Goal: Task Accomplishment & Management: Use online tool/utility

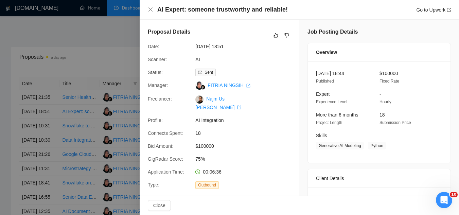
drag, startPoint x: 0, startPoint y: 0, endPoint x: 117, endPoint y: 34, distance: 121.9
click at [117, 34] on div at bounding box center [229, 107] width 459 height 215
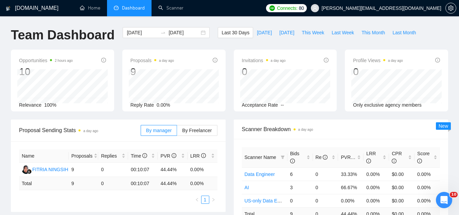
click at [397, 8] on span "[PERSON_NAME][EMAIL_ADDRESS][DOMAIN_NAME]" at bounding box center [382, 8] width 120 height 0
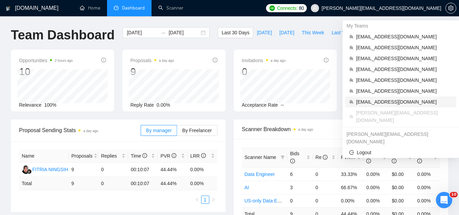
click at [411, 103] on span "[EMAIL_ADDRESS][DOMAIN_NAME]" at bounding box center [404, 101] width 96 height 7
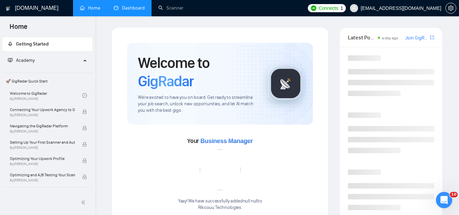
click at [131, 6] on link "Dashboard" at bounding box center [129, 8] width 31 height 6
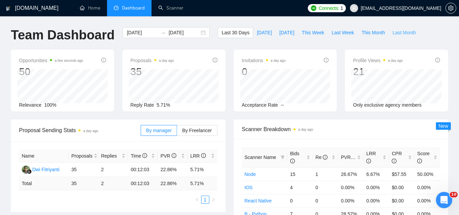
click at [393, 33] on span "Last Month" at bounding box center [404, 32] width 23 height 7
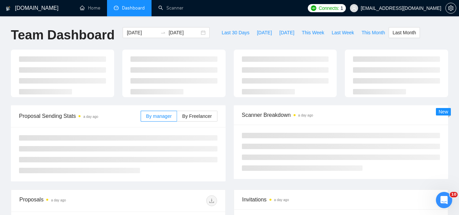
type input "[DATE]"
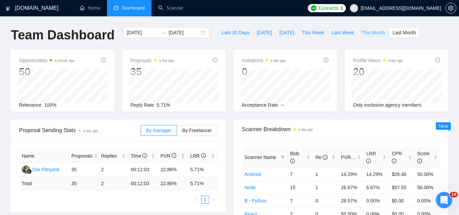
click at [364, 33] on span "This Month" at bounding box center [373, 32] width 23 height 7
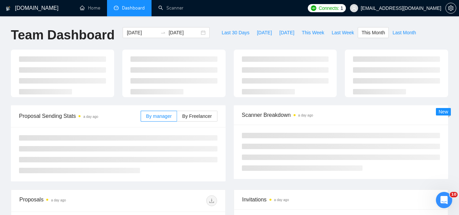
type input "[DATE]"
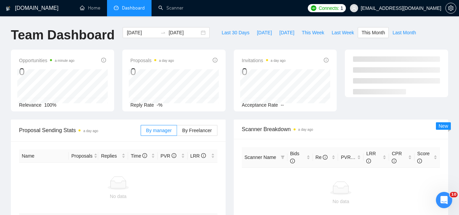
click at [393, 8] on span "[EMAIL_ADDRESS][DOMAIN_NAME]" at bounding box center [401, 8] width 81 height 0
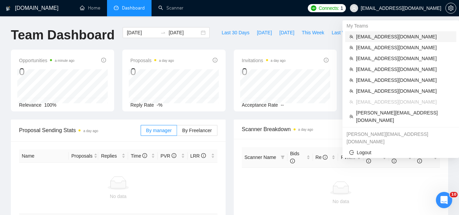
click at [398, 37] on span "[EMAIL_ADDRESS][DOMAIN_NAME]" at bounding box center [404, 36] width 96 height 7
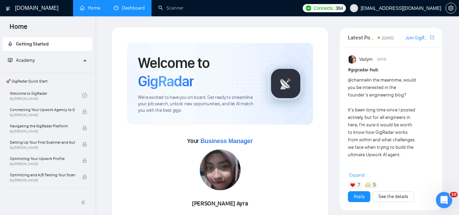
click at [132, 11] on link "Dashboard" at bounding box center [129, 8] width 31 height 6
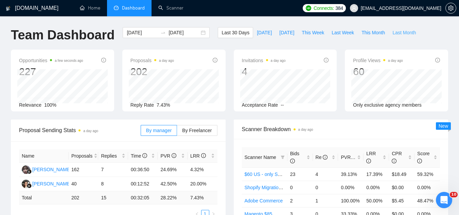
click at [393, 33] on span "Last Month" at bounding box center [404, 32] width 23 height 7
type input "[DATE]"
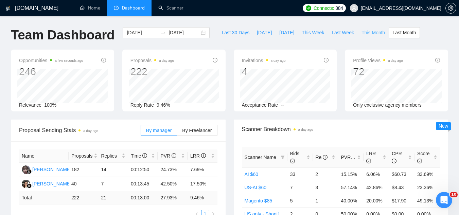
click at [363, 33] on span "This Month" at bounding box center [373, 32] width 23 height 7
type input "[DATE]"
click at [338, 35] on span "Last Week" at bounding box center [343, 32] width 22 height 7
type input "[DATE]"
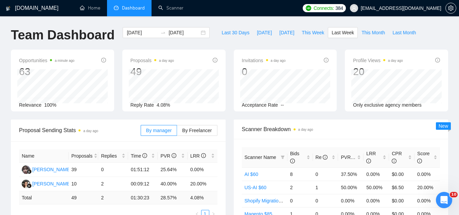
type input "[DATE]"
click at [303, 33] on span "This Week" at bounding box center [313, 32] width 22 height 7
type input "[DATE]"
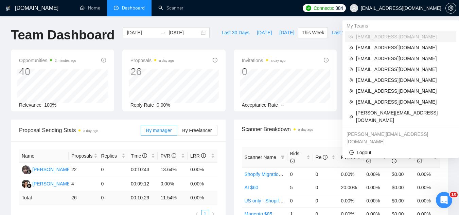
click at [431, 8] on span "[EMAIL_ADDRESS][DOMAIN_NAME]" at bounding box center [401, 8] width 81 height 0
copy div "[EMAIL_ADDRESS][DOMAIN_NAME]"
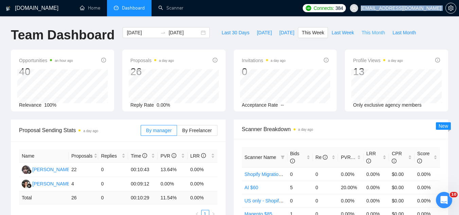
click at [362, 32] on span "This Month" at bounding box center [373, 32] width 23 height 7
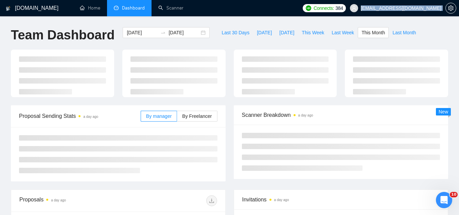
type input "[DATE]"
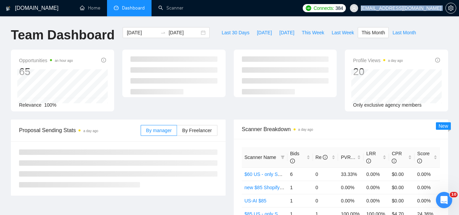
scroll to position [34, 0]
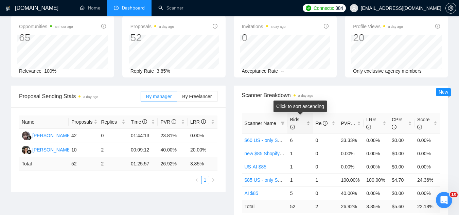
click at [309, 121] on div "Bids" at bounding box center [300, 123] width 20 height 15
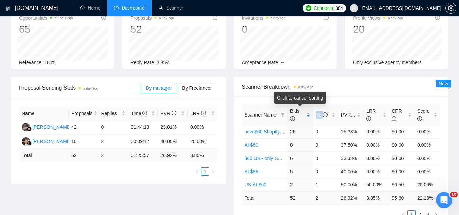
scroll to position [68, 0]
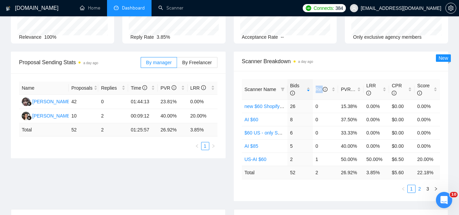
click at [421, 191] on link "2" at bounding box center [419, 188] width 7 height 7
click at [425, 189] on link "3" at bounding box center [427, 188] width 7 height 7
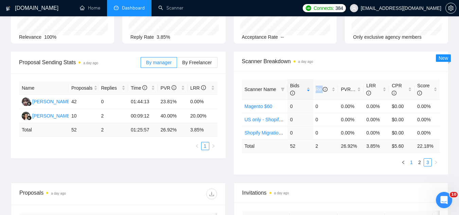
click at [410, 164] on link "1" at bounding box center [411, 162] width 7 height 7
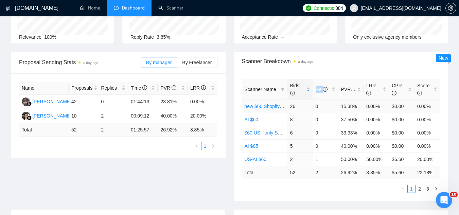
click at [267, 108] on link "new $60 Shopify Development" at bounding box center [277, 106] width 65 height 5
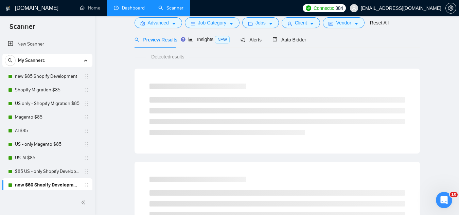
scroll to position [27, 0]
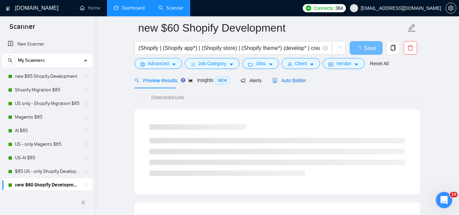
click at [284, 80] on span "Auto Bidder" at bounding box center [290, 80] width 34 height 5
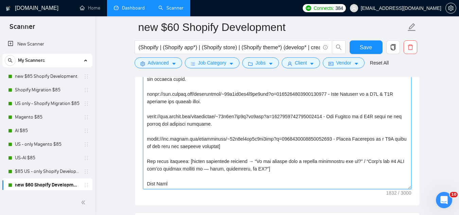
scroll to position [877, 0]
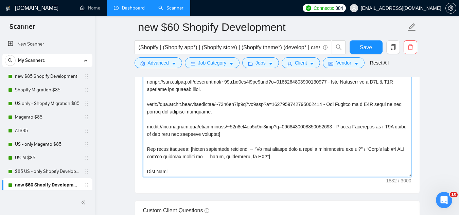
drag, startPoint x: 147, startPoint y: 120, endPoint x: 212, endPoint y: 159, distance: 76.8
click at [212, 159] on textarea "Cover letter template:" at bounding box center [277, 100] width 269 height 153
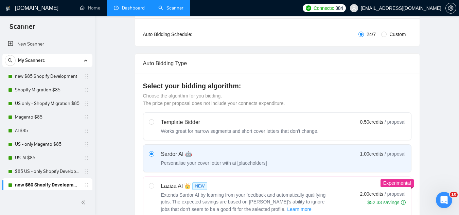
scroll to position [0, 0]
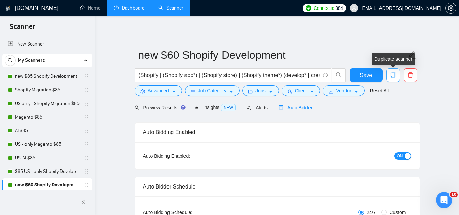
click at [392, 78] on icon "copy" at bounding box center [393, 75] width 5 height 6
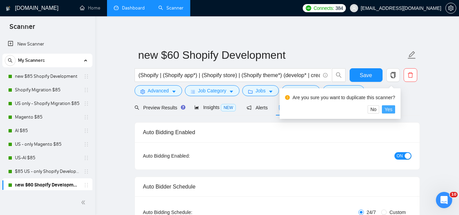
click at [393, 109] on button "Yes" at bounding box center [388, 109] width 13 height 8
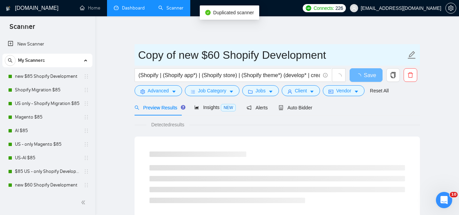
drag, startPoint x: 200, startPoint y: 55, endPoint x: 138, endPoint y: 56, distance: 61.9
click at [138, 56] on span "Copy of new $60 Shopify Development" at bounding box center [278, 54] width 286 height 21
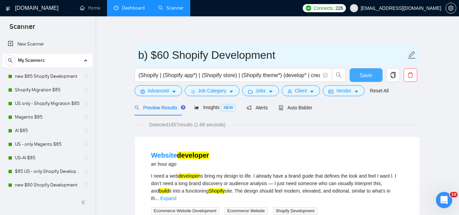
type input "b) $60 Shopify Development"
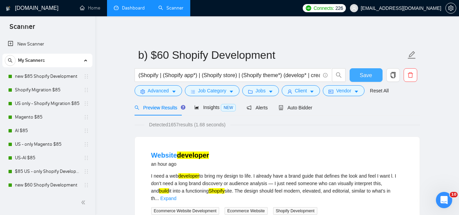
click at [360, 77] on button "Save" at bounding box center [366, 75] width 33 height 14
click at [291, 106] on span "Auto Bidder" at bounding box center [296, 107] width 34 height 5
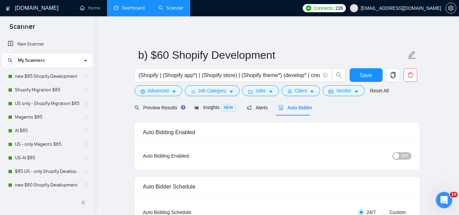
click at [128, 5] on link "Dashboard" at bounding box center [129, 8] width 31 height 6
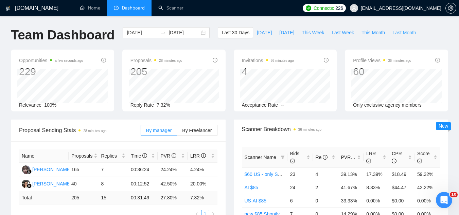
click at [394, 34] on span "Last Month" at bounding box center [404, 32] width 23 height 7
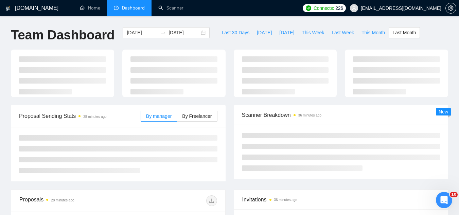
type input "[DATE]"
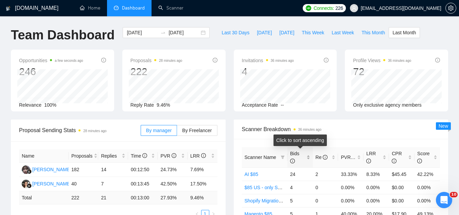
click at [309, 155] on div "Bids" at bounding box center [300, 157] width 20 height 15
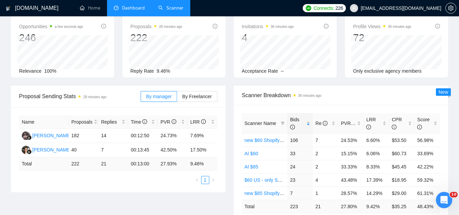
click at [178, 5] on link "Scanner" at bounding box center [170, 8] width 25 height 6
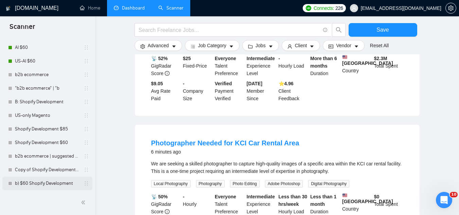
scroll to position [442, 0]
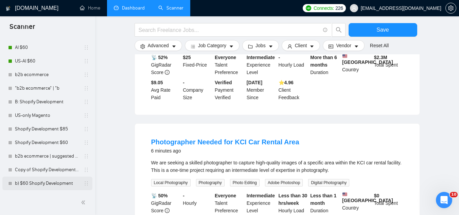
click at [50, 185] on link "b) $60 Shopify Development" at bounding box center [47, 184] width 65 height 14
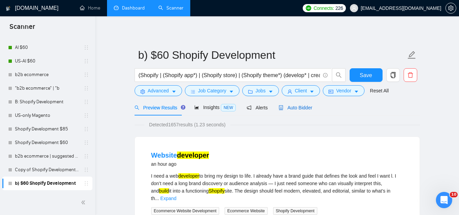
click at [288, 108] on span "Auto Bidder" at bounding box center [296, 107] width 34 height 5
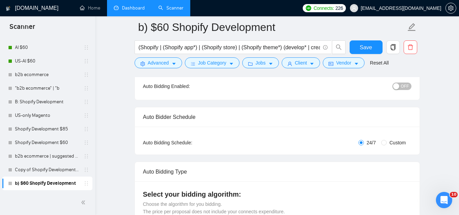
scroll to position [102, 0]
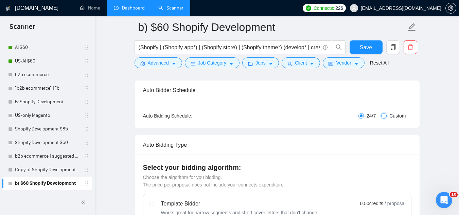
click at [384, 114] on input "Custom" at bounding box center [383, 115] width 5 height 5
radio input "true"
radio input "false"
checkbox input "true"
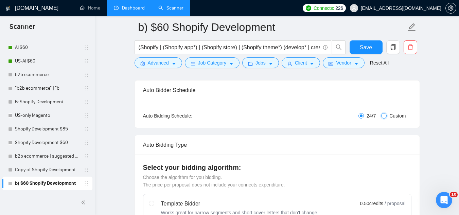
checkbox input "true"
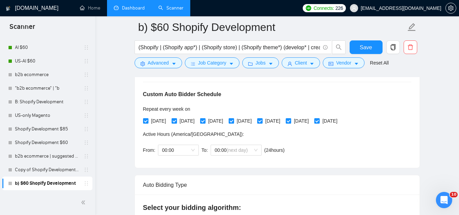
scroll to position [136, 0]
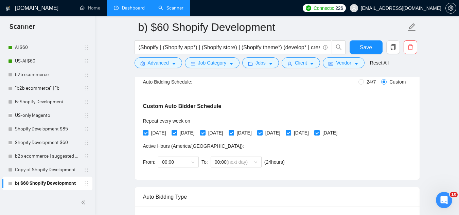
click at [175, 134] on input "[DATE]" at bounding box center [174, 132] width 5 height 5
checkbox input "false"
click at [205, 133] on input "[DATE]" at bounding box center [202, 132] width 5 height 5
checkbox input "false"
click at [234, 134] on input "[DATE]" at bounding box center [231, 132] width 5 height 5
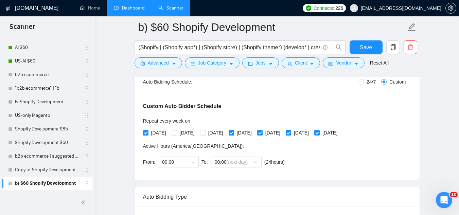
checkbox input "false"
click at [262, 132] on input "[DATE]" at bounding box center [259, 132] width 5 height 5
checkbox input "true"
click at [319, 134] on input "[DATE]" at bounding box center [316, 132] width 5 height 5
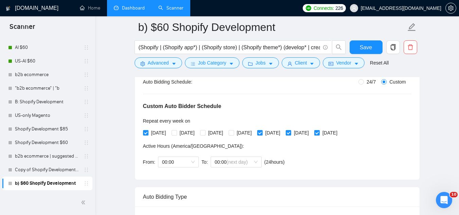
checkbox input "false"
click at [205, 133] on input "[DATE]" at bounding box center [202, 132] width 5 height 5
checkbox input "true"
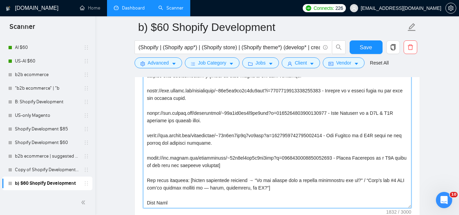
scroll to position [986, 0]
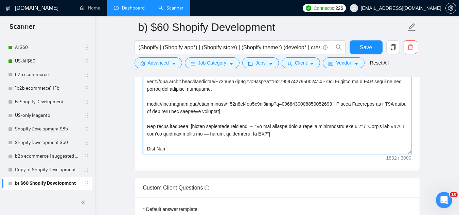
drag, startPoint x: 146, startPoint y: 97, endPoint x: 291, endPoint y: 124, distance: 147.7
click at [291, 124] on textarea "Cover letter template:" at bounding box center [277, 77] width 269 height 153
paste textarea "“Just finished helping a [client type or niche] [fix | optimize | redesign | bu…"
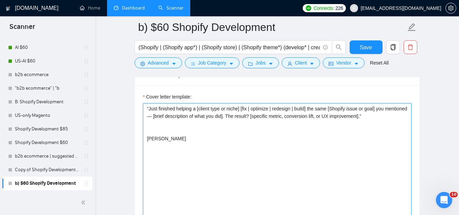
scroll to position [850, 0]
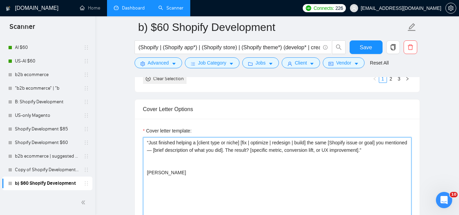
drag, startPoint x: 149, startPoint y: 130, endPoint x: 161, endPoint y: 110, distance: 23.8
click at [150, 137] on textarea "“Just finished helping a [client type or niche] [fix | optimize | redesign | bu…" at bounding box center [277, 213] width 269 height 153
click at [175, 139] on textarea "Hey, I just finished helping a [client type or niche] [fix | optimize | redesig…" at bounding box center [277, 213] width 269 height 153
click at [391, 139] on textarea "Hey, I just finished helping a [client type or niche] [fix | optimize | redesig…" at bounding box center [277, 213] width 269 height 153
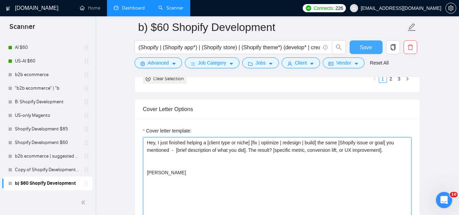
type textarea "Hey, I just finished helping a [client type or niche] [fix | optimize | redesig…"
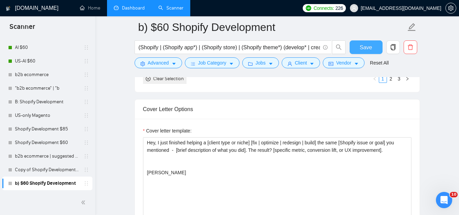
click at [364, 48] on span "Save" at bounding box center [366, 47] width 12 height 8
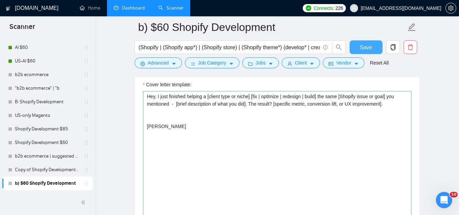
scroll to position [884, 0]
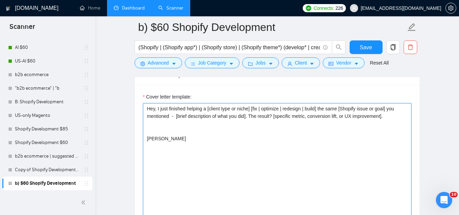
click at [171, 116] on textarea "Hey, I just finished helping a [client type or niche] [fix | optimize | redesig…" at bounding box center [277, 179] width 269 height 153
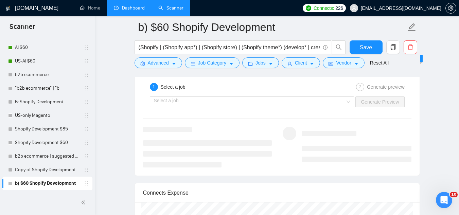
scroll to position [1462, 0]
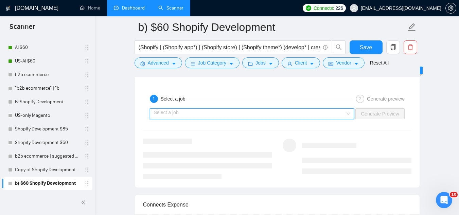
click at [219, 109] on input "search" at bounding box center [250, 114] width 192 height 10
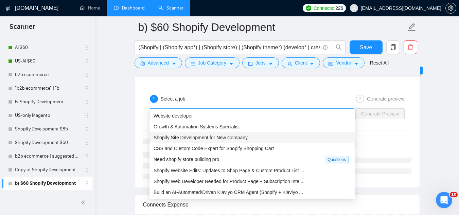
click at [234, 139] on span "Shopify Site Development for New Company" at bounding box center [201, 137] width 94 height 5
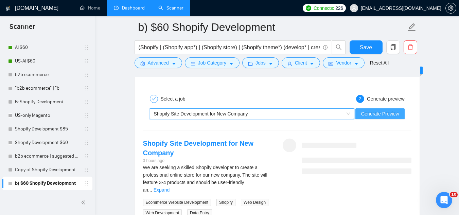
click at [364, 110] on span "Generate Preview" at bounding box center [380, 113] width 38 height 7
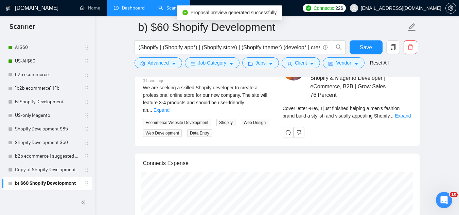
scroll to position [1530, 0]
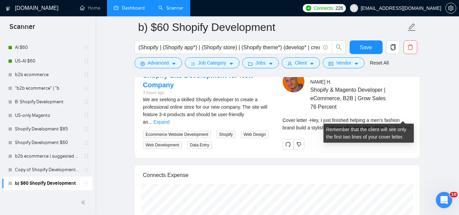
click at [399, 125] on link "Expand" at bounding box center [403, 127] width 16 height 5
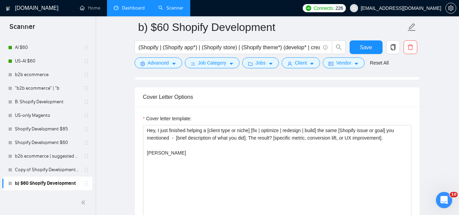
scroll to position [850, 0]
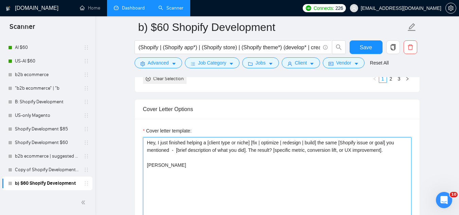
click at [391, 141] on textarea "Hey, I just finished helping a [client type or niche] [fix | optimize | redesig…" at bounding box center [277, 213] width 269 height 153
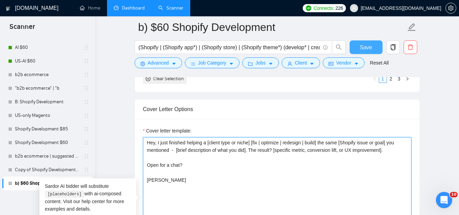
type textarea "Hey, I just finished helping a [client type or niche] [fix | optimize | redesig…"
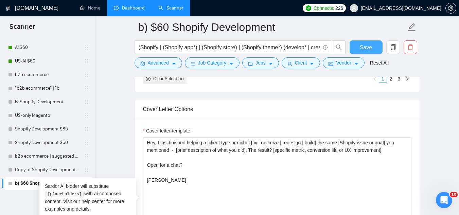
click at [354, 47] on button "Save" at bounding box center [366, 47] width 33 height 14
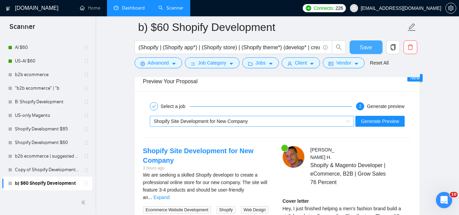
scroll to position [1428, 0]
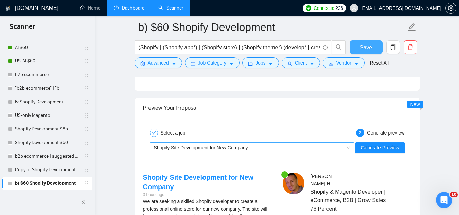
click at [254, 143] on div "Shopify Site Development for New Company" at bounding box center [249, 148] width 190 height 10
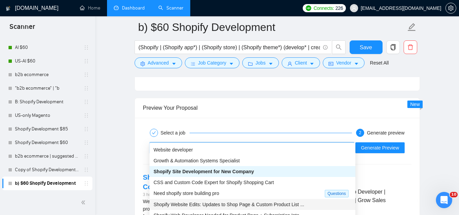
click at [266, 204] on span "Shopify Website Edits: Updates to Shop Page & Custom Product List ..." at bounding box center [229, 204] width 151 height 5
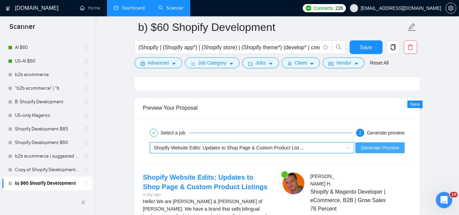
click at [362, 142] on button "Generate Preview" at bounding box center [380, 147] width 49 height 11
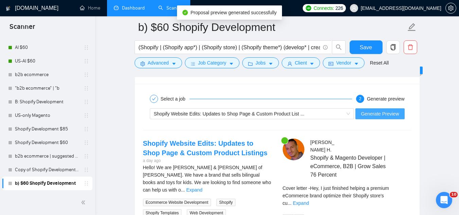
scroll to position [1496, 0]
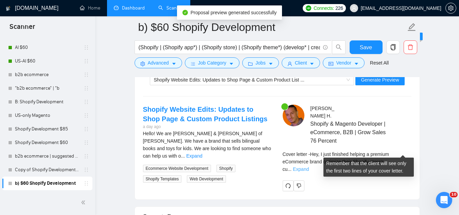
click at [309, 167] on link "Expand" at bounding box center [301, 169] width 16 height 5
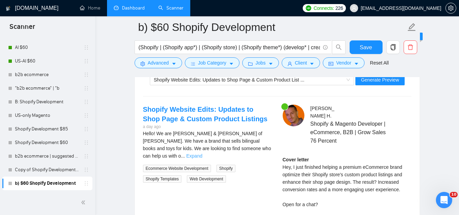
click at [202, 153] on link "Expand" at bounding box center [194, 155] width 16 height 5
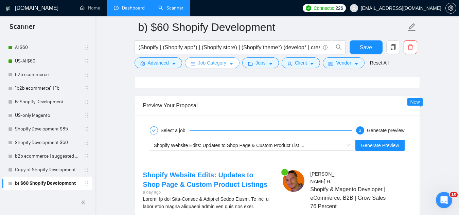
scroll to position [1530, 0]
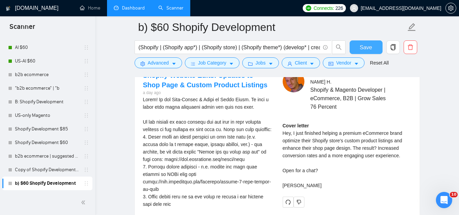
click at [366, 51] on span "Save" at bounding box center [366, 47] width 12 height 8
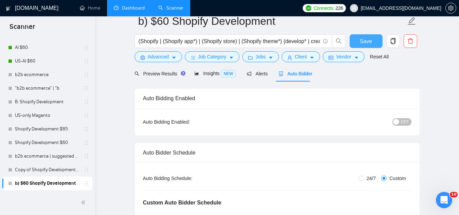
scroll to position [0, 0]
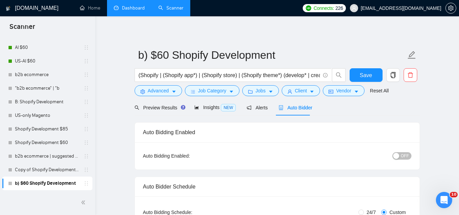
click at [407, 156] on span "OFF" at bounding box center [405, 155] width 8 height 7
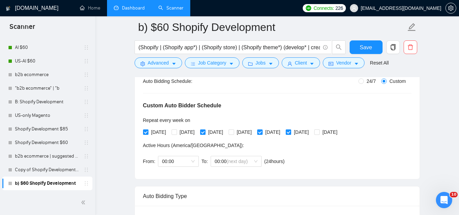
scroll to position [170, 0]
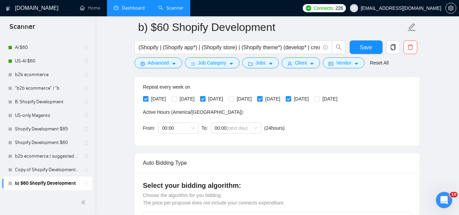
click at [145, 98] on input "[DATE]" at bounding box center [145, 98] width 5 height 5
checkbox input "false"
click at [174, 97] on input "[DATE]" at bounding box center [174, 98] width 5 height 5
checkbox input "true"
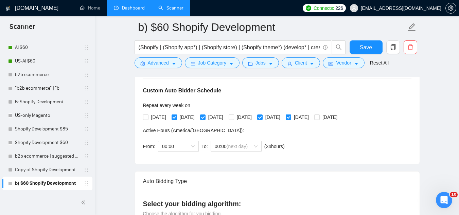
scroll to position [136, 0]
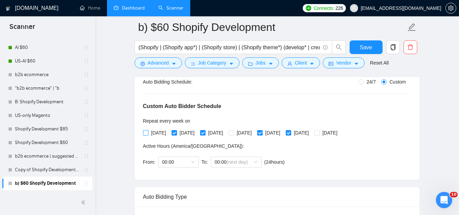
click at [147, 133] on input "[DATE]" at bounding box center [145, 132] width 5 height 5
checkbox input "true"
click at [175, 132] on input "[DATE]" at bounding box center [174, 132] width 5 height 5
checkbox input "false"
click at [360, 49] on button "Save" at bounding box center [366, 47] width 33 height 14
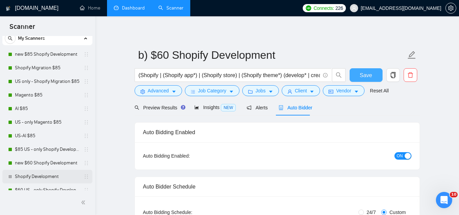
scroll to position [34, 0]
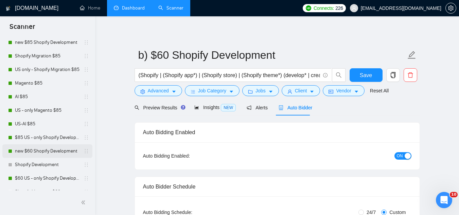
click at [39, 153] on link "new $60 Shopify Development" at bounding box center [47, 151] width 65 height 14
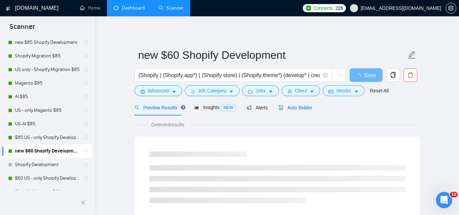
click at [296, 107] on span "Auto Bidder" at bounding box center [296, 107] width 34 height 5
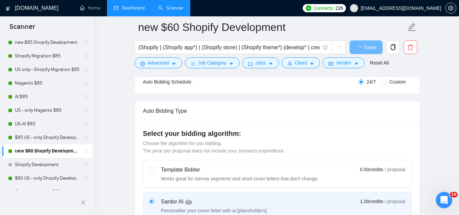
scroll to position [68, 0]
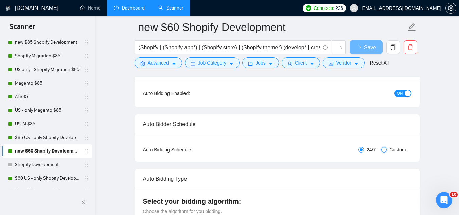
click at [384, 151] on input "Custom" at bounding box center [383, 149] width 5 height 5
radio input "true"
radio input "false"
checkbox input "true"
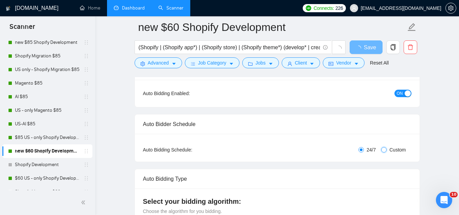
checkbox input "true"
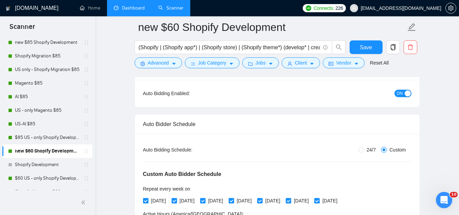
scroll to position [136, 0]
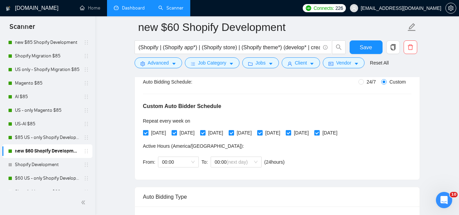
drag, startPoint x: 146, startPoint y: 133, endPoint x: 154, endPoint y: 133, distance: 7.8
click at [147, 132] on input "[DATE]" at bounding box center [145, 132] width 5 height 5
checkbox input "false"
click at [205, 131] on input "[DATE]" at bounding box center [202, 132] width 5 height 5
checkbox input "false"
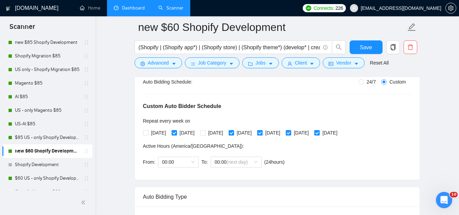
click at [262, 133] on input "[DATE]" at bounding box center [259, 132] width 5 height 5
checkbox input "false"
click at [291, 134] on input "[DATE]" at bounding box center [288, 132] width 5 height 5
checkbox input "false"
click at [361, 46] on span "Save" at bounding box center [366, 47] width 12 height 8
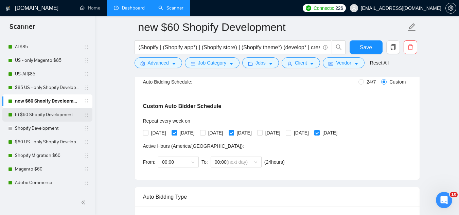
scroll to position [83, 0]
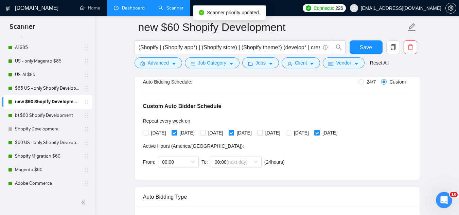
click at [31, 103] on link "new $60 Shopify Development" at bounding box center [47, 102] width 65 height 14
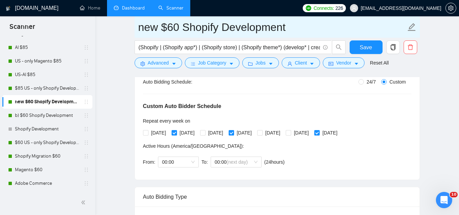
drag, startPoint x: 157, startPoint y: 29, endPoint x: 124, endPoint y: 22, distance: 33.6
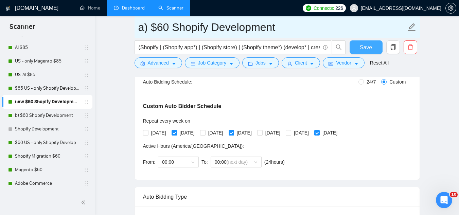
type input "a) $60 Shopify Development"
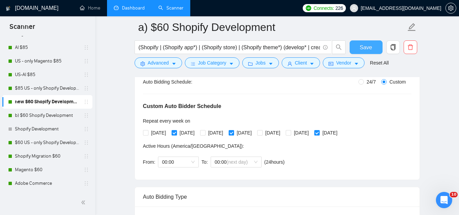
click at [365, 49] on span "Save" at bounding box center [366, 47] width 12 height 8
click at [409, 8] on span "[EMAIL_ADDRESS][DOMAIN_NAME]" at bounding box center [401, 8] width 81 height 0
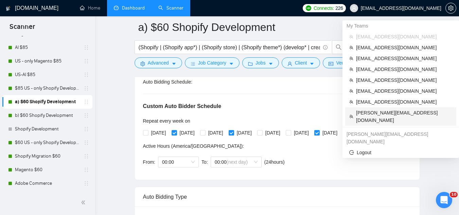
drag, startPoint x: 395, startPoint y: 113, endPoint x: 218, endPoint y: 66, distance: 183.5
click at [396, 113] on span "[PERSON_NAME][EMAIL_ADDRESS][DOMAIN_NAME]" at bounding box center [404, 116] width 96 height 15
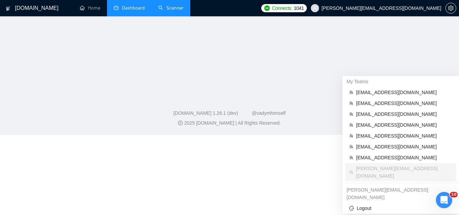
scroll to position [65, 0]
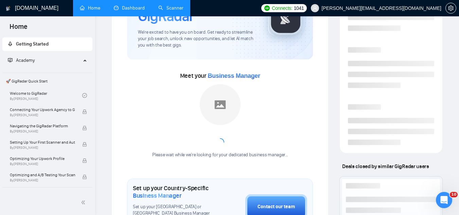
click at [134, 11] on link "Dashboard" at bounding box center [129, 8] width 31 height 6
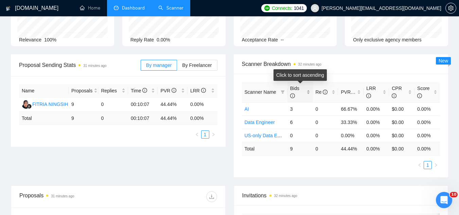
click at [309, 92] on div "Bids" at bounding box center [300, 92] width 20 height 15
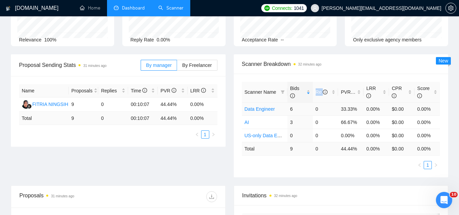
click at [270, 112] on link "Data Engineer" at bounding box center [260, 108] width 31 height 5
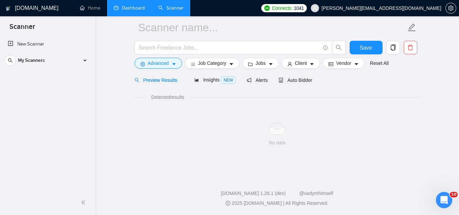
scroll to position [27, 0]
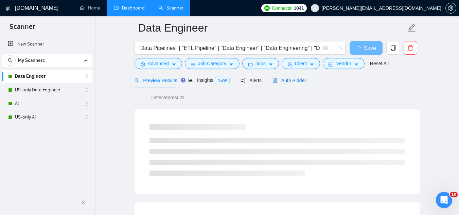
click at [292, 82] on span "Auto Bidder" at bounding box center [290, 80] width 34 height 5
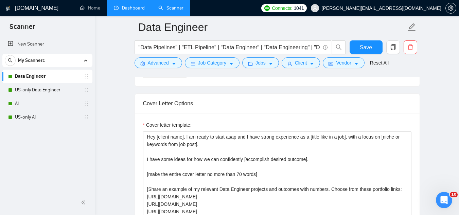
scroll to position [707, 0]
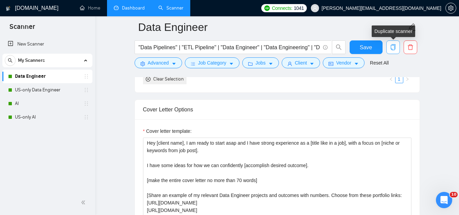
click at [397, 50] on button "button" at bounding box center [394, 47] width 14 height 14
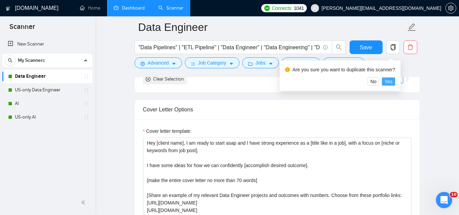
click at [391, 83] on span "Yes" at bounding box center [389, 81] width 8 height 7
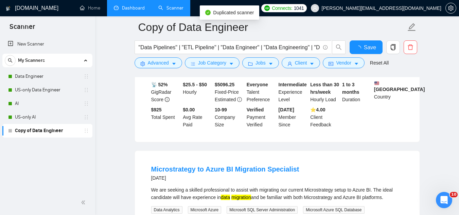
scroll to position [707, 0]
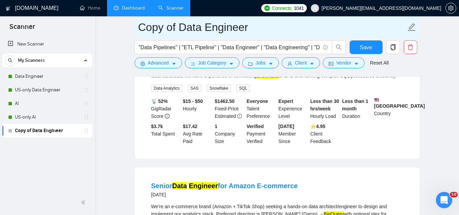
drag, startPoint x: 178, startPoint y: 26, endPoint x: 119, endPoint y: 16, distance: 59.7
click at [119, 16] on div "[DOMAIN_NAME] Home Dashboard Scanner Connects: 1041 [EMAIL_ADDRESS][DOMAIN_NAME…" at bounding box center [277, 149] width 364 height 1713
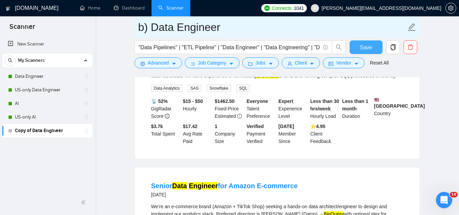
type input "b) Data Engineer"
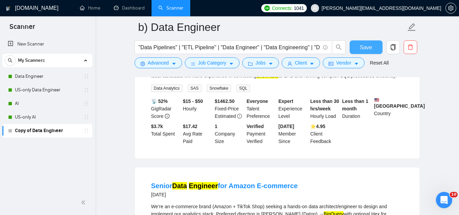
click at [360, 49] on button "Save" at bounding box center [366, 47] width 33 height 14
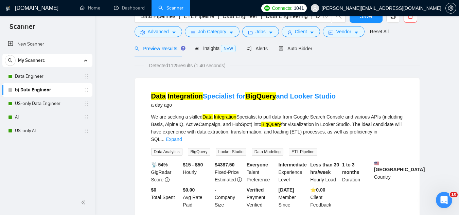
scroll to position [0, 0]
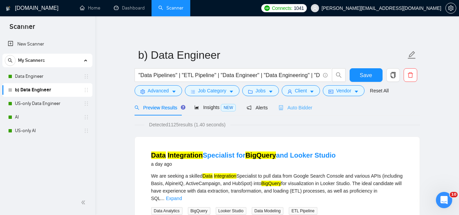
click at [301, 112] on div "Auto Bidder" at bounding box center [296, 108] width 34 height 16
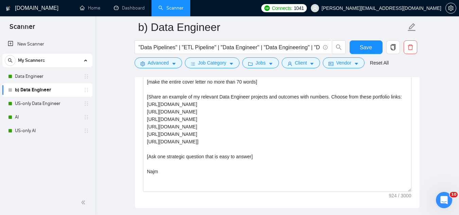
scroll to position [816, 0]
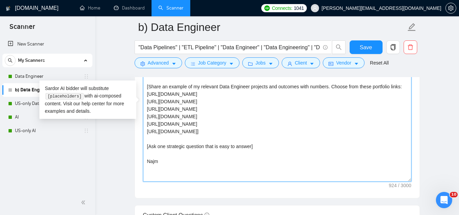
drag, startPoint x: 255, startPoint y: 149, endPoint x: 72, endPoint y: 66, distance: 201.3
click at [72, 66] on section "Scanner New Scanner My Scanners Data Engineer b) Data Engineer US-only Data Eng…" at bounding box center [229, 164] width 459 height 1961
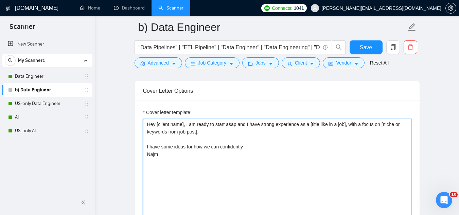
scroll to position [714, 0]
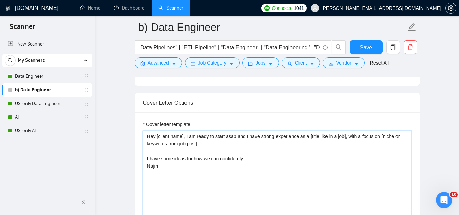
drag, startPoint x: 248, startPoint y: 159, endPoint x: 146, endPoint y: 128, distance: 107.0
click at [146, 128] on div "Cover letter template: Hey [client name], I am ready to start asap and I have s…" at bounding box center [277, 202] width 269 height 163
paste textarea "“Just finished helping a [client type or industry] [optimize | automate | rebui…"
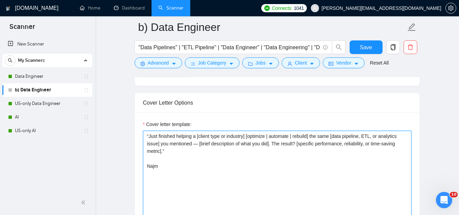
click at [150, 136] on textarea "“Just finished helping a [client type or industry] [optimize | automate | rebui…" at bounding box center [277, 207] width 269 height 153
click at [193, 152] on textarea "hey [client name], I just finished helping a [client type or industry] [optimiz…" at bounding box center [277, 207] width 269 height 153
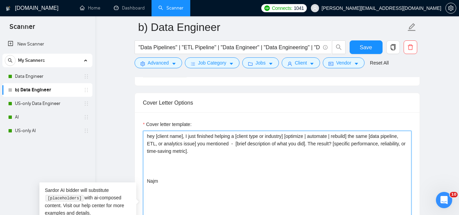
paste textarea "“Available to start — shall we discuss details?”"
click at [150, 167] on textarea "hey [client name], I just finished helping a [client type or industry] [optimiz…" at bounding box center [277, 207] width 269 height 153
click at [161, 177] on textarea "hey [client name], I just finished helping a [client type or industry] [optimiz…" at bounding box center [277, 207] width 269 height 153
click at [188, 164] on textarea "hey [client name], I just finished helping a [client type or industry] [optimiz…" at bounding box center [277, 207] width 269 height 153
click at [257, 166] on textarea "hey [client name], I just finished helping a [client type or industry] [optimiz…" at bounding box center [277, 207] width 269 height 153
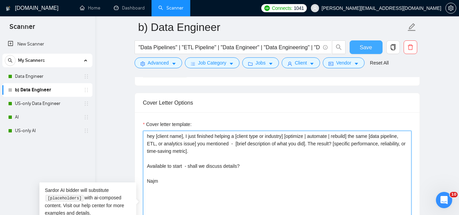
type textarea "hey [client name], I just finished helping a [client type or industry] [optimiz…"
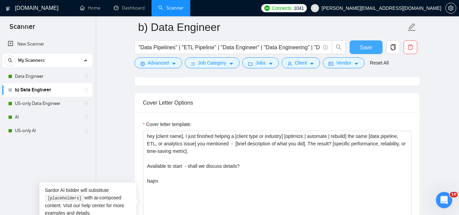
click at [359, 50] on button "Save" at bounding box center [366, 47] width 33 height 14
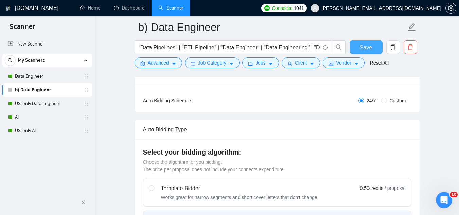
scroll to position [34, 0]
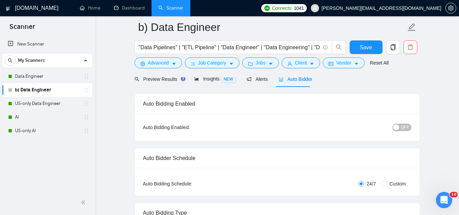
click at [404, 126] on span "OFF" at bounding box center [405, 127] width 8 height 7
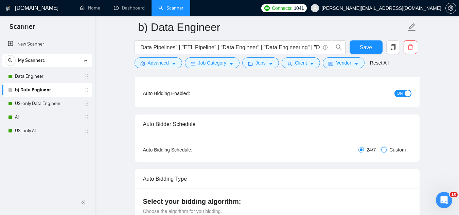
click at [382, 148] on input "Custom" at bounding box center [383, 149] width 5 height 5
radio input "true"
radio input "false"
checkbox input "true"
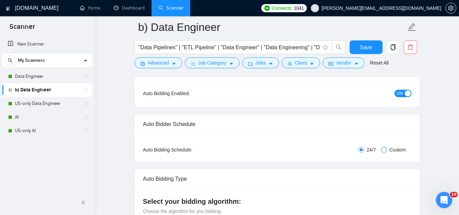
checkbox input "true"
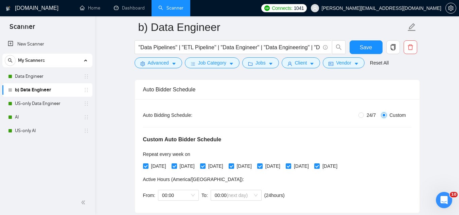
scroll to position [102, 0]
click at [262, 166] on input "[DATE]" at bounding box center [259, 166] width 5 height 5
checkbox input "false"
click at [205, 167] on input "[DATE]" at bounding box center [202, 166] width 5 height 5
checkbox input "false"
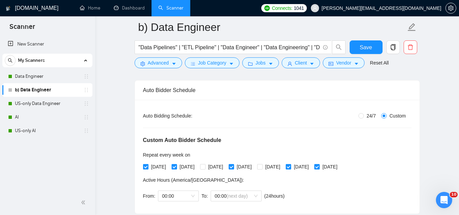
click at [147, 166] on input "[DATE]" at bounding box center [145, 166] width 5 height 5
checkbox input "false"
click at [367, 51] on span "Save" at bounding box center [366, 47] width 12 height 8
click at [40, 74] on link "Data Engineer" at bounding box center [47, 77] width 65 height 14
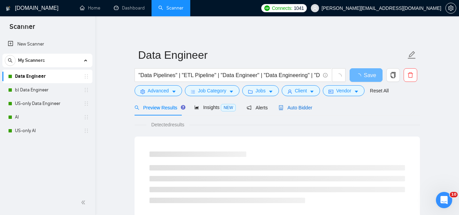
click at [304, 105] on span "Auto Bidder" at bounding box center [296, 107] width 34 height 5
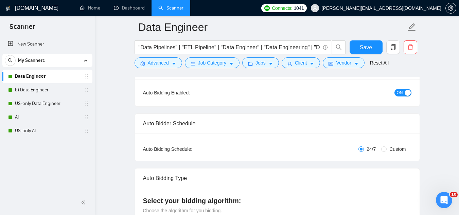
scroll to position [68, 0]
click at [385, 148] on input "Custom" at bounding box center [383, 149] width 5 height 5
radio input "true"
radio input "false"
checkbox input "true"
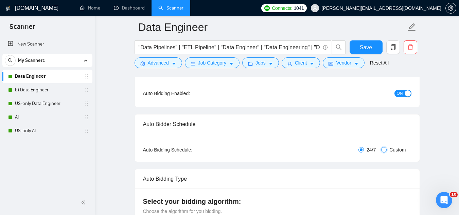
checkbox input "true"
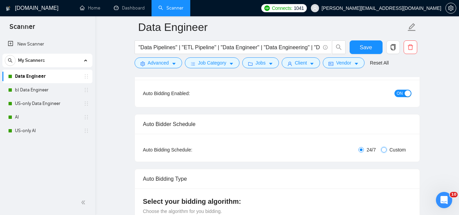
checkbox input "true"
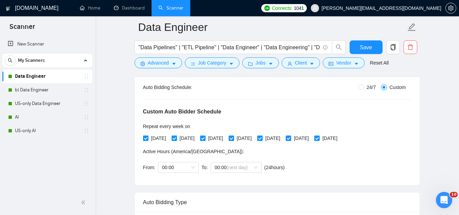
scroll to position [136, 0]
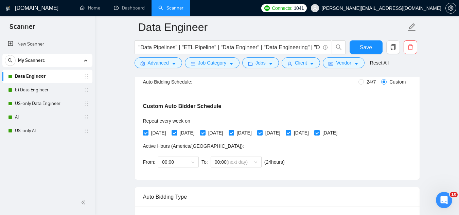
click at [175, 133] on input "[DATE]" at bounding box center [174, 132] width 5 height 5
checkbox input "false"
drag, startPoint x: 245, startPoint y: 134, endPoint x: 272, endPoint y: 143, distance: 28.5
click at [234, 134] on input "[DATE]" at bounding box center [231, 132] width 5 height 5
checkbox input "false"
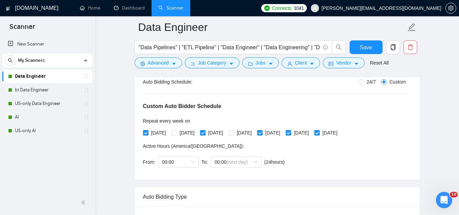
click at [291, 133] on input "[DATE]" at bounding box center [288, 132] width 5 height 5
checkbox input "false"
click at [319, 134] on input "[DATE]" at bounding box center [316, 132] width 5 height 5
checkbox input "false"
click at [365, 48] on span "Save" at bounding box center [366, 47] width 12 height 8
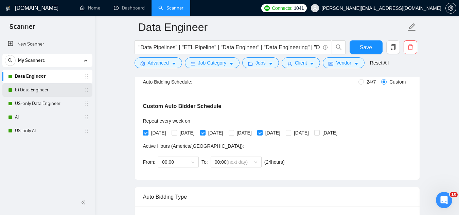
click at [51, 89] on link "b) Data Engineer" at bounding box center [47, 90] width 65 height 14
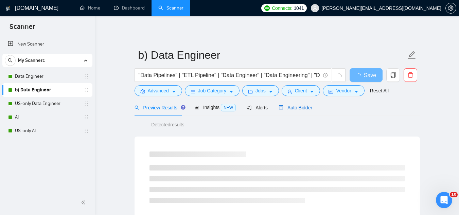
click at [285, 108] on span "Auto Bidder" at bounding box center [296, 107] width 34 height 5
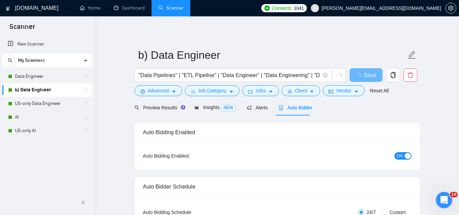
radio input "false"
radio input "true"
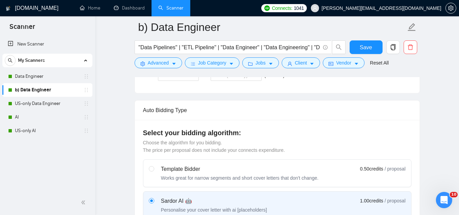
scroll to position [136, 0]
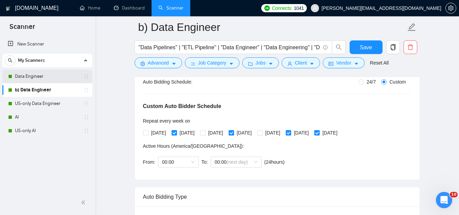
click at [55, 80] on link "Data Engineer" at bounding box center [47, 77] width 65 height 14
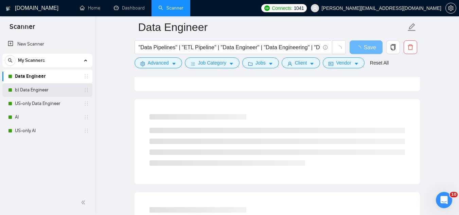
click at [59, 88] on link "b) Data Engineer" at bounding box center [47, 90] width 65 height 14
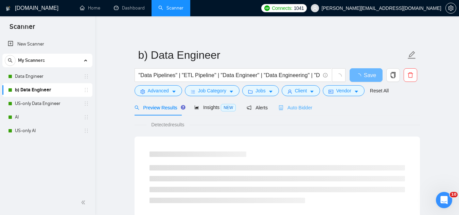
click at [294, 101] on div "Auto Bidder" at bounding box center [296, 108] width 34 height 16
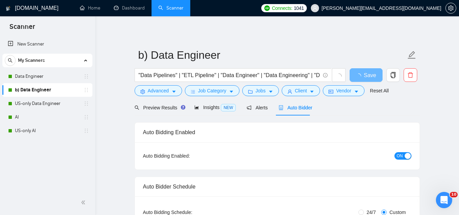
click at [293, 106] on span "Auto Bidder" at bounding box center [296, 107] width 34 height 5
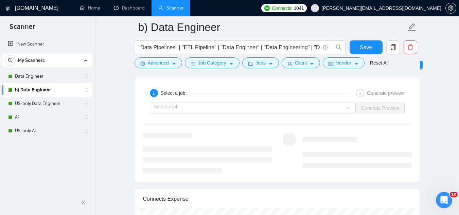
scroll to position [1394, 0]
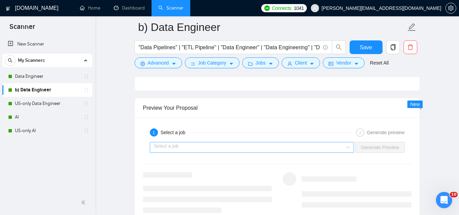
click at [244, 146] on input "search" at bounding box center [250, 147] width 192 height 10
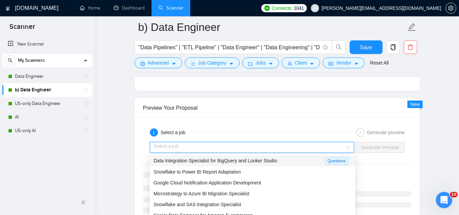
scroll to position [22, 0]
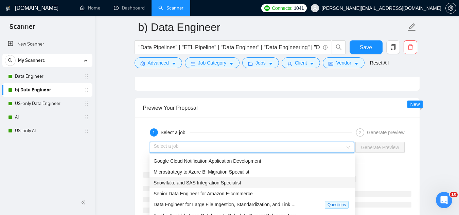
click at [239, 179] on div "Snowflake and SAS Integration Specialist" at bounding box center [253, 182] width 198 height 7
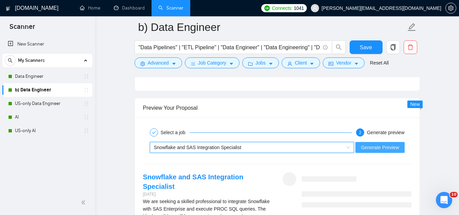
click at [368, 150] on span "Generate Preview" at bounding box center [380, 147] width 38 height 7
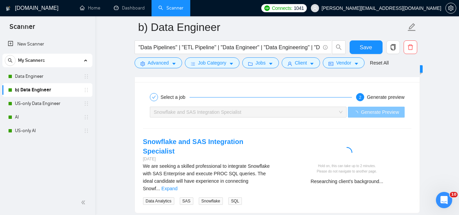
scroll to position [1462, 0]
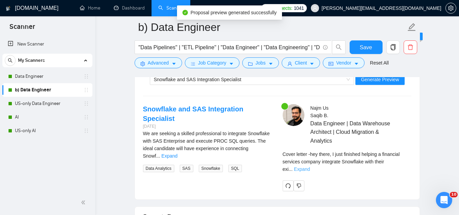
click at [310, 167] on link "Expand" at bounding box center [302, 169] width 16 height 5
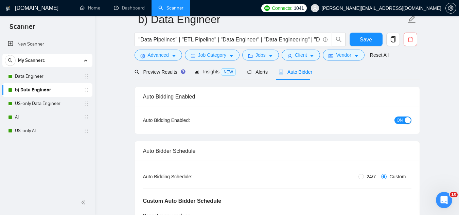
scroll to position [0, 0]
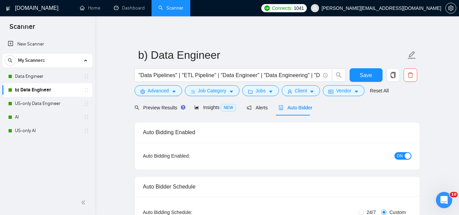
click at [392, 8] on span "[PERSON_NAME][EMAIL_ADDRESS][DOMAIN_NAME]" at bounding box center [382, 8] width 120 height 0
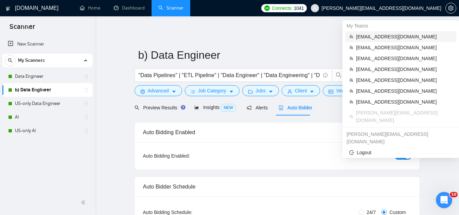
click at [391, 38] on span "[EMAIL_ADDRESS][DOMAIN_NAME]" at bounding box center [404, 36] width 96 height 7
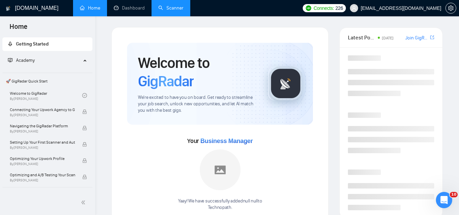
click at [415, 8] on span "[EMAIL_ADDRESS][DOMAIN_NAME]" at bounding box center [401, 8] width 81 height 0
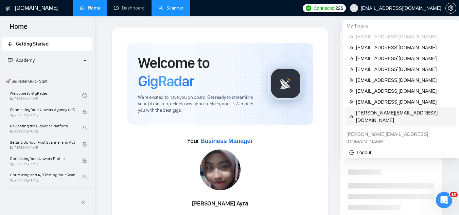
click at [399, 111] on span "[PERSON_NAME][EMAIL_ADDRESS][DOMAIN_NAME]" at bounding box center [404, 116] width 96 height 15
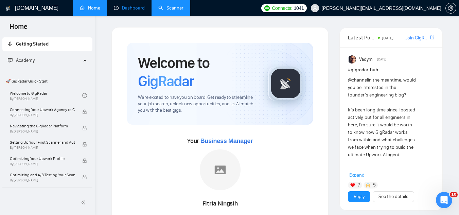
click at [133, 9] on link "Dashboard" at bounding box center [129, 8] width 31 height 6
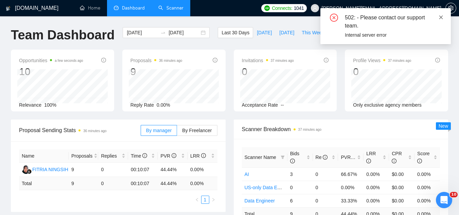
click at [442, 18] on icon "close" at bounding box center [442, 17] width 4 height 4
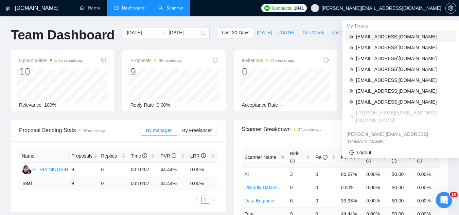
click at [386, 37] on span "[EMAIL_ADDRESS][DOMAIN_NAME]" at bounding box center [404, 36] width 96 height 7
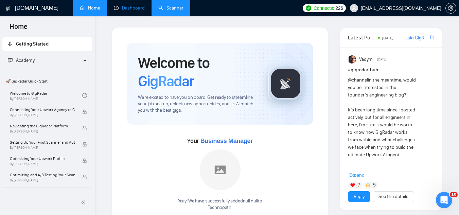
click at [128, 11] on link "Dashboard" at bounding box center [129, 8] width 31 height 6
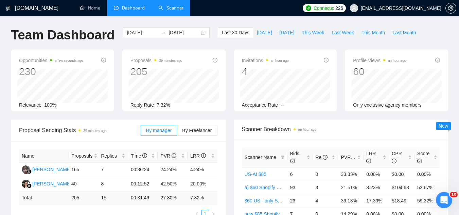
click at [181, 9] on link "Scanner" at bounding box center [170, 8] width 25 height 6
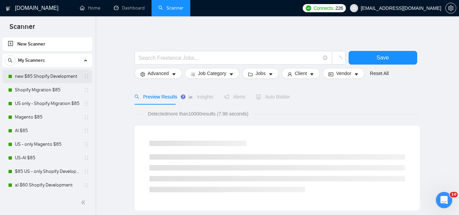
click at [33, 79] on link "new $85 Shopify Development" at bounding box center [47, 77] width 65 height 14
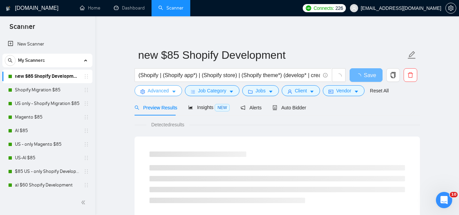
click at [152, 93] on span "Advanced" at bounding box center [158, 90] width 21 height 7
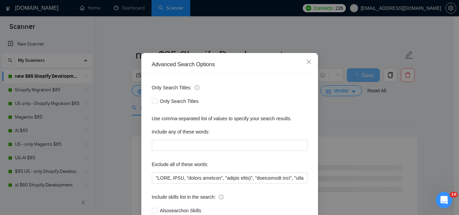
scroll to position [34, 0]
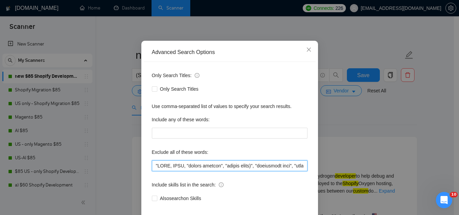
click at [182, 168] on input "text" at bounding box center [230, 165] width 156 height 11
click at [152, 167] on input "text" at bounding box center [230, 165] width 156 height 11
paste input "WordPress, WooCommerce, SquareSpace, Showit"
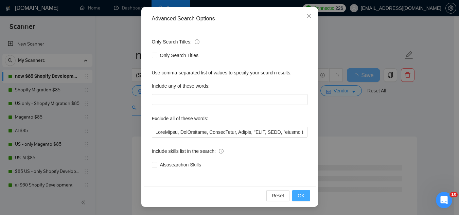
scroll to position [0, 0]
click at [303, 198] on button "OK" at bounding box center [301, 195] width 18 height 11
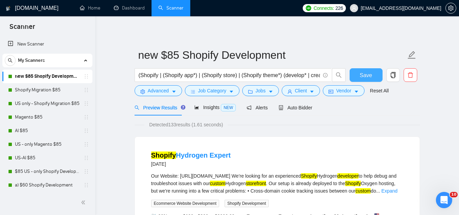
click at [362, 75] on span "Save" at bounding box center [366, 75] width 12 height 8
click at [155, 95] on button "Advanced" at bounding box center [159, 90] width 48 height 11
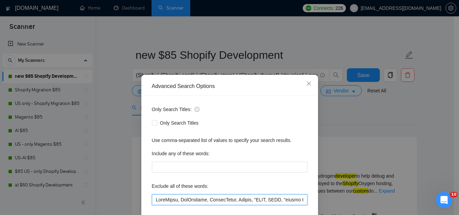
click at [152, 198] on input "text" at bounding box center [230, 199] width 156 height 11
paste input "This is a simple $10 job, 10jobs,10 jobs, 10jobs,400/month VA"
click at [154, 198] on input "text" at bounding box center [230, 199] width 156 height 11
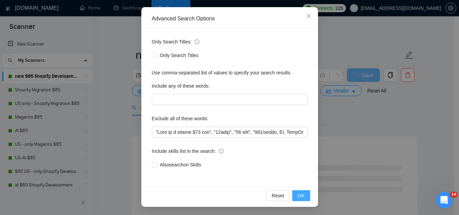
click at [295, 198] on button "OK" at bounding box center [301, 195] width 18 height 11
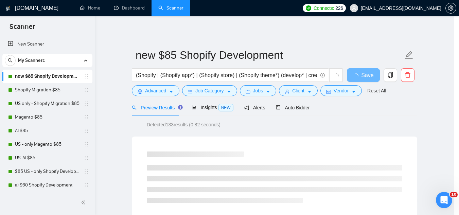
scroll to position [34, 0]
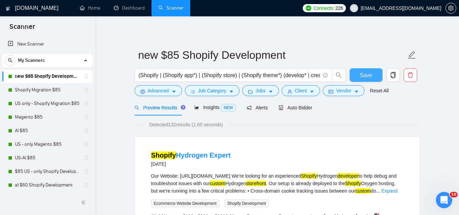
click at [360, 78] on button "Save" at bounding box center [366, 75] width 33 height 14
click at [144, 91] on icon "setting" at bounding box center [142, 91] width 4 height 5
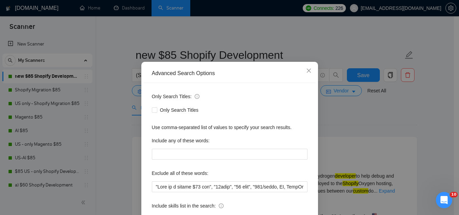
scroll to position [34, 0]
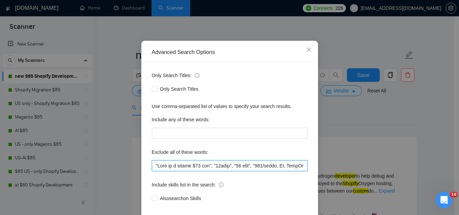
click at [152, 166] on input "text" at bounding box center [230, 165] width 156 height 11
paste input "full-time roles, small fixes, quick tweaks"
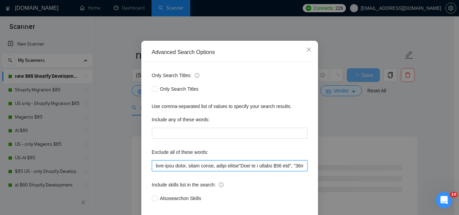
click at [182, 168] on input "text" at bounding box center [230, 165] width 156 height 11
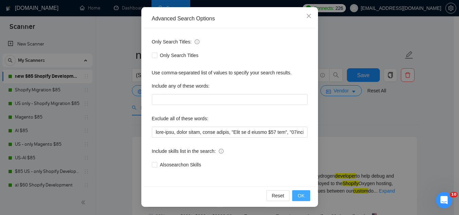
click at [298, 194] on span "OK" at bounding box center [301, 195] width 7 height 7
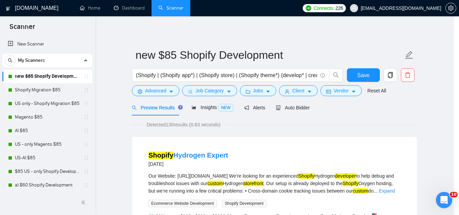
scroll to position [34, 0]
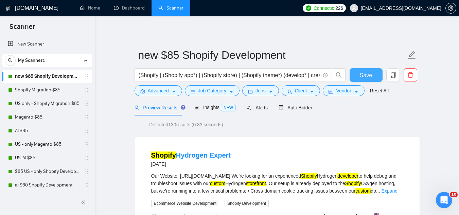
click at [365, 78] on span "Save" at bounding box center [366, 75] width 12 height 8
click at [157, 91] on span "Advanced" at bounding box center [158, 90] width 21 height 7
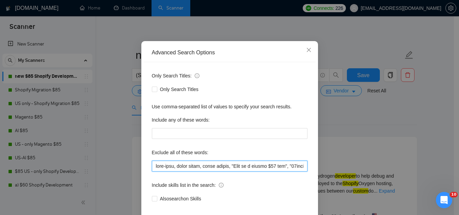
click at [153, 172] on input "text" at bounding box center [230, 166] width 156 height 11
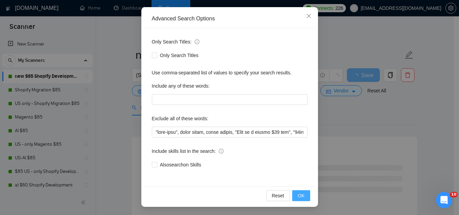
click at [298, 197] on span "OK" at bounding box center [301, 195] width 7 height 7
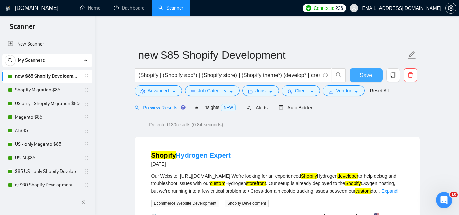
click at [372, 78] on span "Save" at bounding box center [366, 75] width 12 height 8
click at [150, 93] on span "Advanced" at bounding box center [158, 90] width 21 height 7
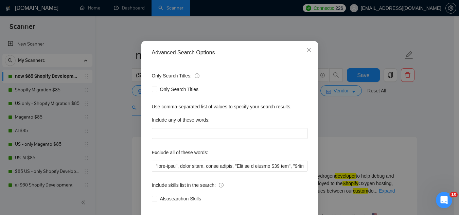
scroll to position [34, 0]
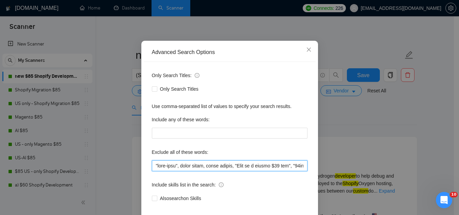
click at [152, 169] on input "text" at bounding box center [230, 165] width 156 height 11
paste input "(PhD requirements, Insurance, QGIS"
click at [155, 168] on input "text" at bounding box center [230, 165] width 156 height 11
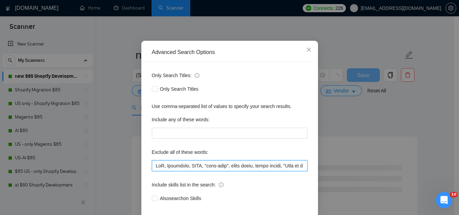
scroll to position [68, 0]
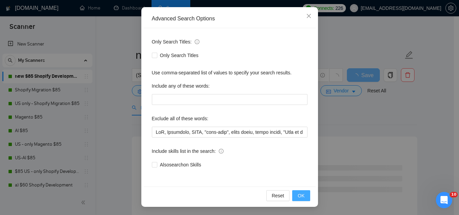
click at [298, 196] on span "OK" at bounding box center [301, 195] width 7 height 7
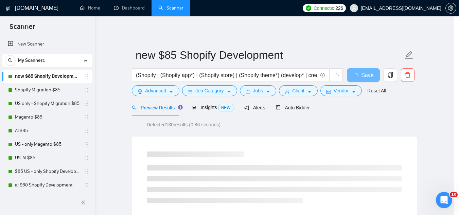
scroll to position [34, 0]
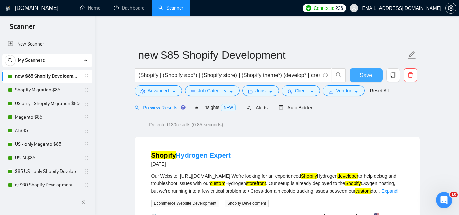
click at [357, 79] on button "Save" at bounding box center [366, 75] width 33 height 14
click at [157, 90] on span "Advanced" at bounding box center [158, 90] width 21 height 7
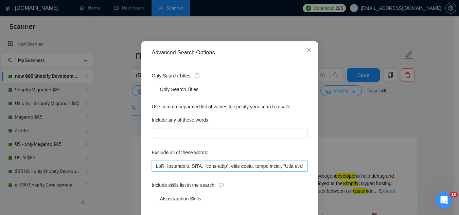
click at [153, 172] on input "text" at bounding box center [230, 166] width 156 height 11
paste input "Copywriter"
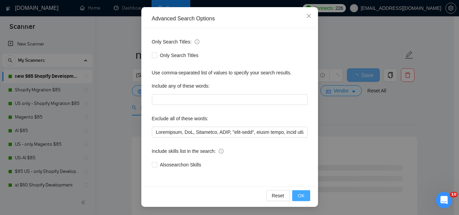
click at [302, 199] on span "OK" at bounding box center [301, 195] width 7 height 7
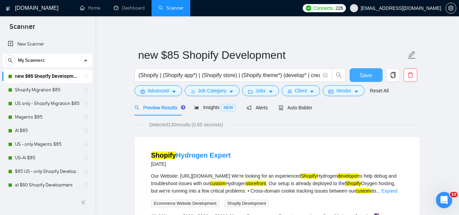
click at [362, 80] on button "Save" at bounding box center [366, 75] width 33 height 14
click at [148, 89] on span "Advanced" at bounding box center [158, 90] width 21 height 7
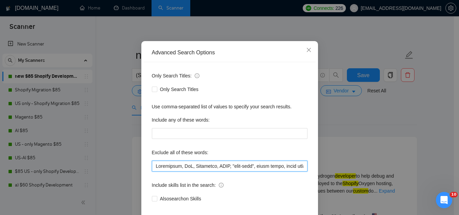
drag, startPoint x: 154, startPoint y: 202, endPoint x: 153, endPoint y: 191, distance: 10.9
click at [154, 172] on input "text" at bounding box center [230, 166] width 156 height 11
paste input "Create content and images"
paste input "reate content and imagesC"
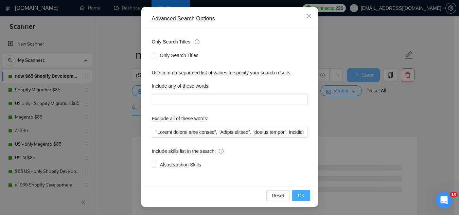
click at [301, 199] on span "OK" at bounding box center [301, 195] width 7 height 7
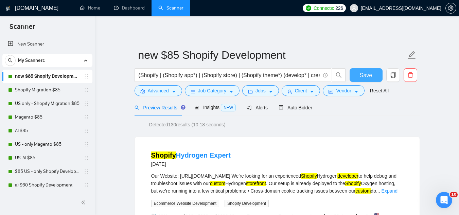
click at [367, 76] on span "Save" at bounding box center [366, 75] width 12 height 8
click at [153, 93] on span "Advanced" at bounding box center [158, 90] width 21 height 7
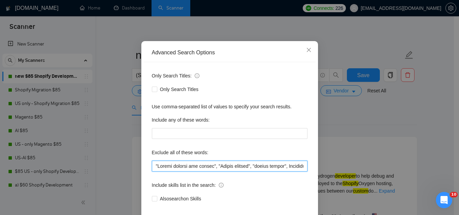
click at [153, 172] on input "text" at bounding box center [230, 166] width 156 height 11
paste input "Financial AI"
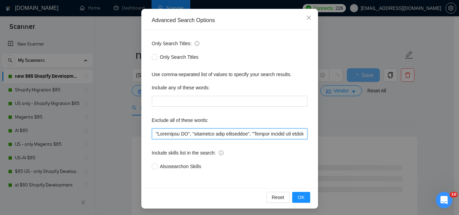
scroll to position [68, 0]
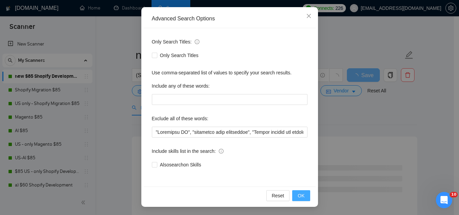
click at [298, 196] on span "OK" at bounding box center [301, 195] width 7 height 7
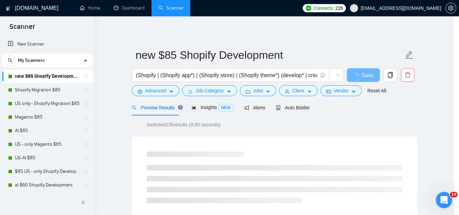
scroll to position [34, 0]
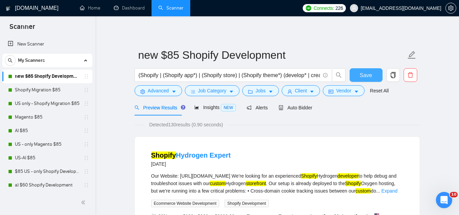
click at [361, 75] on span "Save" at bounding box center [366, 75] width 12 height 8
click at [154, 90] on span "Advanced" at bounding box center [158, 90] width 21 height 7
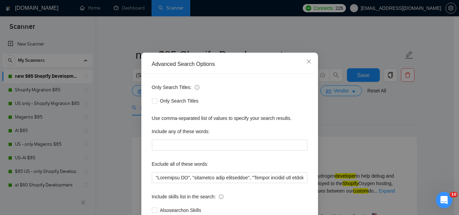
scroll to position [34, 0]
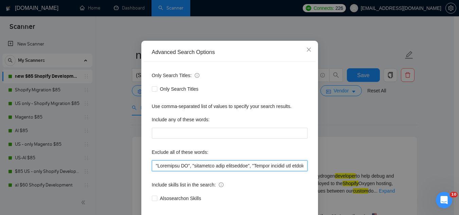
click at [154, 165] on input "text" at bounding box center [230, 165] width 156 height 11
paste input "NSAW"
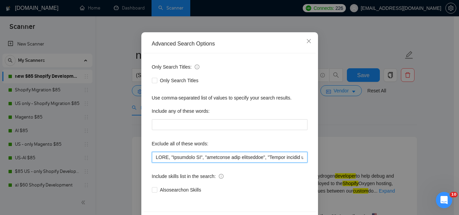
scroll to position [68, 0]
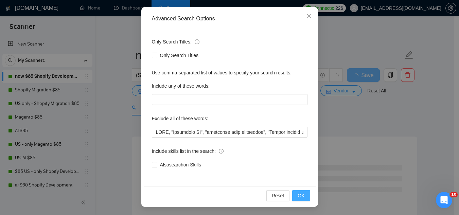
click at [298, 196] on span "OK" at bounding box center [301, 195] width 7 height 7
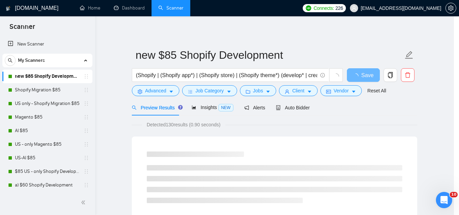
scroll to position [34, 0]
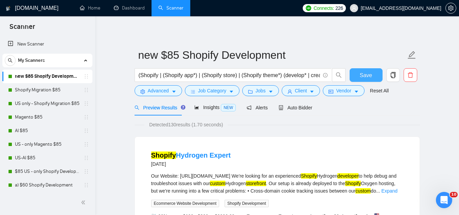
click at [360, 78] on button "Save" at bounding box center [366, 75] width 33 height 14
click at [155, 89] on span "Advanced" at bounding box center [158, 90] width 21 height 7
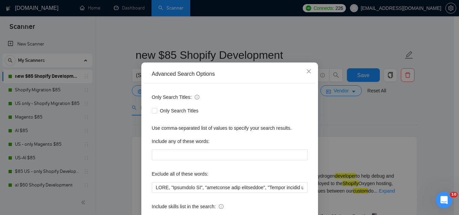
scroll to position [34, 0]
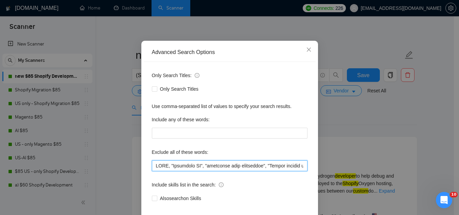
click at [152, 169] on input "text" at bounding box center [230, 165] width 156 height 11
paste input "MMM Conversion"
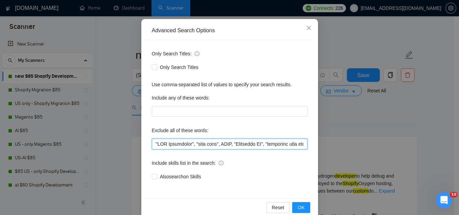
scroll to position [68, 0]
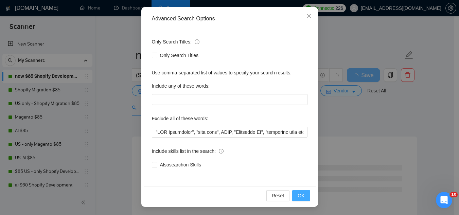
click at [300, 199] on span "OK" at bounding box center [301, 195] width 7 height 7
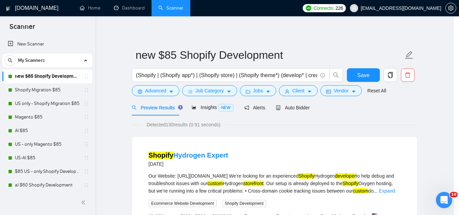
scroll to position [34, 0]
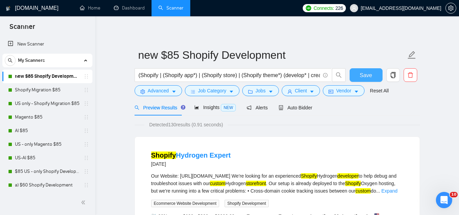
click at [357, 76] on button "Save" at bounding box center [366, 75] width 33 height 14
click at [153, 90] on span "Advanced" at bounding box center [158, 90] width 21 height 7
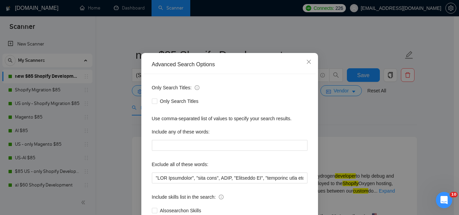
scroll to position [34, 0]
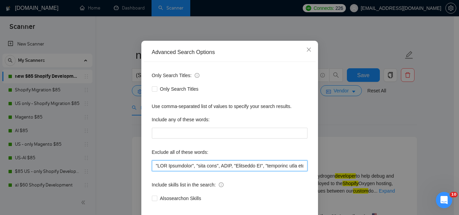
click at [152, 167] on input "text" at bounding box center [230, 165] width 156 height 11
paste input "Ecommerce Listings"
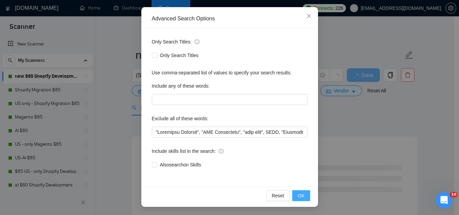
click at [304, 199] on button "OK" at bounding box center [301, 195] width 18 height 11
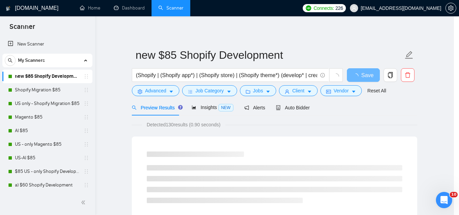
scroll to position [34, 0]
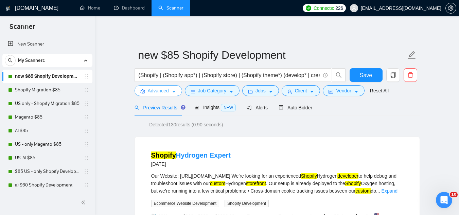
click at [147, 91] on button "Advanced" at bounding box center [159, 90] width 48 height 11
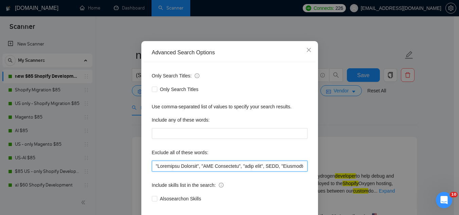
click at [152, 172] on input "text" at bounding box center [230, 166] width 156 height 11
paste input "DMCA"
click at [155, 172] on input "text" at bounding box center [230, 166] width 156 height 11
paste input "Next.js"
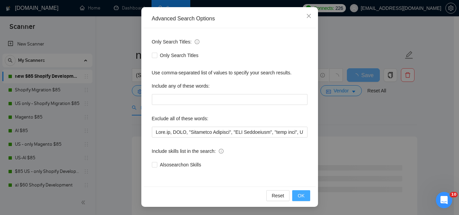
click at [295, 198] on button "OK" at bounding box center [301, 195] width 18 height 11
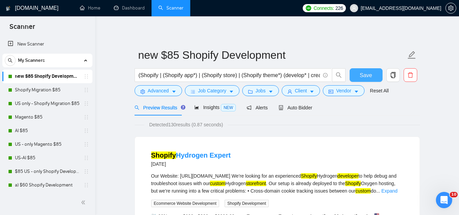
click at [370, 78] on span "Save" at bounding box center [366, 75] width 12 height 8
click at [152, 93] on span "Advanced" at bounding box center [158, 90] width 21 height 7
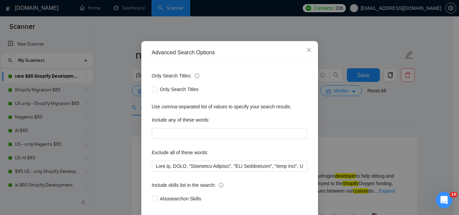
scroll to position [34, 0]
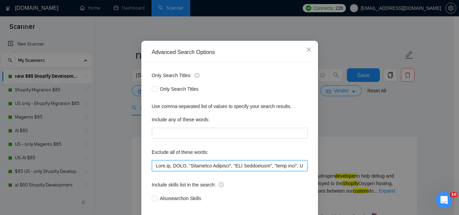
click at [152, 168] on input "text" at bounding box center [230, 165] width 156 height 11
paste input "Just need front end development"
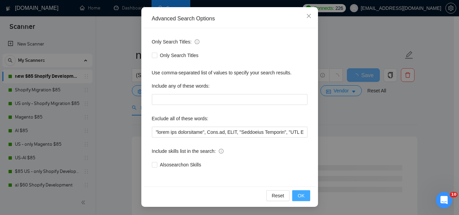
click at [294, 198] on button "OK" at bounding box center [301, 195] width 18 height 11
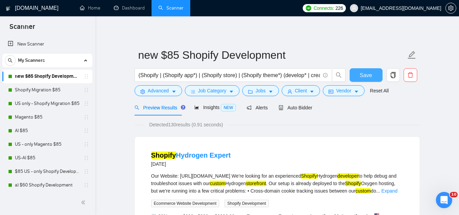
click at [358, 79] on button "Save" at bounding box center [366, 75] width 33 height 14
click at [156, 92] on span "Advanced" at bounding box center [158, 90] width 21 height 7
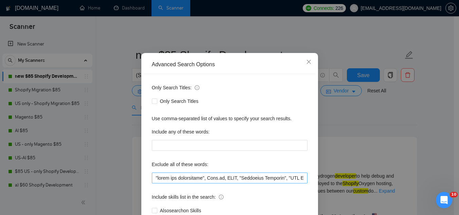
scroll to position [34, 0]
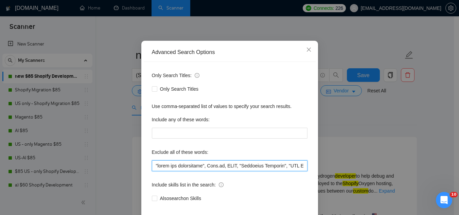
click at [153, 168] on input "text" at bounding box center [230, 165] width 156 height 11
paste input "Just need front end development"
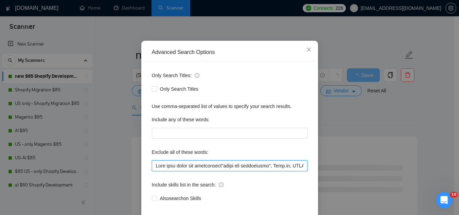
click at [185, 165] on input "text" at bounding box center [230, 165] width 156 height 11
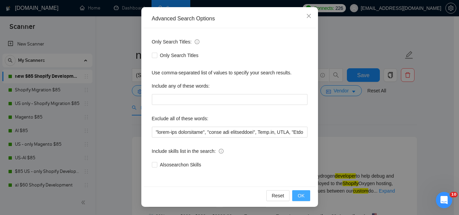
click at [299, 195] on span "OK" at bounding box center [301, 195] width 7 height 7
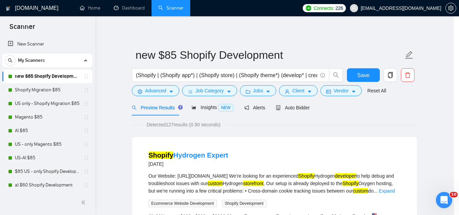
scroll to position [34, 0]
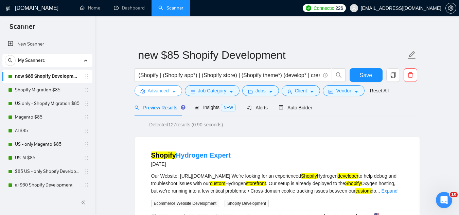
click at [159, 93] on span "Advanced" at bounding box center [158, 90] width 21 height 7
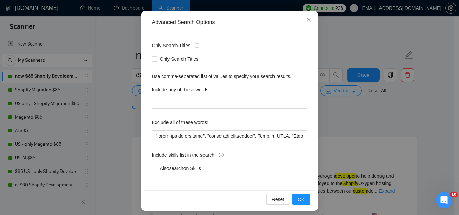
scroll to position [68, 0]
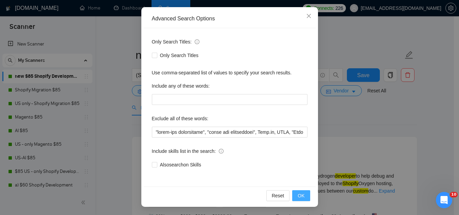
click at [301, 198] on span "OK" at bounding box center [301, 195] width 7 height 7
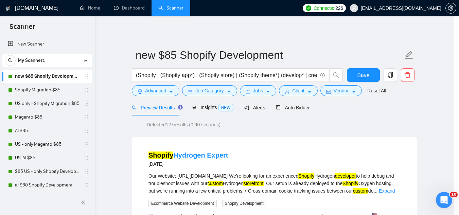
scroll to position [34, 0]
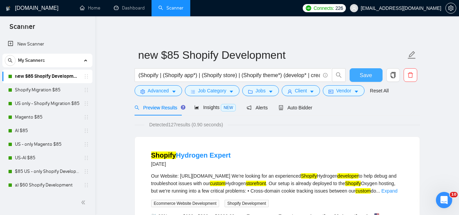
click at [368, 80] on button "Save" at bounding box center [366, 75] width 33 height 14
click at [148, 90] on span "Advanced" at bounding box center [158, 90] width 21 height 7
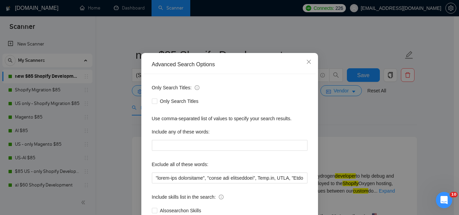
scroll to position [34, 0]
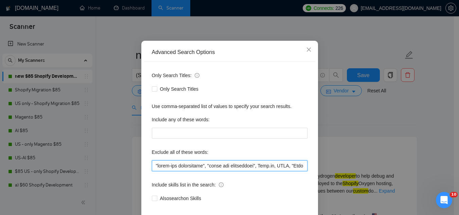
click at [153, 166] on input "text" at bounding box center [230, 165] width 156 height 11
paste input "one skilled Shopify developer"
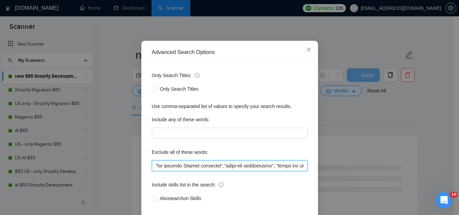
type input ""one skilled Shopify developer", "front-end development", "front end developmen…"
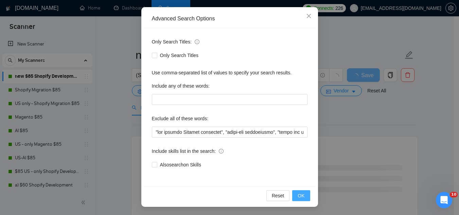
click at [298, 196] on span "OK" at bounding box center [301, 195] width 7 height 7
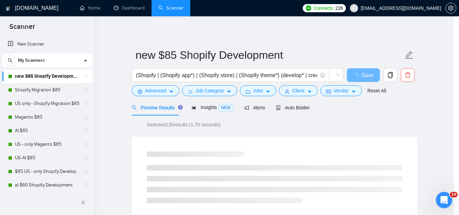
scroll to position [34, 0]
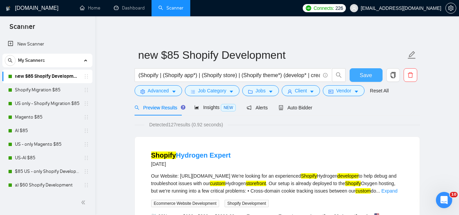
click at [366, 80] on button "Save" at bounding box center [366, 75] width 33 height 14
click at [154, 91] on span "Advanced" at bounding box center [158, 90] width 21 height 7
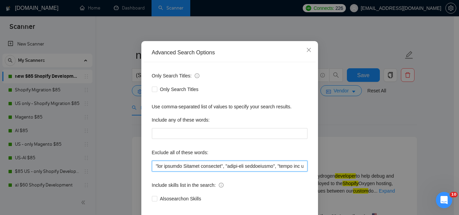
click at [152, 172] on input "text" at bounding box center [230, 166] width 156 height 11
paste input "animation skills"
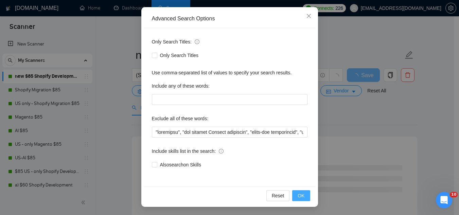
click at [298, 199] on span "OK" at bounding box center [301, 195] width 7 height 7
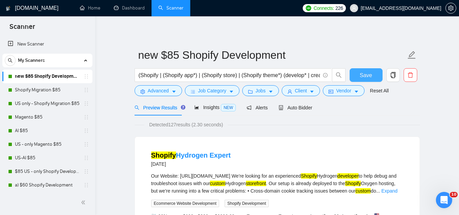
click at [361, 77] on span "Save" at bounding box center [366, 75] width 12 height 8
click at [150, 95] on button "Advanced" at bounding box center [159, 90] width 48 height 11
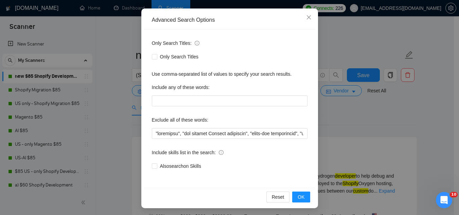
scroll to position [68, 0]
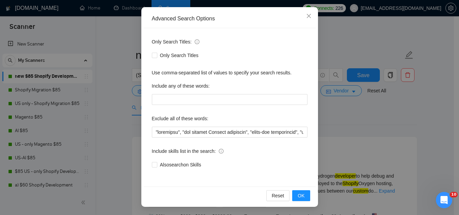
click at [148, 130] on div "Only Search Titles: Only Search Titles Use comma-separated list of values to sp…" at bounding box center [230, 107] width 172 height 158
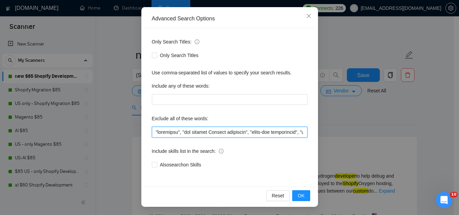
click at [152, 132] on input "text" at bounding box center [230, 132] width 156 height 11
paste input "Quant Researcher Statistician Data research"
click at [152, 132] on input "text" at bounding box center [230, 132] width 156 height 11
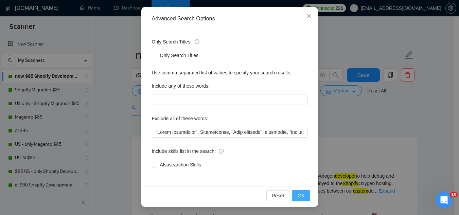
click at [298, 199] on span "OK" at bounding box center [301, 195] width 7 height 7
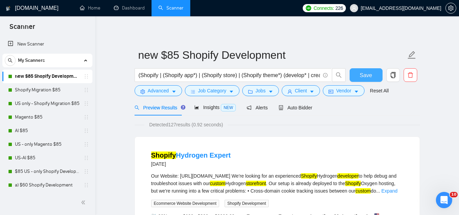
click at [370, 76] on span "Save" at bounding box center [366, 75] width 12 height 8
click at [152, 87] on span "Advanced" at bounding box center [158, 90] width 21 height 7
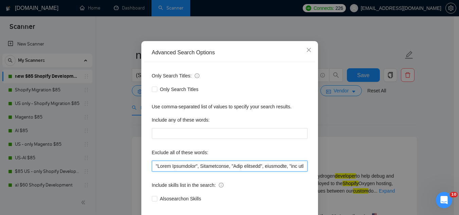
click at [152, 172] on input "text" at bounding box center [230, 166] width 156 height 11
paste input "small update"
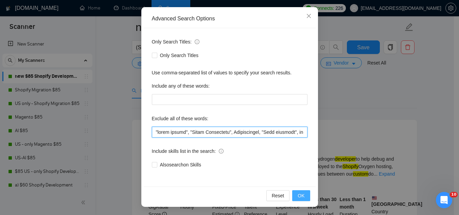
scroll to position [68, 0]
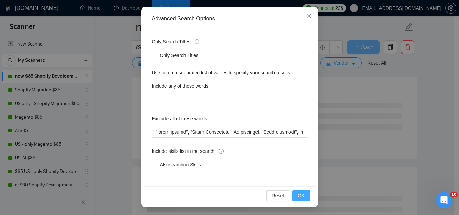
click at [299, 199] on span "OK" at bounding box center [301, 195] width 7 height 7
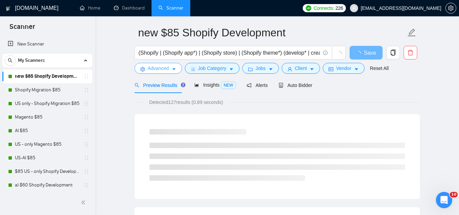
scroll to position [0, 0]
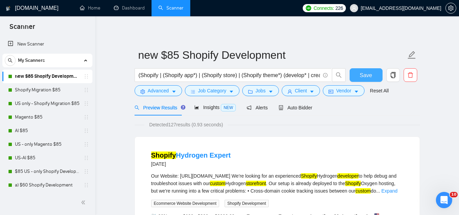
click at [359, 76] on button "Save" at bounding box center [366, 75] width 33 height 14
click at [159, 91] on span "Advanced" at bounding box center [158, 90] width 21 height 7
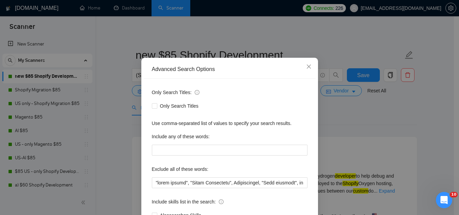
scroll to position [34, 0]
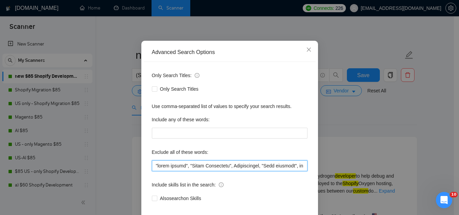
click at [153, 169] on input "text" at bounding box center [230, 165] width 156 height 11
paste input "Liquid"
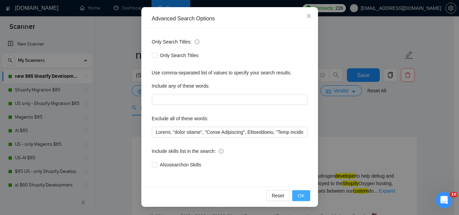
click at [301, 196] on span "OK" at bounding box center [301, 195] width 7 height 7
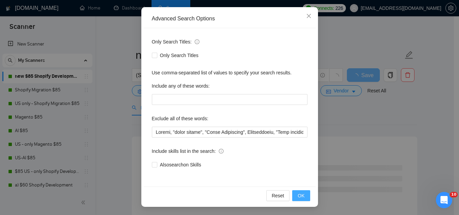
scroll to position [34, 0]
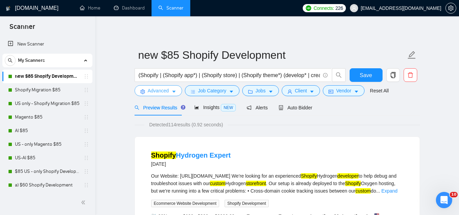
click at [151, 94] on span "Advanced" at bounding box center [158, 90] width 21 height 7
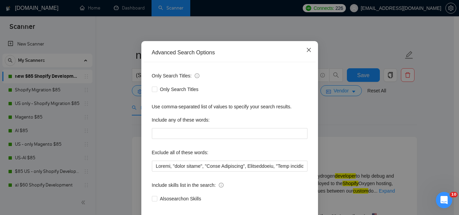
click at [307, 52] on icon "close" at bounding box center [309, 50] width 4 height 4
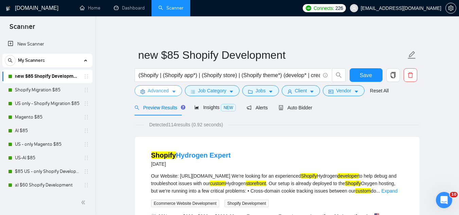
click at [150, 89] on span "Advanced" at bounding box center [158, 90] width 21 height 7
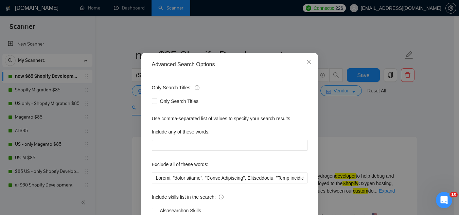
scroll to position [34, 0]
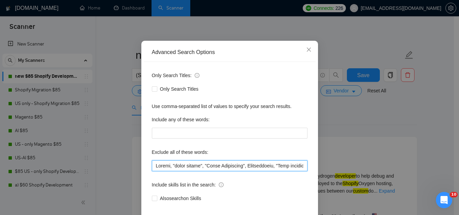
click at [167, 167] on input "text" at bounding box center [230, 165] width 156 height 11
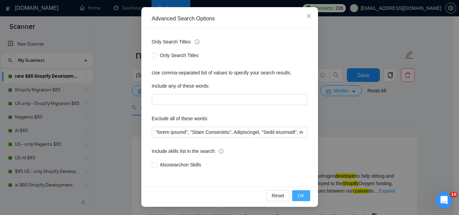
click at [299, 198] on span "OK" at bounding box center [301, 195] width 7 height 7
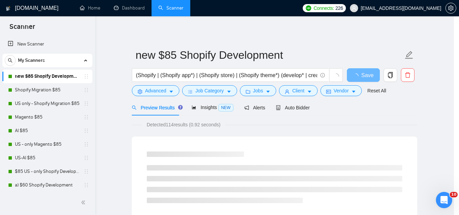
scroll to position [34, 0]
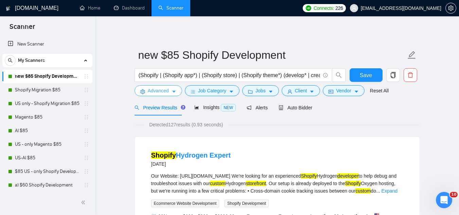
click at [157, 94] on span "Advanced" at bounding box center [158, 90] width 21 height 7
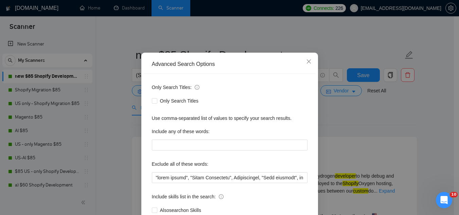
scroll to position [34, 0]
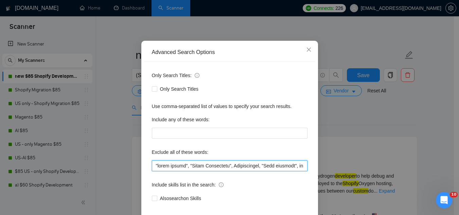
click at [153, 167] on input "text" at bounding box center [230, 165] width 156 height 11
paste input "Virtual Assistant"
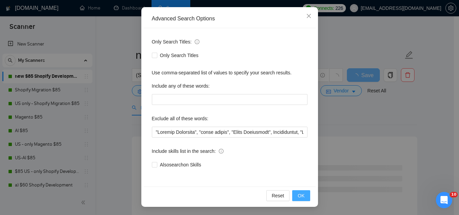
click at [299, 198] on span "OK" at bounding box center [301, 195] width 7 height 7
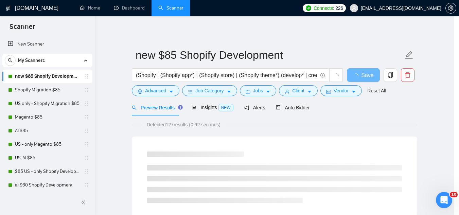
scroll to position [34, 0]
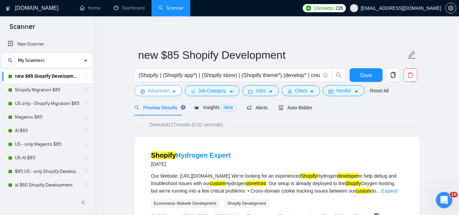
click at [154, 94] on span "Advanced" at bounding box center [158, 90] width 21 height 7
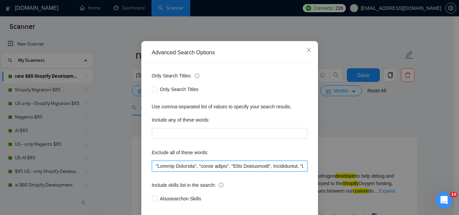
click at [153, 172] on input "text" at bounding box center [230, 166] width 156 height 11
paste input "in Liquid"
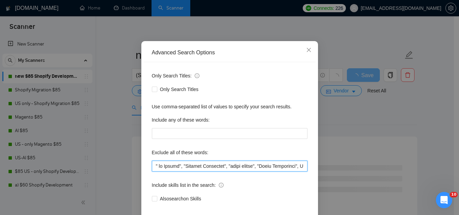
drag, startPoint x: 156, startPoint y: 200, endPoint x: 159, endPoint y: 196, distance: 3.9
click at [156, 172] on input "text" at bounding box center [230, 166] width 156 height 11
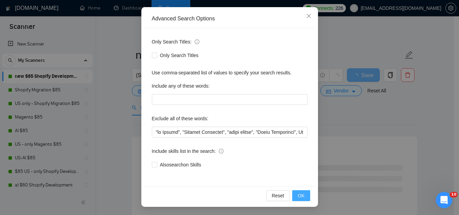
click at [294, 196] on button "OK" at bounding box center [301, 195] width 18 height 11
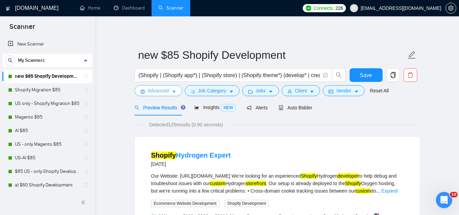
click at [152, 87] on span "Advanced" at bounding box center [158, 90] width 21 height 7
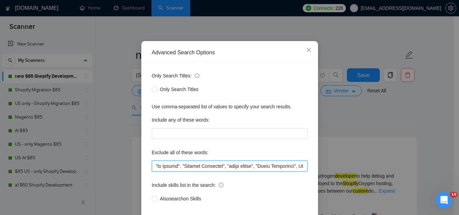
click at [153, 172] on input "text" at bounding box center [230, 166] width 156 height 11
paste input "optimizing product pages"
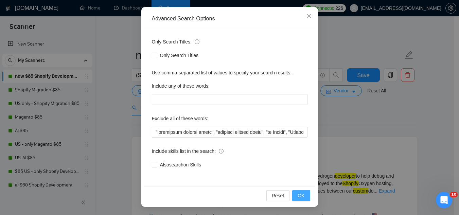
click at [295, 197] on button "OK" at bounding box center [301, 195] width 18 height 11
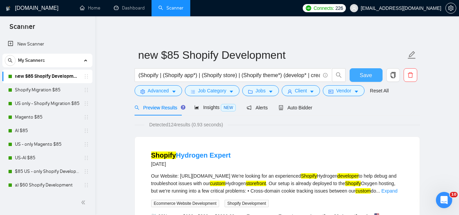
click at [363, 73] on span "Save" at bounding box center [366, 75] width 12 height 8
click at [157, 93] on span "Advanced" at bounding box center [158, 90] width 21 height 7
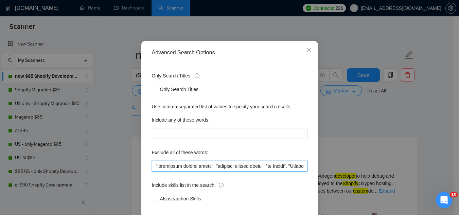
click at [152, 172] on input "text" at bounding box center [230, 166] width 156 height 11
paste input "Printful Printify"
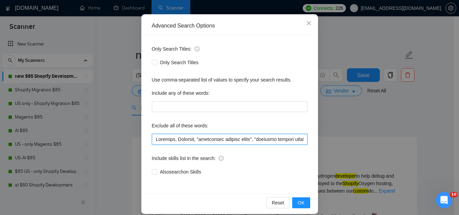
scroll to position [68, 0]
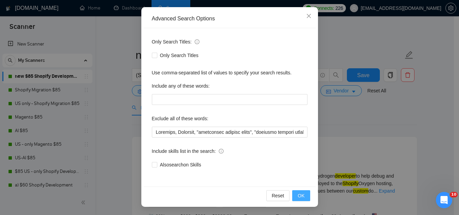
click at [294, 199] on button "OK" at bounding box center [301, 195] width 18 height 11
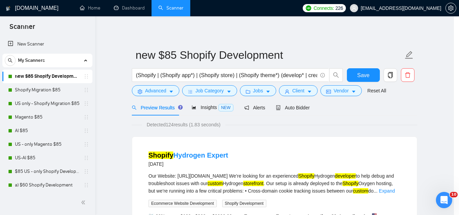
scroll to position [34, 0]
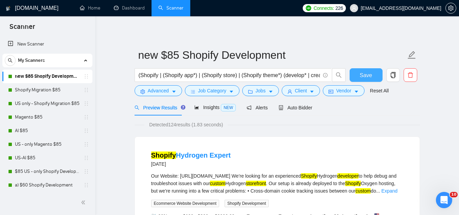
click at [362, 79] on span "Save" at bounding box center [366, 75] width 12 height 8
click at [152, 93] on span "Advanced" at bounding box center [158, 90] width 21 height 7
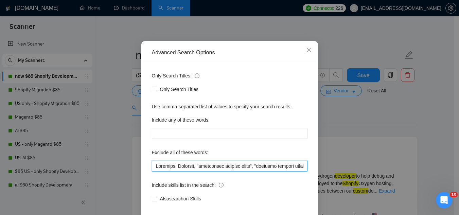
drag, startPoint x: 152, startPoint y: 200, endPoint x: 164, endPoint y: 161, distance: 39.8
click at [152, 172] on input "text" at bounding box center [230, 166] width 156 height 11
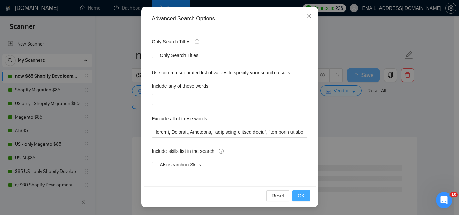
click at [301, 195] on span "OK" at bounding box center [301, 195] width 7 height 7
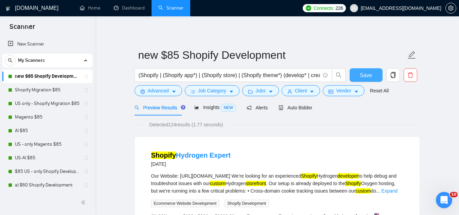
click at [371, 78] on span "Save" at bounding box center [366, 75] width 12 height 8
click at [161, 93] on span "Advanced" at bounding box center [158, 90] width 21 height 7
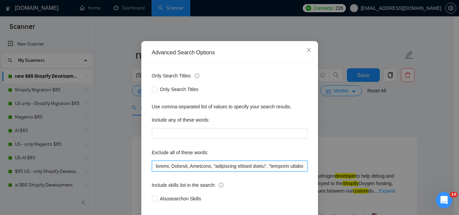
click at [152, 172] on input "text" at bounding box center [230, 166] width 156 height 11
paste input "hardware"
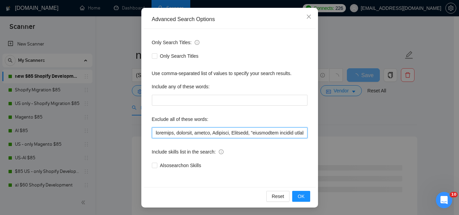
scroll to position [68, 0]
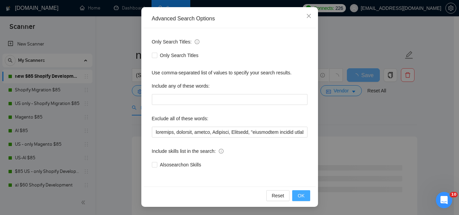
click at [298, 198] on span "OK" at bounding box center [301, 195] width 7 height 7
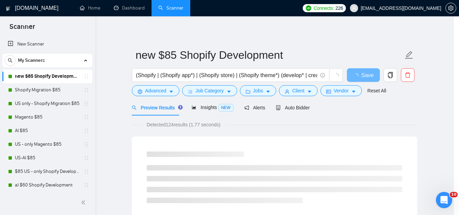
scroll to position [34, 0]
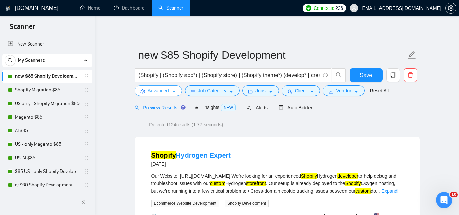
click at [159, 92] on span "Advanced" at bounding box center [158, 90] width 21 height 7
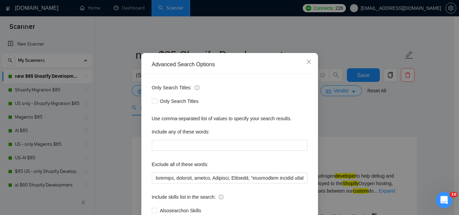
scroll to position [34, 0]
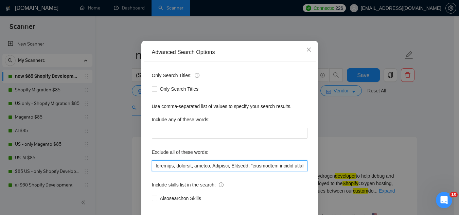
click at [153, 168] on input "text" at bounding box center [230, 165] width 156 height 11
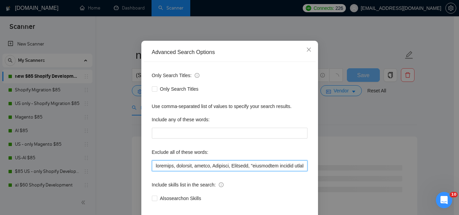
paste input "editing images with Canva"
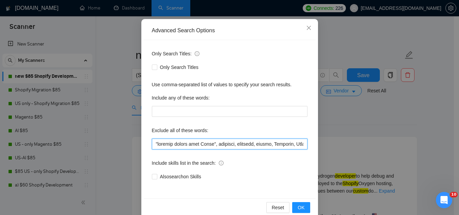
scroll to position [68, 0]
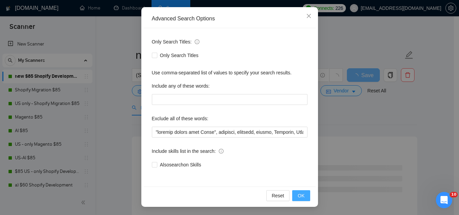
click at [301, 196] on span "OK" at bounding box center [301, 195] width 7 height 7
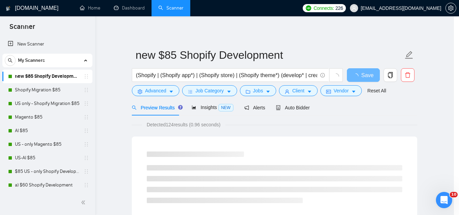
scroll to position [34, 0]
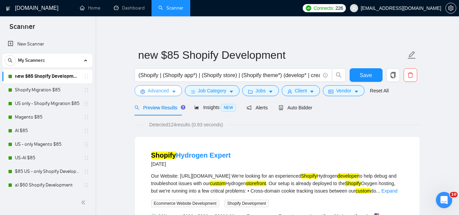
click at [158, 91] on span "Advanced" at bounding box center [158, 90] width 21 height 7
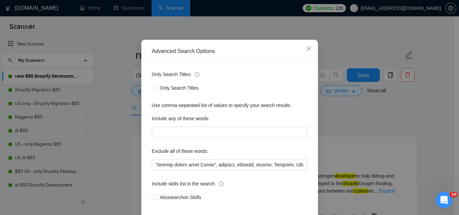
scroll to position [68, 0]
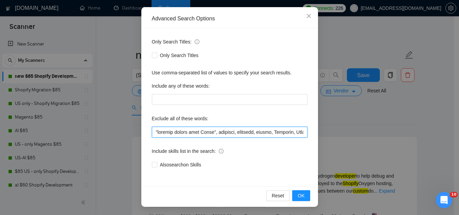
click at [152, 134] on input "text" at bounding box center [230, 132] width 156 height 11
paste input "QGIS program Vapi.ai Tapfiliate specialist"
click at [152, 132] on input "text" at bounding box center [230, 132] width 156 height 11
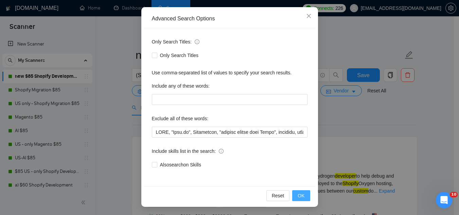
click at [293, 197] on button "OK" at bounding box center [301, 195] width 18 height 11
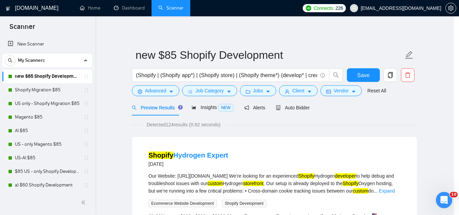
scroll to position [34, 0]
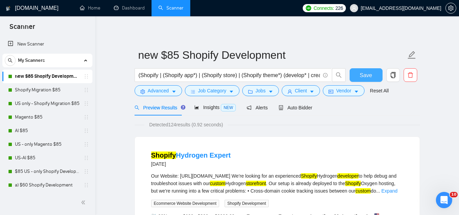
click at [362, 76] on span "Save" at bounding box center [366, 75] width 12 height 8
click at [152, 93] on span "Advanced" at bounding box center [158, 90] width 21 height 7
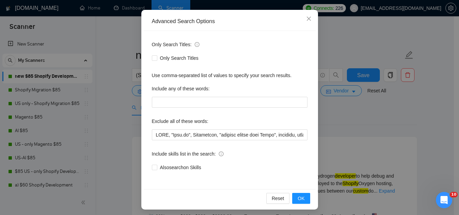
scroll to position [68, 0]
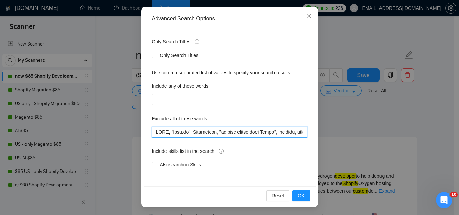
click at [152, 134] on input "text" at bounding box center [230, 132] width 156 height 11
paste input "Vercel Website"
click at [154, 128] on input "text" at bounding box center [230, 132] width 156 height 11
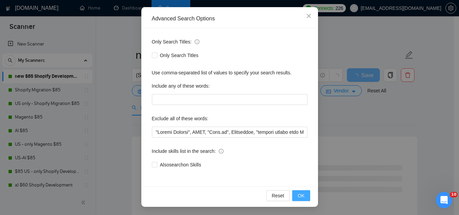
click at [298, 200] on button "OK" at bounding box center [301, 195] width 18 height 11
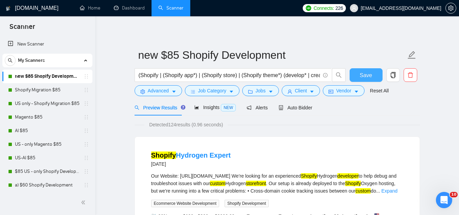
click at [367, 75] on span "Save" at bounding box center [366, 75] width 12 height 8
click at [161, 93] on span "Advanced" at bounding box center [158, 90] width 21 height 7
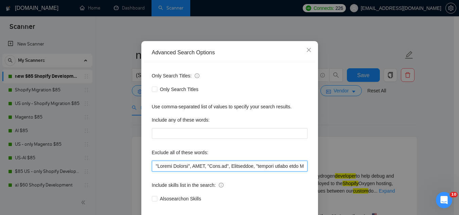
click at [152, 172] on input "text" at bounding box center [230, 166] width 156 height 11
paste input "Vercel"
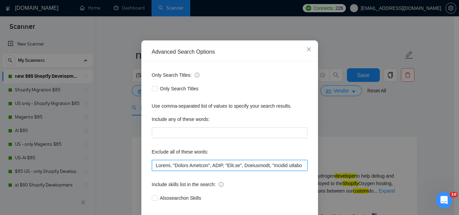
scroll to position [68, 0]
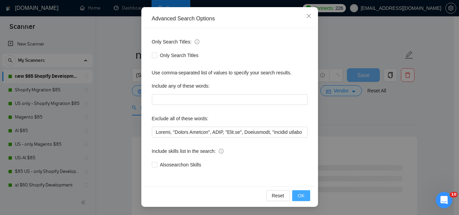
click at [293, 198] on button "OK" at bounding box center [301, 195] width 18 height 11
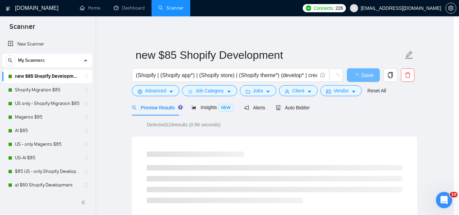
scroll to position [34, 0]
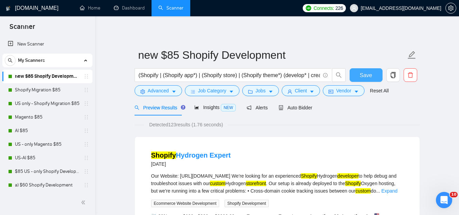
click at [367, 80] on button "Save" at bounding box center [366, 75] width 33 height 14
click at [149, 89] on span "Advanced" at bounding box center [158, 90] width 21 height 7
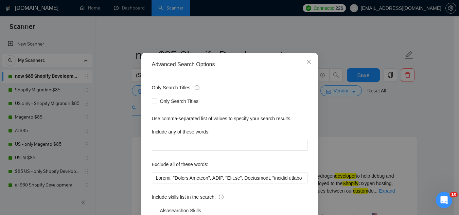
scroll to position [34, 0]
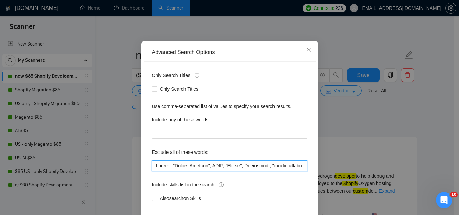
click at [154, 167] on input "text" at bounding box center [230, 165] width 156 height 11
paste input "one-page store"
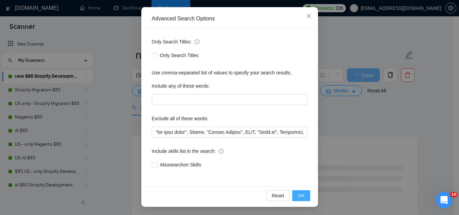
click at [301, 198] on span "OK" at bounding box center [301, 195] width 7 height 7
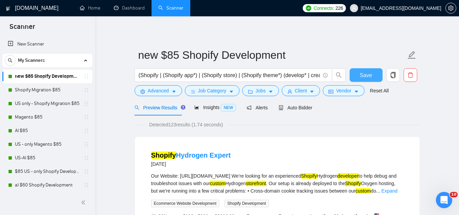
click at [358, 74] on button "Save" at bounding box center [366, 75] width 33 height 14
click at [156, 91] on span "Advanced" at bounding box center [158, 90] width 21 height 7
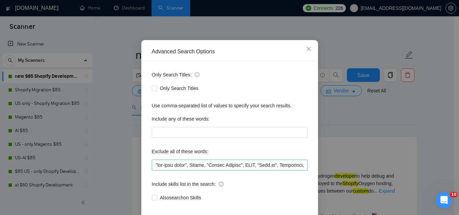
scroll to position [66, 0]
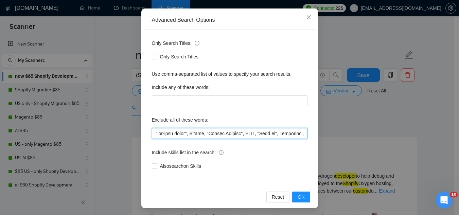
click at [152, 134] on input "text" at bounding box center [230, 133] width 156 height 11
paste input "uploading products"
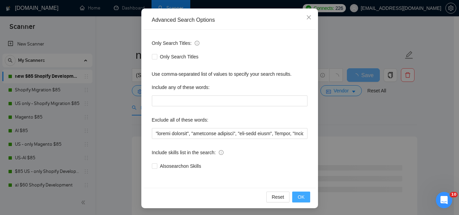
click at [300, 199] on span "OK" at bounding box center [301, 196] width 7 height 7
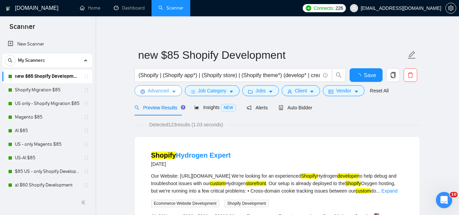
scroll to position [0, 0]
click at [356, 75] on button "Save" at bounding box center [366, 75] width 33 height 14
click at [161, 90] on span "Advanced" at bounding box center [158, 90] width 21 height 7
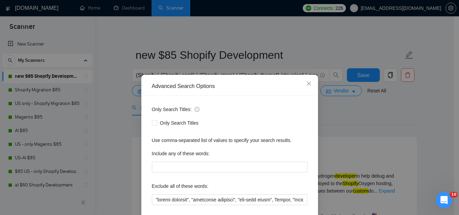
scroll to position [68, 0]
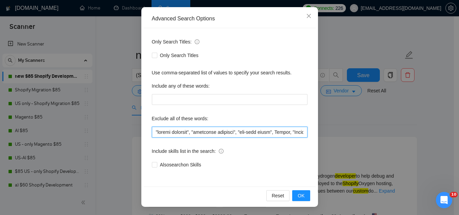
click at [152, 132] on input "text" at bounding box center [230, 132] width 156 height 11
paste input "Replo Bland.ai Python Developer"
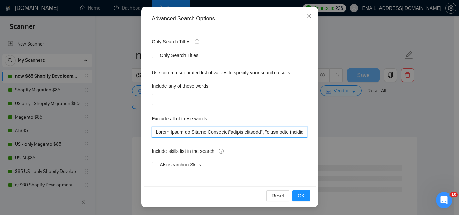
click at [166, 133] on input "text" at bounding box center [230, 132] width 156 height 11
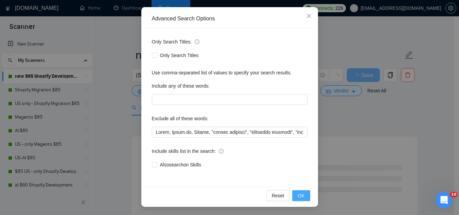
click at [302, 194] on button "OK" at bounding box center [301, 195] width 18 height 11
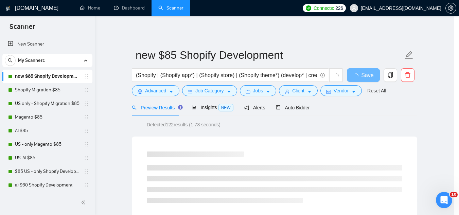
scroll to position [34, 0]
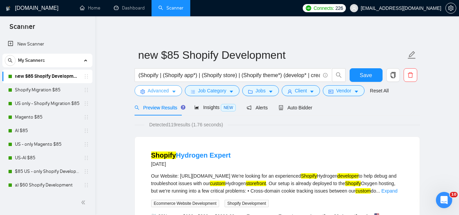
click at [146, 89] on button "Advanced" at bounding box center [159, 90] width 48 height 11
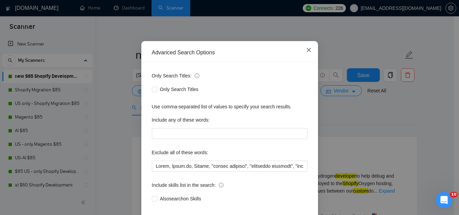
click at [306, 53] on icon "close" at bounding box center [308, 49] width 5 height 5
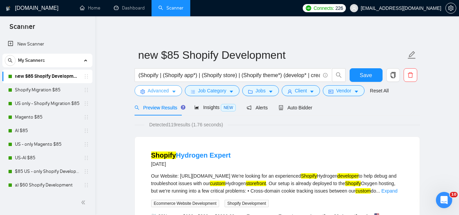
click at [155, 90] on span "Advanced" at bounding box center [158, 90] width 21 height 7
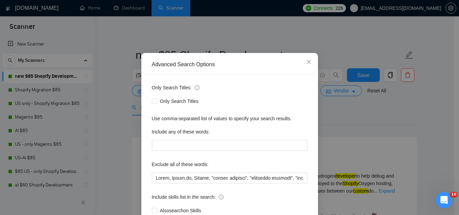
scroll to position [34, 0]
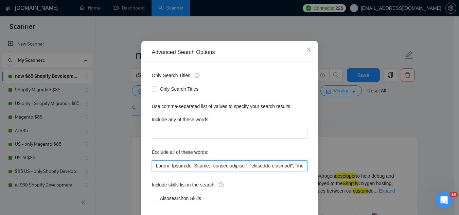
click at [154, 167] on input "text" at bounding box center [230, 165] width 156 height 11
paste input "Domain Linking for Shopify Store Shopify to Shrine migration"
drag, startPoint x: 154, startPoint y: 167, endPoint x: 154, endPoint y: 160, distance: 6.5
click at [154, 166] on input "text" at bounding box center [230, 165] width 156 height 11
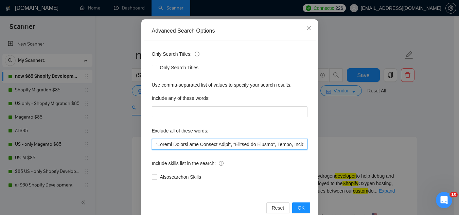
scroll to position [68, 0]
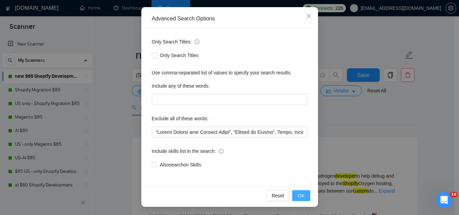
click at [299, 199] on span "OK" at bounding box center [301, 195] width 7 height 7
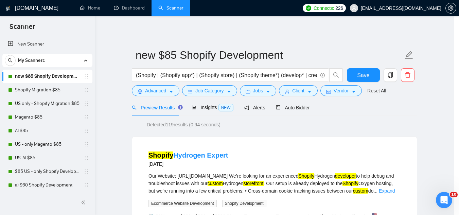
scroll to position [34, 0]
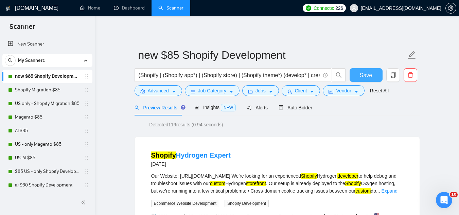
click at [365, 79] on span "Save" at bounding box center [366, 75] width 12 height 8
click at [163, 92] on span "Advanced" at bounding box center [158, 90] width 21 height 7
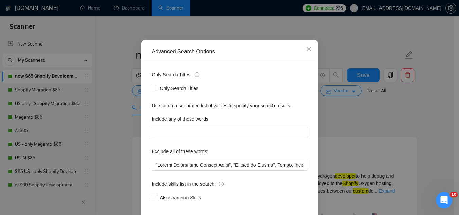
scroll to position [67, 0]
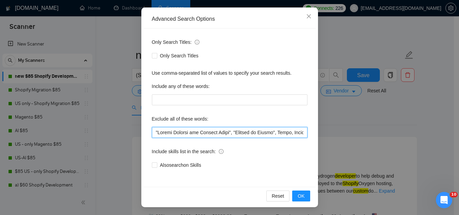
click at [152, 132] on input "text" at bounding box center [230, 132] width 156 height 11
paste input "an assistant"
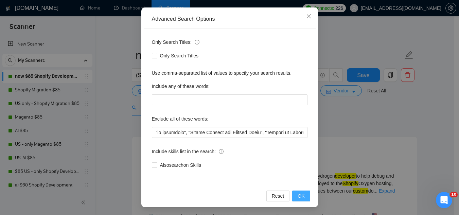
click at [299, 199] on span "OK" at bounding box center [301, 195] width 7 height 7
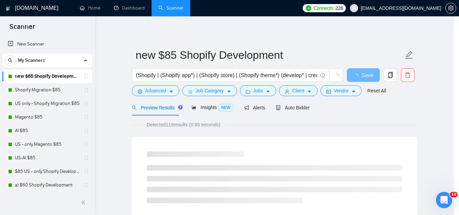
scroll to position [34, 0]
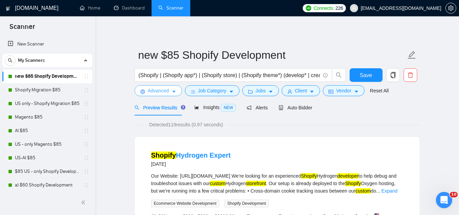
click at [161, 89] on span "Advanced" at bounding box center [158, 90] width 21 height 7
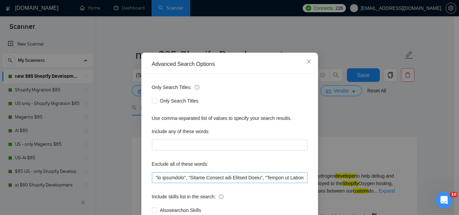
scroll to position [34, 0]
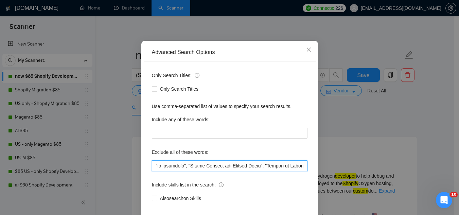
click at [153, 167] on input "text" at bounding box center [230, 165] width 156 height 11
paste input "voice cloning and speech synthesis"
drag, startPoint x: 151, startPoint y: 167, endPoint x: 155, endPoint y: 163, distance: 6.0
click at [152, 167] on input "text" at bounding box center [230, 165] width 156 height 11
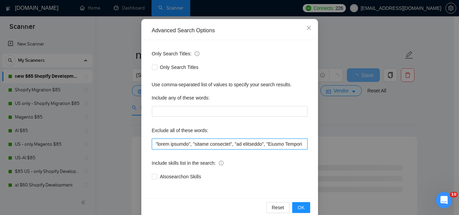
scroll to position [68, 0]
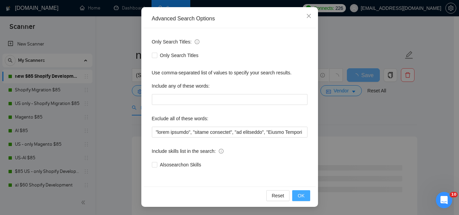
click at [300, 198] on span "OK" at bounding box center [301, 195] width 7 height 7
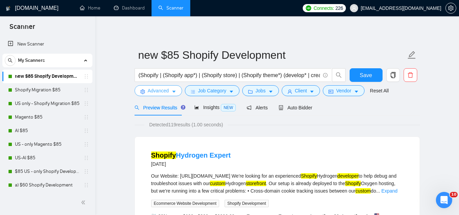
scroll to position [0, 0]
click at [157, 88] on span "Advanced" at bounding box center [158, 90] width 21 height 7
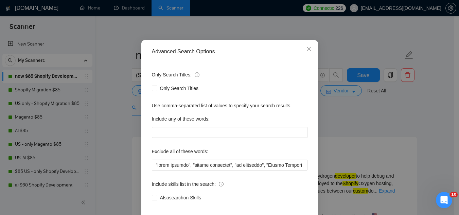
scroll to position [68, 0]
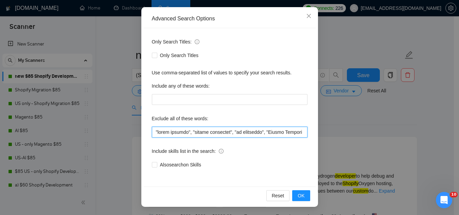
click at [152, 133] on input "text" at bounding box center [230, 132] width 156 height 11
paste input "quick CSS"
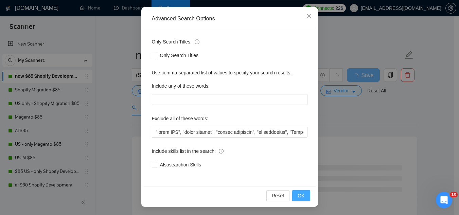
click at [303, 198] on button "OK" at bounding box center [301, 195] width 18 height 11
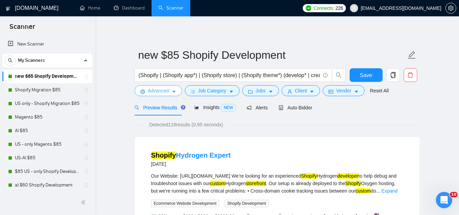
click at [159, 91] on span "Advanced" at bounding box center [158, 90] width 21 height 7
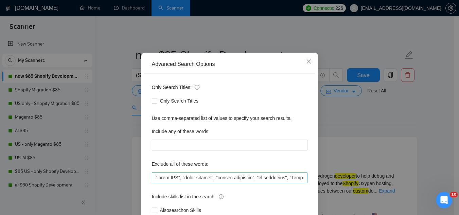
scroll to position [34, 0]
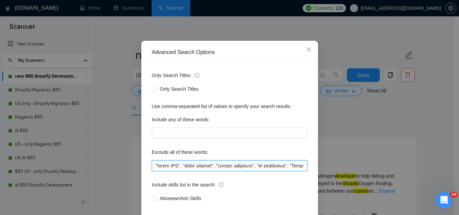
drag, startPoint x: 153, startPoint y: 165, endPoint x: 148, endPoint y: 137, distance: 28.4
click at [152, 164] on input "text" at bounding box center [230, 165] width 156 height 11
paste input "need a couple things done"
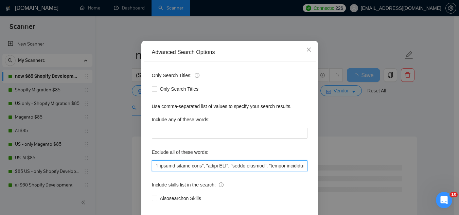
scroll to position [68, 0]
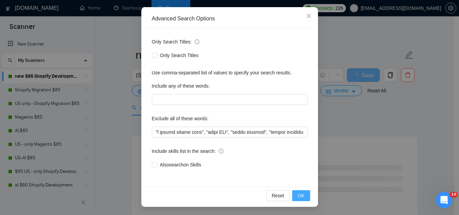
click at [298, 195] on span "OK" at bounding box center [301, 195] width 7 height 7
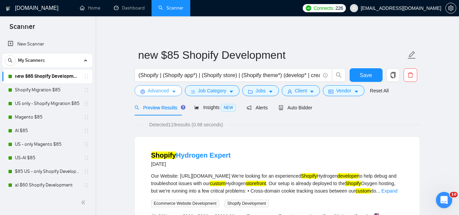
click at [145, 90] on button "Advanced" at bounding box center [159, 90] width 48 height 11
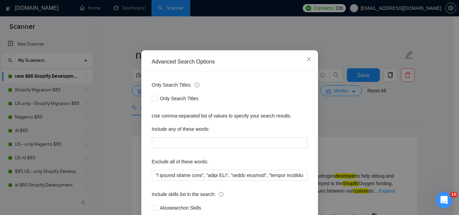
scroll to position [34, 0]
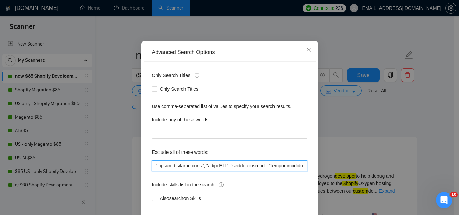
click at [152, 165] on input "text" at bounding box center [230, 165] width 156 height 11
paste input "Short Term Help with Pixels"
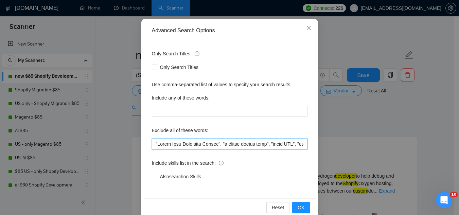
scroll to position [68, 0]
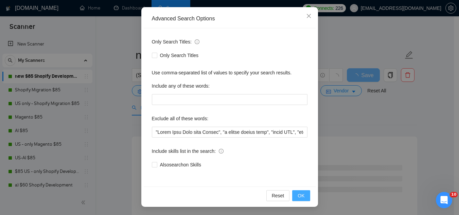
click at [298, 195] on span "OK" at bounding box center [301, 195] width 7 height 7
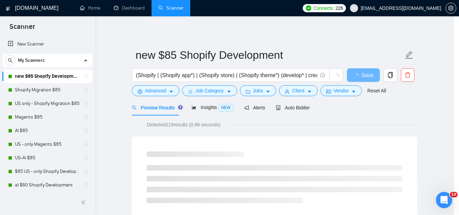
scroll to position [34, 0]
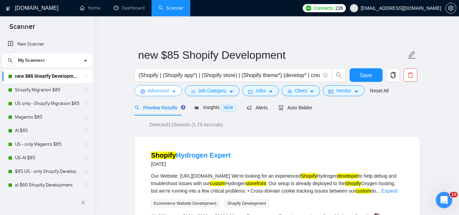
click at [159, 89] on span "Advanced" at bounding box center [158, 90] width 21 height 7
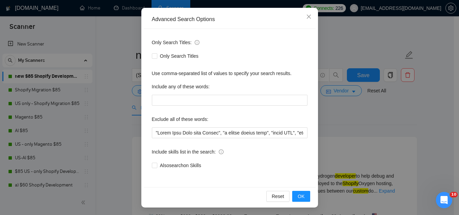
scroll to position [68, 0]
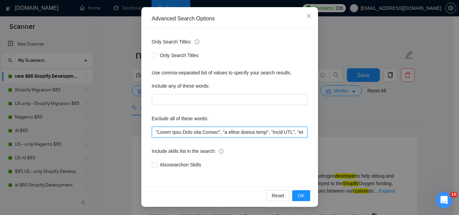
click at [152, 132] on input "text" at bounding box center [230, 132] width 156 height 11
paste input "Insurance Actuarial Professional Insurance expert a few fixes"
click at [153, 133] on input "text" at bounding box center [230, 132] width 156 height 11
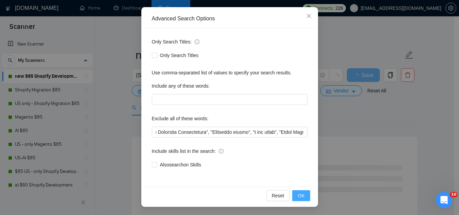
click at [299, 196] on span "OK" at bounding box center [301, 195] width 7 height 7
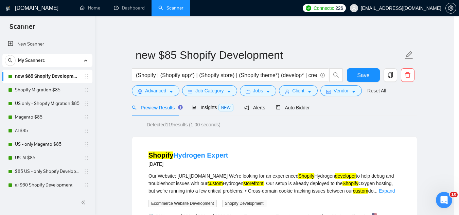
scroll to position [34, 0]
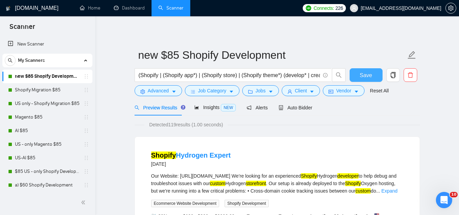
click at [360, 77] on span "Save" at bounding box center [366, 75] width 12 height 8
click at [159, 91] on span "Advanced" at bounding box center [158, 90] width 21 height 7
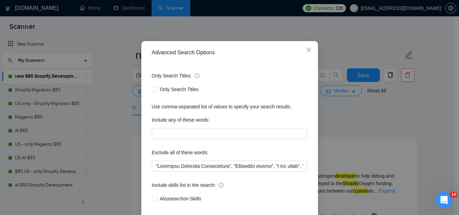
scroll to position [34, 0]
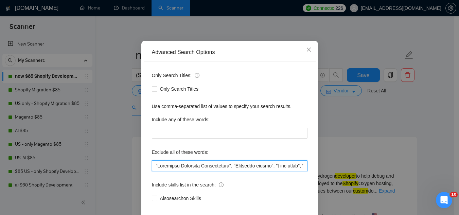
click at [153, 170] on input "text" at bounding box center [230, 165] width 156 height 11
paste input "create a shopify business on profit share base Azure AI Foundry Assistant BLOB …"
click at [156, 168] on input "text" at bounding box center [230, 165] width 156 height 11
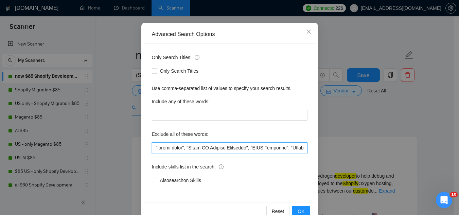
scroll to position [68, 0]
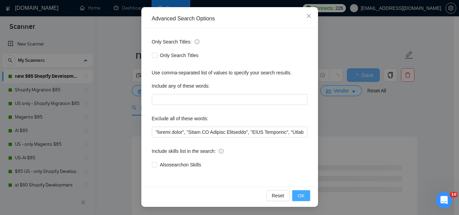
click at [303, 198] on button "OK" at bounding box center [301, 195] width 18 height 11
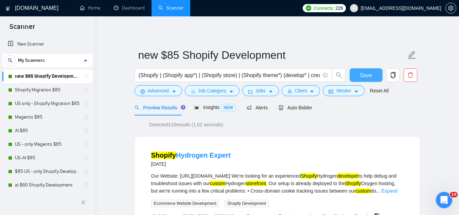
click at [358, 73] on button "Save" at bounding box center [366, 75] width 33 height 14
click at [151, 92] on span "Advanced" at bounding box center [158, 90] width 21 height 7
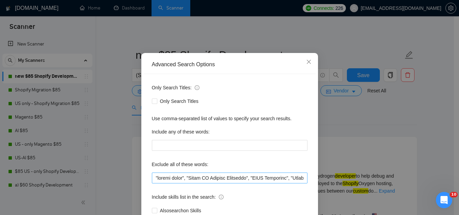
scroll to position [34, 0]
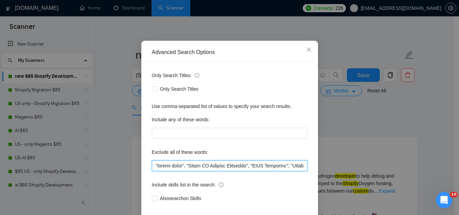
click at [152, 167] on input "text" at bounding box center [230, 165] width 156 height 11
paste input "launch a starter site in the next"
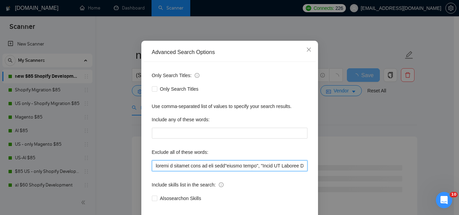
click at [154, 167] on input "text" at bounding box center [230, 165] width 156 height 11
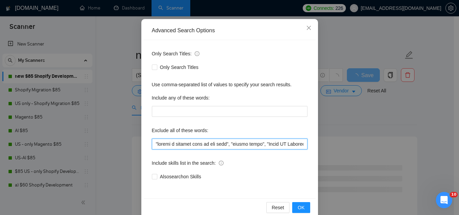
scroll to position [68, 0]
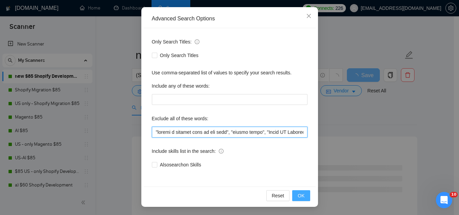
type input ""launch a starter site in the next", "profit share", "Azure AI Foundry Assistan…"
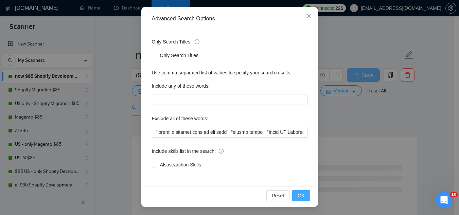
click at [301, 200] on button "OK" at bounding box center [301, 195] width 18 height 11
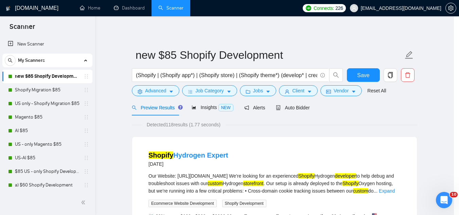
scroll to position [34, 0]
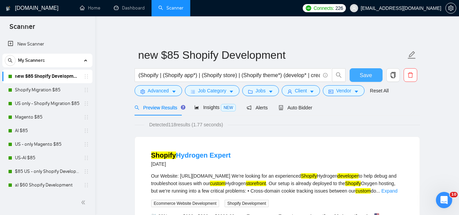
click at [363, 77] on span "Save" at bounding box center [366, 75] width 12 height 8
click at [149, 88] on span "Advanced" at bounding box center [158, 90] width 21 height 7
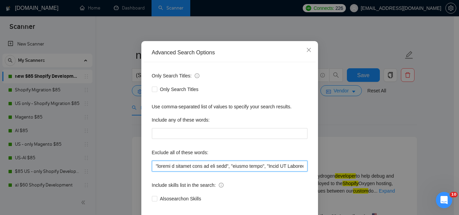
click at [154, 172] on input "text" at bounding box center [230, 166] width 156 height 11
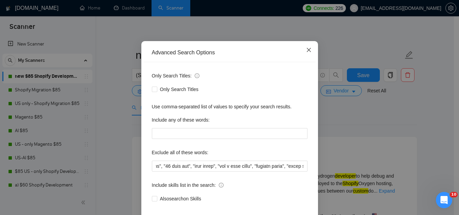
scroll to position [0, 0]
click at [307, 52] on icon "close" at bounding box center [309, 50] width 4 height 4
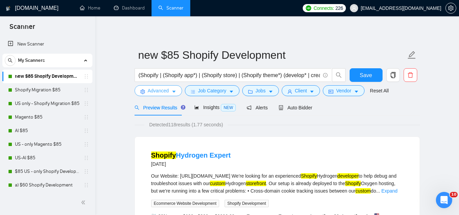
click at [155, 93] on span "Advanced" at bounding box center [158, 90] width 21 height 7
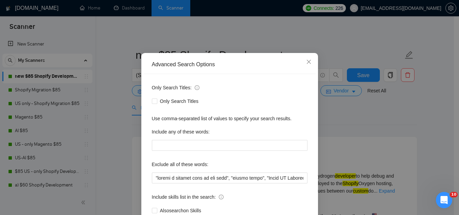
scroll to position [34, 0]
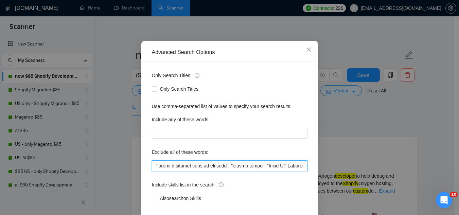
click at [152, 166] on input "text" at bounding box center [230, 165] width 156 height 11
click at [187, 167] on input "text" at bounding box center [230, 165] width 156 height 11
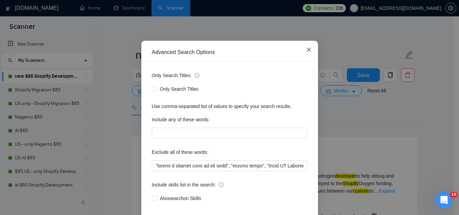
click at [306, 51] on icon "close" at bounding box center [308, 49] width 5 height 5
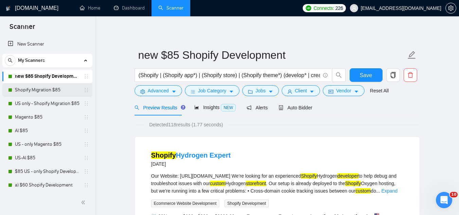
click at [54, 90] on link "Shopify Migration $85" at bounding box center [47, 90] width 65 height 14
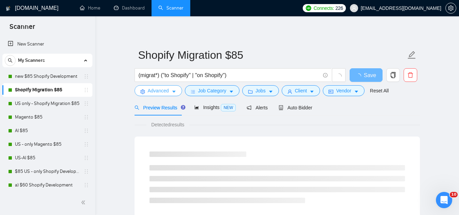
click at [156, 94] on span "Advanced" at bounding box center [158, 90] width 21 height 7
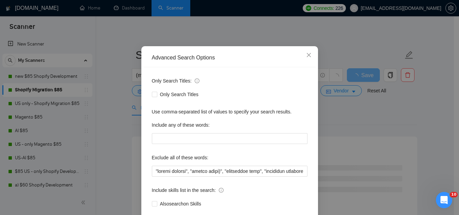
scroll to position [68, 0]
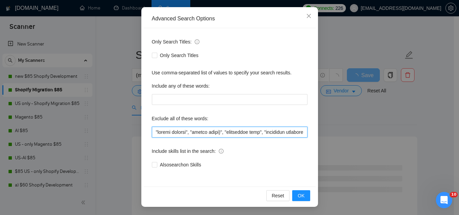
click at [152, 135] on input "text" at bounding box center [230, 132] width 156 height 11
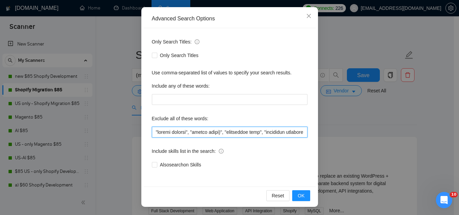
paste input ""launch a starter site in the next", "profit share", "Azure AI Foundry Assistan…"
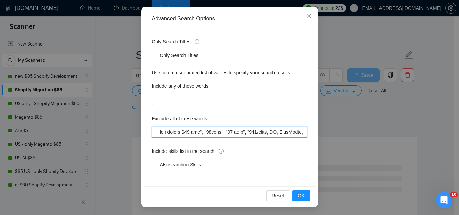
scroll to position [0, 2288]
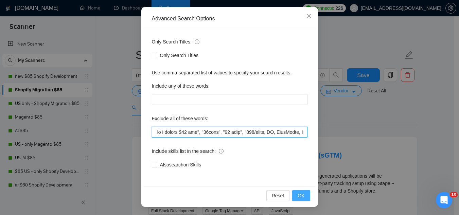
type input ""launch a starter site in the next", "profit share", "Azure AI Foundry Assistan…"
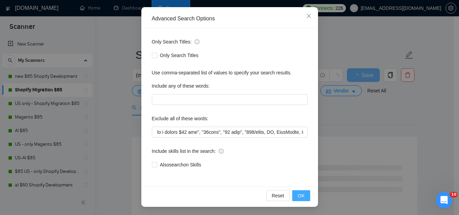
click at [295, 197] on button "OK" at bounding box center [301, 195] width 18 height 11
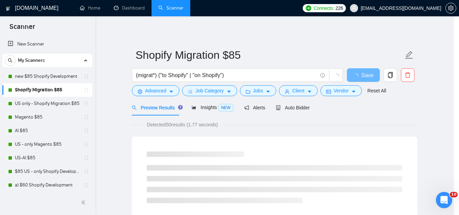
scroll to position [34, 0]
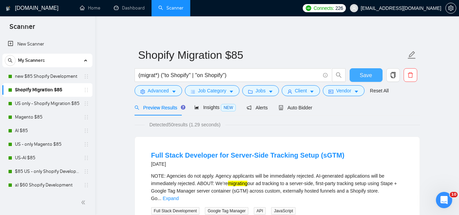
click at [362, 76] on span "Save" at bounding box center [366, 75] width 12 height 8
click at [74, 106] on link "US only - Shopify Migration $85" at bounding box center [47, 104] width 65 height 14
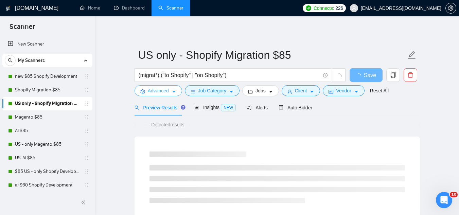
click at [150, 92] on span "Advanced" at bounding box center [158, 90] width 21 height 7
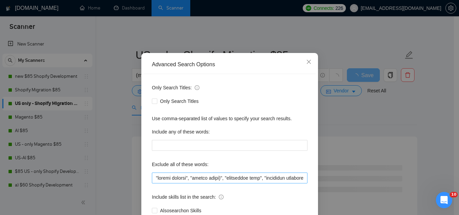
scroll to position [34, 0]
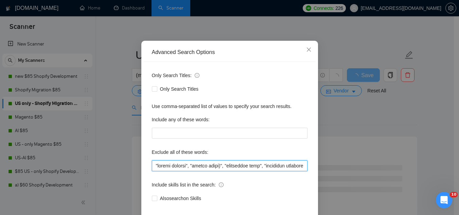
click at [152, 165] on input "text" at bounding box center [230, 165] width 156 height 11
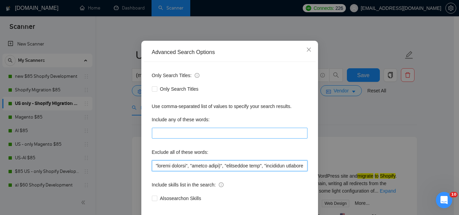
paste input ""launch a starter site in the next", "profit share", "Azure AI Foundry Assistan…"
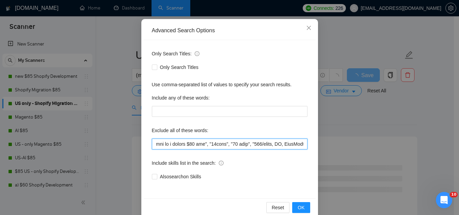
scroll to position [68, 0]
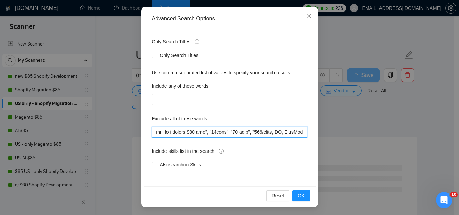
click at [185, 133] on input "text" at bounding box center [230, 132] width 156 height 11
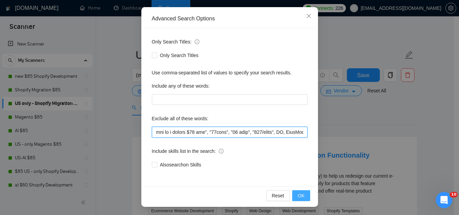
type input ""launch a starter site in the next", "profit share", "Azure AI Foundry Assistan…"
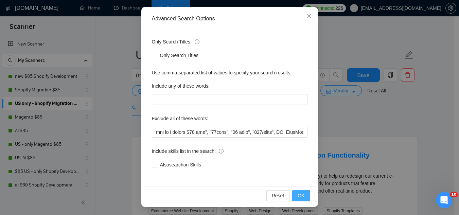
scroll to position [0, 0]
click at [302, 198] on button "OK" at bounding box center [301, 195] width 18 height 11
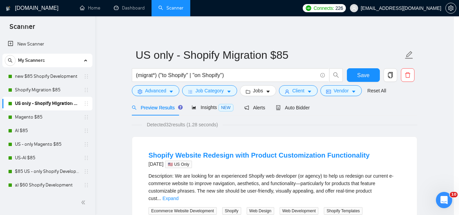
scroll to position [34, 0]
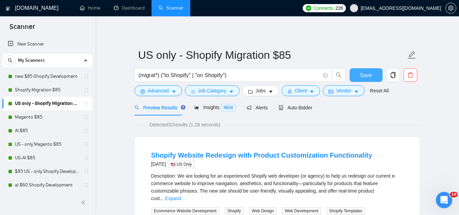
click at [360, 79] on button "Save" at bounding box center [366, 75] width 33 height 14
click at [37, 117] on link "Magento $85" at bounding box center [47, 117] width 65 height 14
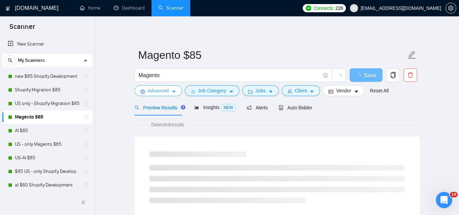
click at [153, 92] on span "Advanced" at bounding box center [158, 90] width 21 height 7
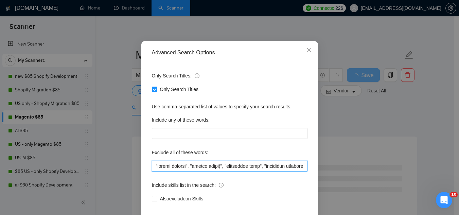
click at [152, 172] on input "text" at bounding box center [230, 166] width 156 height 11
paste input ""launch a starter site in the next", "profit share", "Azure AI Foundry Assistan…"
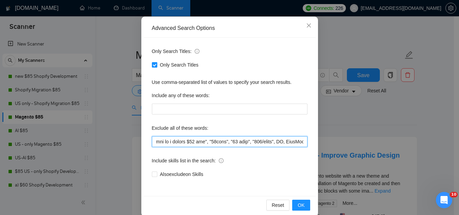
scroll to position [68, 0]
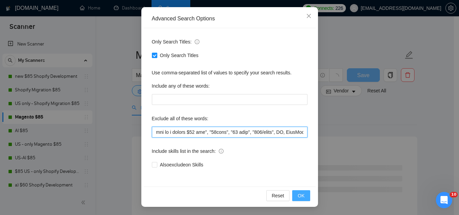
type input ""launch a starter site in the next", "profit share", "Azure AI Foundry Assistan…"
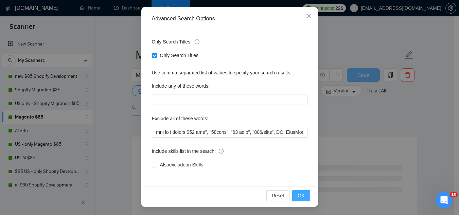
scroll to position [0, 0]
click at [303, 194] on button "OK" at bounding box center [301, 195] width 18 height 11
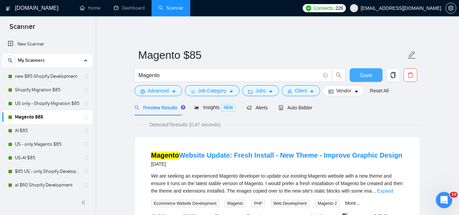
click at [356, 79] on button "Save" at bounding box center [366, 75] width 33 height 14
click at [58, 75] on link "new $85 Shopify Development" at bounding box center [47, 77] width 65 height 14
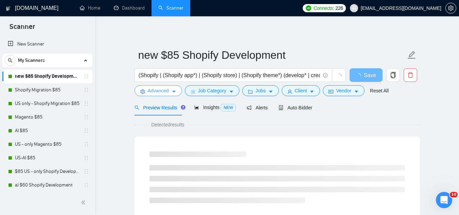
click at [154, 93] on span "Advanced" at bounding box center [158, 90] width 21 height 7
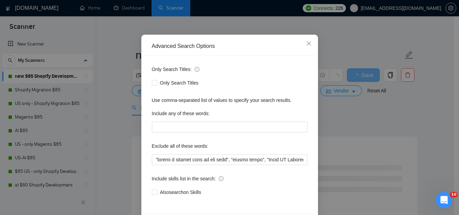
scroll to position [68, 0]
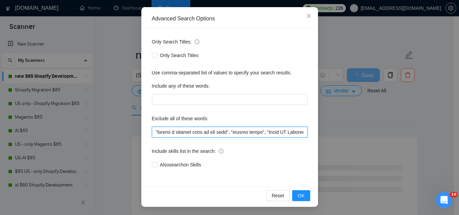
click at [162, 135] on input "text" at bounding box center [230, 132] width 156 height 11
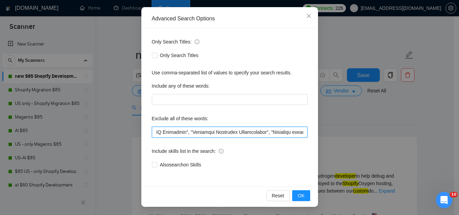
scroll to position [0, 0]
drag, startPoint x: 245, startPoint y: 134, endPoint x: 92, endPoint y: 118, distance: 154.2
click at [92, 118] on div "Advanced Search Options Only Search Titles: Only Search Titles Use comma-separa…" at bounding box center [229, 107] width 459 height 215
type input ""launch a starter site in the next", "profit share", "Azure AI Foundry Assistan…"
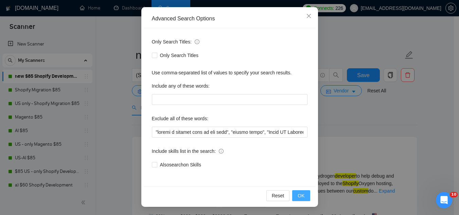
click at [298, 197] on span "OK" at bounding box center [301, 195] width 7 height 7
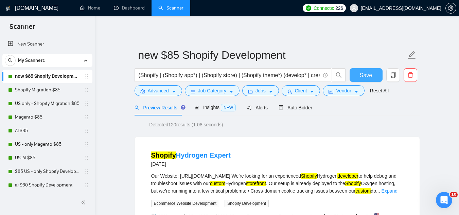
click at [361, 79] on span "Save" at bounding box center [366, 75] width 12 height 8
click at [46, 92] on link "Shopify Migration $85" at bounding box center [47, 90] width 65 height 14
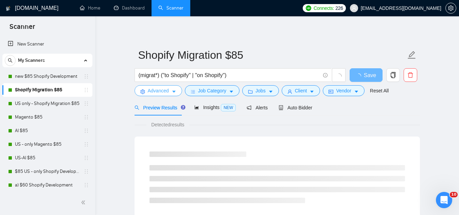
click at [158, 95] on span "Advanced" at bounding box center [158, 90] width 21 height 7
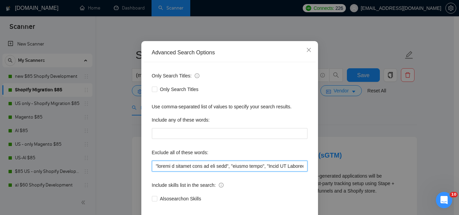
drag, startPoint x: 153, startPoint y: 200, endPoint x: 214, endPoint y: 205, distance: 61.1
click at [214, 205] on div "Only Search Titles: Only Search Titles Use comma-separated list of values to sp…" at bounding box center [230, 141] width 172 height 158
click at [284, 172] on input "text" at bounding box center [230, 166] width 156 height 11
click at [281, 172] on input "text" at bounding box center [230, 166] width 156 height 11
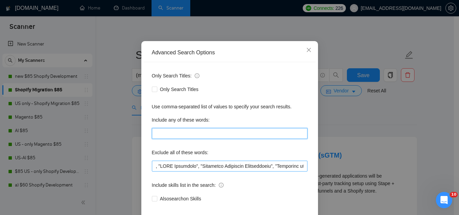
click at [276, 139] on input "text" at bounding box center [230, 133] width 156 height 11
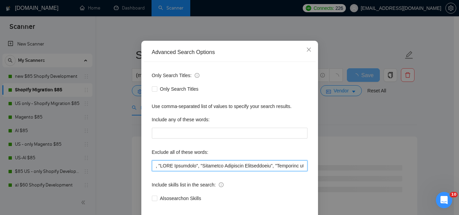
drag, startPoint x: 279, startPoint y: 165, endPoint x: 148, endPoint y: 156, distance: 131.9
click at [148, 156] on div "Only Search Titles: Only Search Titles Use comma-separated list of values to sp…" at bounding box center [230, 141] width 172 height 158
drag, startPoint x: 286, startPoint y: 168, endPoint x: 132, endPoint y: 155, distance: 154.5
click at [132, 155] on div "Advanced Search Options Only Search Titles: Only Search Titles Use comma-separa…" at bounding box center [229, 107] width 459 height 215
drag, startPoint x: 296, startPoint y: 167, endPoint x: 140, endPoint y: 157, distance: 156.0
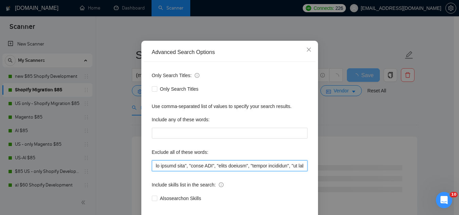
click at [141, 157] on div "Advanced Search Options Only Search Titles: Only Search Titles Use comma-separa…" at bounding box center [229, 141] width 177 height 200
drag, startPoint x: 295, startPoint y: 164, endPoint x: 137, endPoint y: 140, distance: 159.8
click at [137, 140] on div "Advanced Search Options Only Search Titles: Only Search Titles Use comma-separa…" at bounding box center [229, 107] width 459 height 215
drag, startPoint x: 292, startPoint y: 166, endPoint x: 136, endPoint y: 148, distance: 156.7
click at [136, 148] on div "Advanced Search Options Only Search Titles: Only Search Titles Use comma-separa…" at bounding box center [229, 107] width 459 height 215
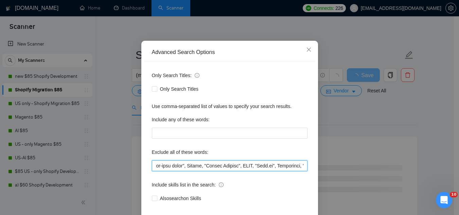
scroll to position [0, 0]
drag, startPoint x: 295, startPoint y: 167, endPoint x: 122, endPoint y: 147, distance: 174.2
click at [122, 147] on div "Advanced Search Options Only Search Titles: Only Search Titles Use comma-separa…" at bounding box center [229, 107] width 459 height 215
drag, startPoint x: 295, startPoint y: 165, endPoint x: 141, endPoint y: 156, distance: 154.9
click at [141, 156] on div "Advanced Search Options Only Search Titles: Only Search Titles Use comma-separa…" at bounding box center [229, 141] width 177 height 200
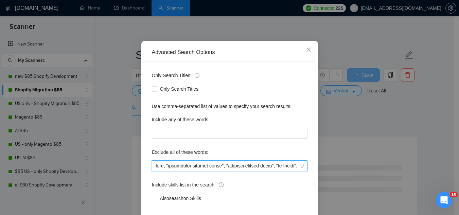
drag, startPoint x: 300, startPoint y: 166, endPoint x: 134, endPoint y: 150, distance: 166.4
click at [134, 150] on div "Advanced Search Options Only Search Titles: Only Search Titles Use comma-separa…" at bounding box center [229, 107] width 459 height 215
drag, startPoint x: 297, startPoint y: 169, endPoint x: 133, endPoint y: 156, distance: 164.3
click at [133, 156] on div "Advanced Search Options Only Search Titles: Only Search Titles Use comma-separa…" at bounding box center [229, 107] width 459 height 215
drag, startPoint x: 297, startPoint y: 167, endPoint x: 125, endPoint y: 159, distance: 171.8
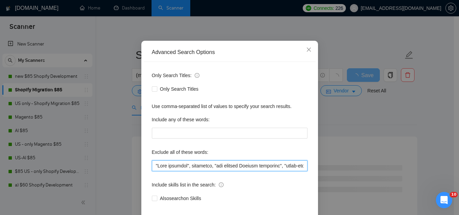
click at [126, 160] on div "Advanced Search Options Only Search Titles: Only Search Titles Use comma-separa…" at bounding box center [229, 107] width 459 height 215
drag, startPoint x: 293, startPoint y: 168, endPoint x: 136, endPoint y: 160, distance: 157.9
click at [136, 160] on div "Advanced Search Options Only Search Titles: Only Search Titles Use comma-separa…" at bounding box center [229, 107] width 459 height 215
drag, startPoint x: 292, startPoint y: 166, endPoint x: 146, endPoint y: 167, distance: 146.2
click at [146, 167] on div "Only Search Titles: Only Search Titles Use comma-separated list of values to sp…" at bounding box center [230, 141] width 172 height 158
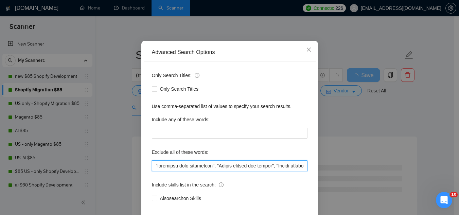
drag, startPoint x: 292, startPoint y: 166, endPoint x: 149, endPoint y: 168, distance: 142.4
click at [152, 168] on input "text" at bounding box center [230, 165] width 156 height 11
drag, startPoint x: 294, startPoint y: 169, endPoint x: 119, endPoint y: 156, distance: 175.9
click at [119, 156] on div "Advanced Search Options Only Search Titles: Only Search Titles Use comma-separa…" at bounding box center [229, 107] width 459 height 215
drag, startPoint x: 293, startPoint y: 168, endPoint x: 127, endPoint y: 151, distance: 166.8
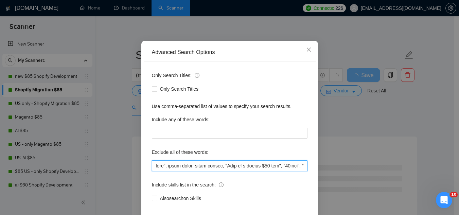
click at [127, 151] on div "Advanced Search Options Only Search Titles: Only Search Titles Use comma-separa…" at bounding box center [229, 107] width 459 height 215
drag, startPoint x: 300, startPoint y: 167, endPoint x: 113, endPoint y: 149, distance: 188.5
click at [113, 149] on div "Advanced Search Options Only Search Titles: Only Search Titles Use comma-separa…" at bounding box center [229, 107] width 459 height 215
paste input ""launch a starter site in the next", "profit share", "Azure AI Foundry Assistan…"
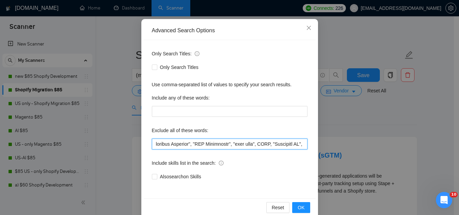
scroll to position [68, 0]
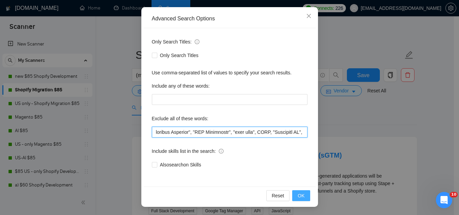
type input ""launch a starter site in the next", "profit share", "Azure AI Foundry Assistan…"
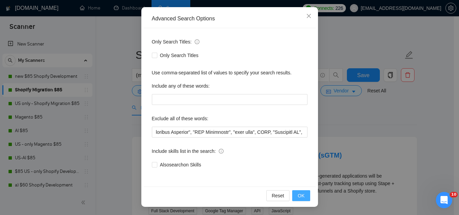
scroll to position [0, 0]
click at [301, 195] on span "OK" at bounding box center [301, 195] width 7 height 7
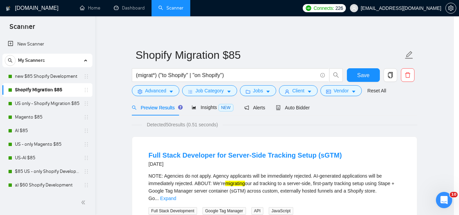
scroll to position [34, 0]
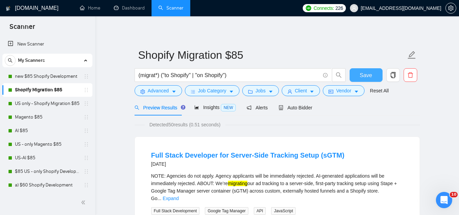
click at [356, 75] on button "Save" at bounding box center [366, 75] width 33 height 14
click at [53, 107] on link "US only - Shopify Migration $85" at bounding box center [47, 104] width 65 height 14
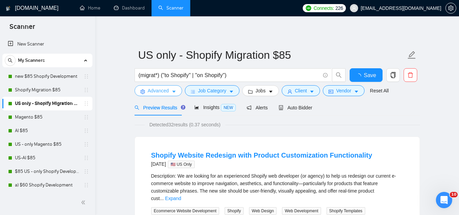
click at [158, 89] on span "Advanced" at bounding box center [158, 90] width 21 height 7
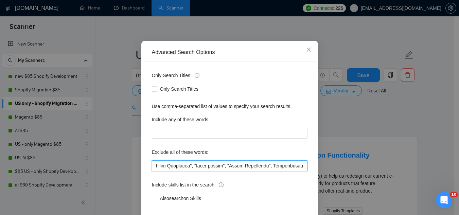
scroll to position [0, 1354]
drag, startPoint x: 152, startPoint y: 165, endPoint x: 288, endPoint y: 169, distance: 135.7
click at [288, 169] on input "text" at bounding box center [230, 165] width 156 height 11
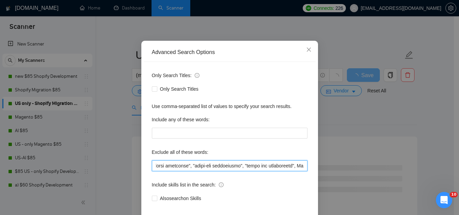
scroll to position [0, 0]
drag, startPoint x: 299, startPoint y: 167, endPoint x: 138, endPoint y: 154, distance: 160.9
click at [138, 154] on div "Advanced Search Options Only Search Titles: Only Search Titles Use comma-separa…" at bounding box center [229, 107] width 459 height 215
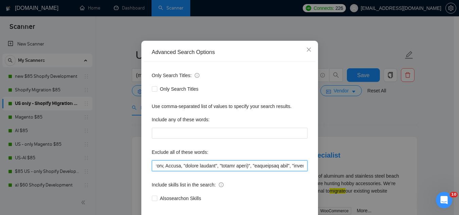
scroll to position [0, 779]
drag, startPoint x: 153, startPoint y: 165, endPoint x: 168, endPoint y: 166, distance: 15.6
click at [168, 166] on input "text" at bounding box center [230, 165] width 156 height 11
paste input ""launch a starter site in the next", "profit share", "Azure AI Foundry Assistan…"
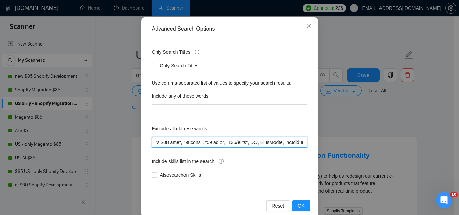
scroll to position [68, 0]
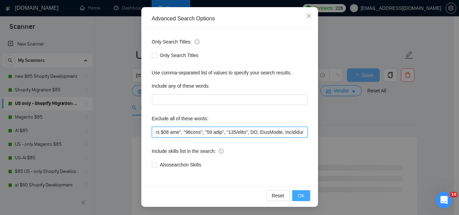
type input ""launch a starter site in the next", "profit share", "Azure AI Foundry Assistan…"
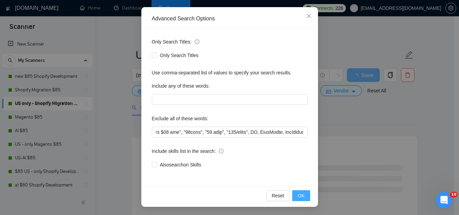
click at [298, 196] on span "OK" at bounding box center [301, 195] width 7 height 7
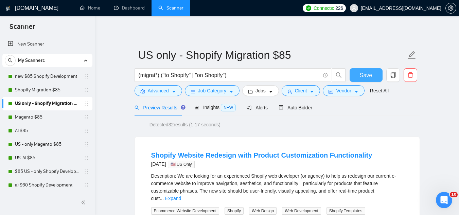
click at [362, 76] on span "Save" at bounding box center [366, 75] width 12 height 8
click at [43, 118] on link "Magento $85" at bounding box center [47, 117] width 65 height 14
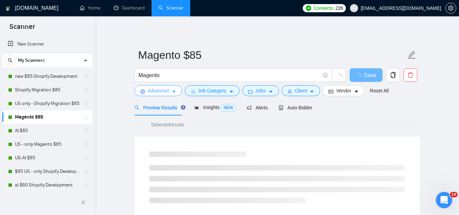
click at [152, 90] on span "Advanced" at bounding box center [158, 90] width 21 height 7
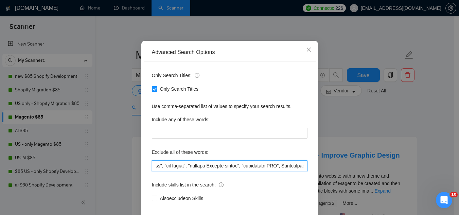
scroll to position [0, 2768]
drag, startPoint x: 152, startPoint y: 166, endPoint x: 247, endPoint y: 168, distance: 95.9
click at [247, 168] on input "text" at bounding box center [230, 165] width 156 height 11
click at [241, 166] on input "text" at bounding box center [230, 165] width 156 height 11
drag, startPoint x: 192, startPoint y: 167, endPoint x: 201, endPoint y: 167, distance: 9.2
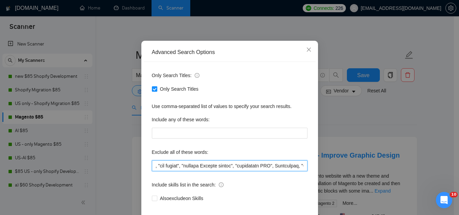
click at [192, 166] on input "text" at bounding box center [230, 165] width 156 height 11
drag, startPoint x: 207, startPoint y: 167, endPoint x: 107, endPoint y: 160, distance: 100.5
click at [107, 160] on div "Advanced Search Options Only Search Titles: Only Search Titles Use comma-separa…" at bounding box center [229, 107] width 459 height 215
paste input ""launch a starter site in the next", "profit share", "Azure AI Foundry Assistan…"
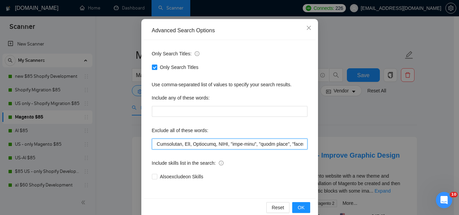
scroll to position [68, 0]
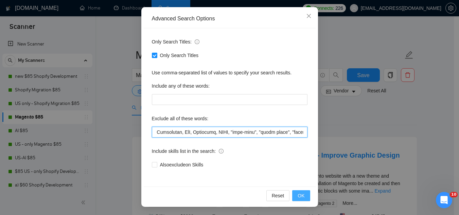
type input ""launch a starter site in the next", "profit share", "Azure AI Foundry Assistan…"
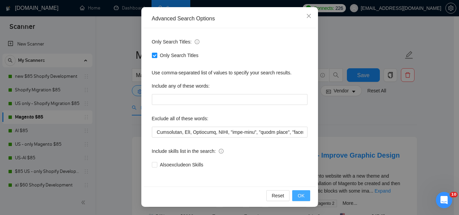
scroll to position [0, 0]
click at [298, 196] on span "OK" at bounding box center [301, 195] width 7 height 7
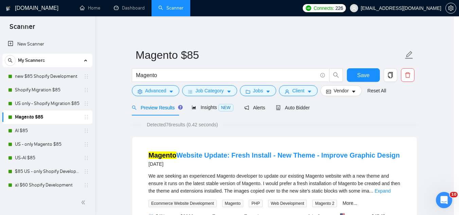
scroll to position [34, 0]
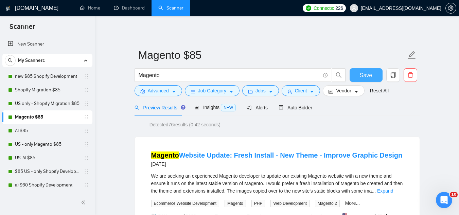
click at [362, 76] on span "Save" at bounding box center [366, 75] width 12 height 8
click at [41, 134] on link "AI $85" at bounding box center [47, 131] width 65 height 14
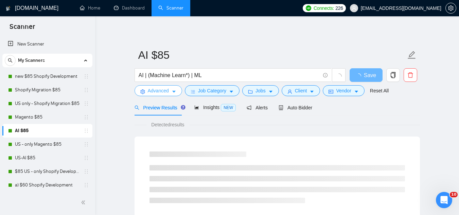
click at [151, 95] on button "Advanced" at bounding box center [159, 90] width 48 height 11
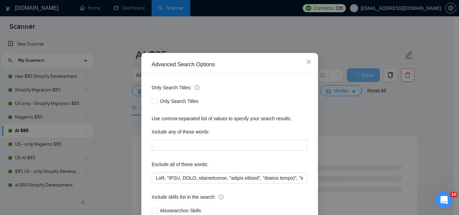
scroll to position [34, 0]
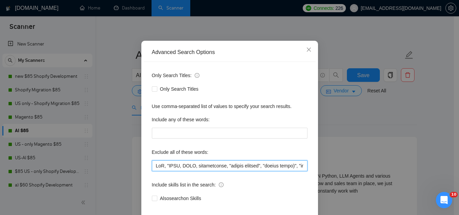
click at [152, 166] on input "text" at bounding box center [230, 165] width 156 height 11
paste input ""launch a starter site in the next", "profit share", "Azure AI Foundry Assistan…"
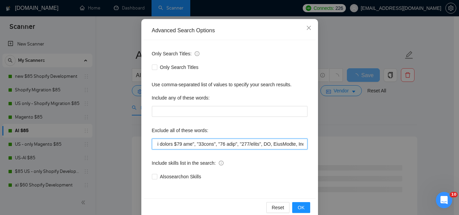
scroll to position [68, 0]
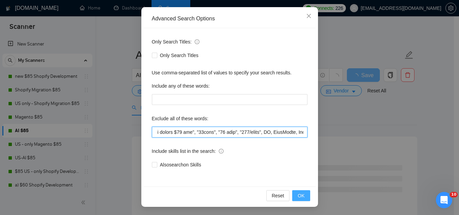
type input ""launch a starter site in the next", "profit share", "Azure AI Foundry Assistan…"
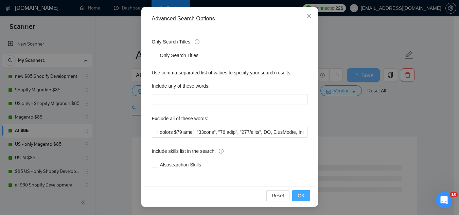
scroll to position [0, 0]
click at [304, 199] on button "OK" at bounding box center [301, 195] width 18 height 11
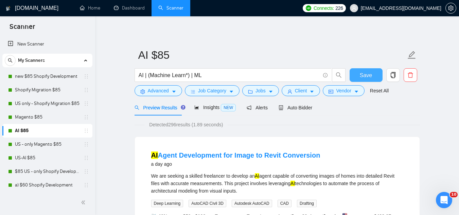
click at [365, 77] on span "Save" at bounding box center [366, 75] width 12 height 8
click at [55, 143] on link "US - only Magento $85" at bounding box center [47, 145] width 65 height 14
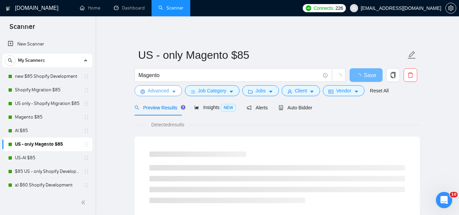
click at [156, 93] on span "Advanced" at bounding box center [158, 90] width 21 height 7
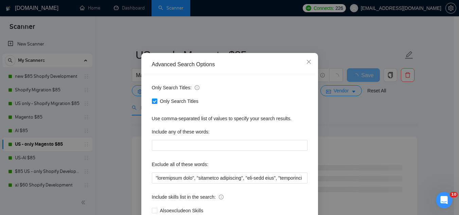
scroll to position [34, 0]
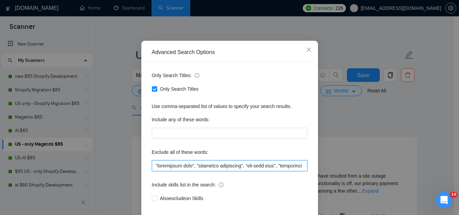
click at [152, 167] on input "text" at bounding box center [230, 165] width 156 height 11
paste input ""launch a starter site in the next", "profit share", "Azure AI Foundry Assistan…"
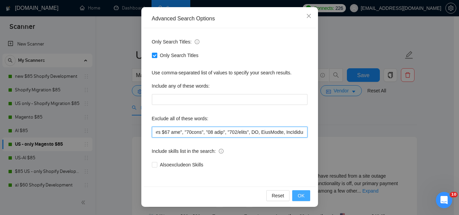
type input ""launch a starter site in the next", "profit share", "Azure AI Foundry Assistan…"
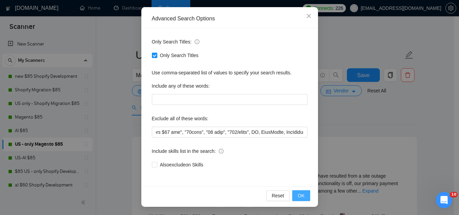
scroll to position [0, 0]
click at [300, 196] on span "OK" at bounding box center [301, 195] width 7 height 7
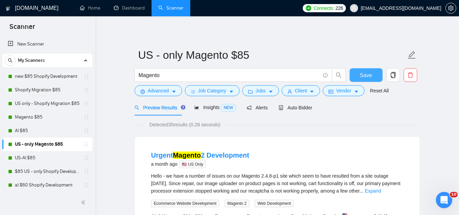
click at [366, 77] on span "Save" at bounding box center [366, 75] width 12 height 8
click at [41, 160] on link "US-AI $85" at bounding box center [47, 158] width 65 height 14
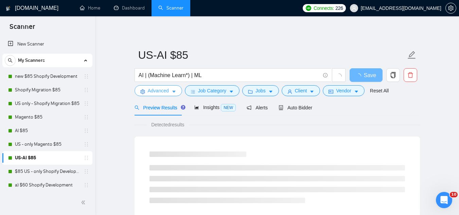
click at [154, 93] on span "Advanced" at bounding box center [158, 90] width 21 height 7
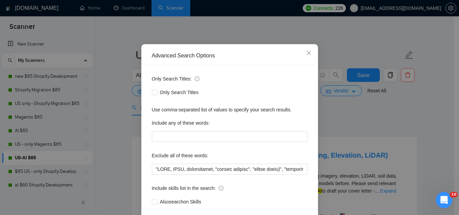
scroll to position [34, 0]
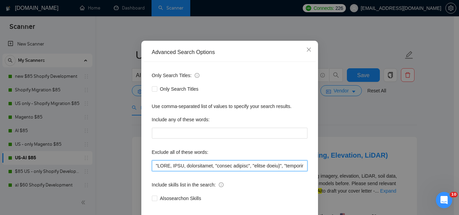
click at [152, 167] on input "text" at bounding box center [230, 165] width 156 height 11
paste input ""launch a starter site in the next", "profit share", "Azure AI Foundry Assistan…"
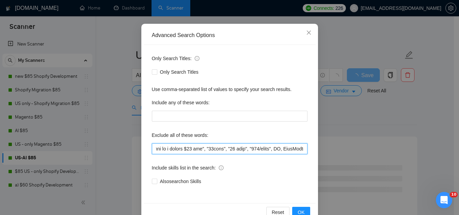
scroll to position [68, 0]
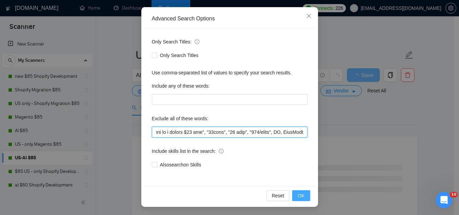
type input ""launch a starter site in the next", "profit share", "Azure AI Foundry Assistan…"
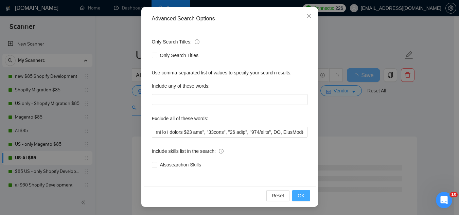
click at [301, 198] on span "OK" at bounding box center [301, 195] width 7 height 7
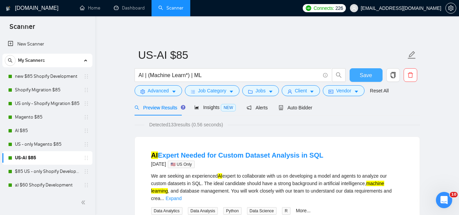
click at [359, 78] on button "Save" at bounding box center [366, 75] width 33 height 14
click at [156, 92] on span "Advanced" at bounding box center [158, 90] width 21 height 7
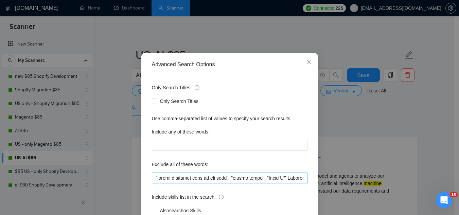
scroll to position [34, 0]
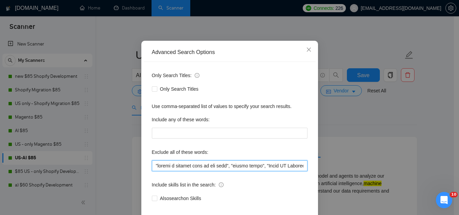
click at [167, 165] on input "text" at bounding box center [230, 165] width 156 height 11
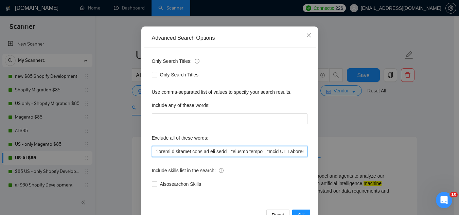
scroll to position [68, 0]
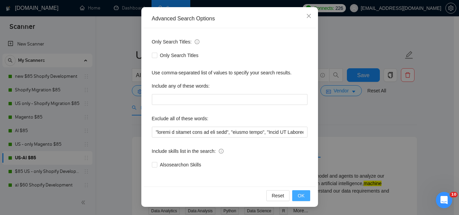
click at [305, 200] on button "OK" at bounding box center [301, 195] width 18 height 11
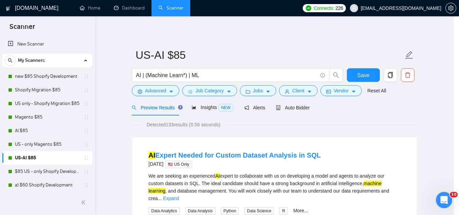
scroll to position [34, 0]
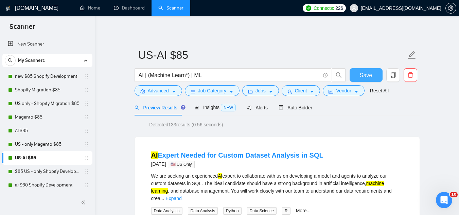
click at [359, 75] on button "Save" at bounding box center [366, 75] width 33 height 14
click at [63, 171] on link "$85 US - only Shopify Development" at bounding box center [47, 172] width 65 height 14
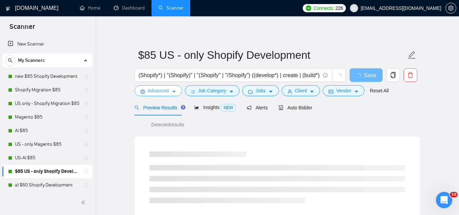
click at [152, 93] on span "Advanced" at bounding box center [158, 90] width 21 height 7
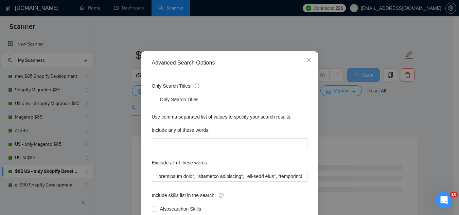
scroll to position [34, 0]
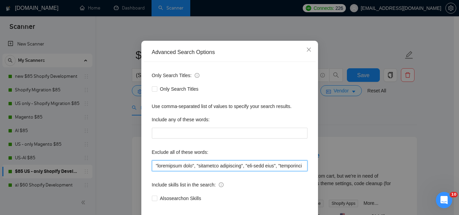
click at [152, 164] on input "text" at bounding box center [230, 165] width 156 height 11
paste input ""launch a starter site in the next", "profit share", "Azure AI Foundry Assistan…"
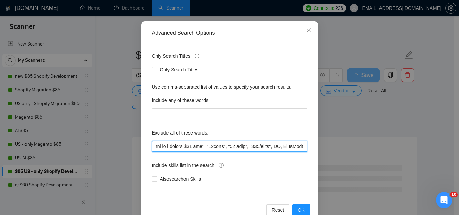
scroll to position [68, 0]
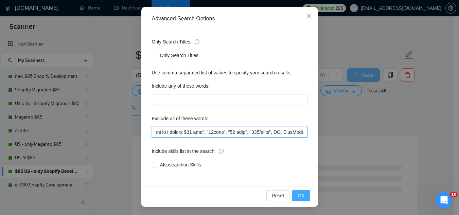
type input ""launch a starter site in the next", "profit share", "Azure AI Foundry Assistan…"
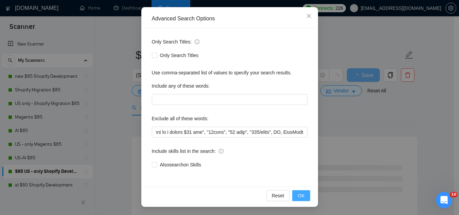
click at [302, 200] on button "OK" at bounding box center [301, 195] width 18 height 11
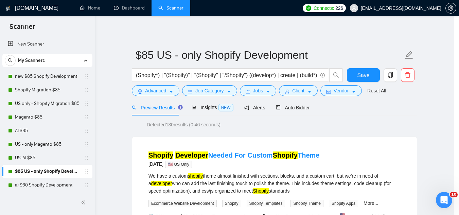
scroll to position [34, 0]
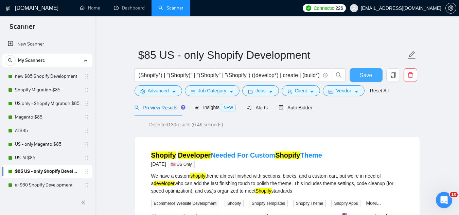
click at [364, 77] on span "Save" at bounding box center [366, 75] width 12 height 8
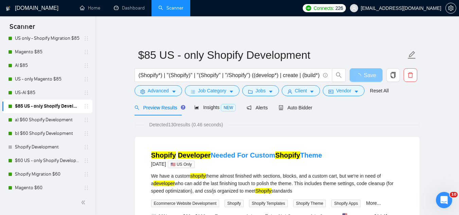
scroll to position [68, 0]
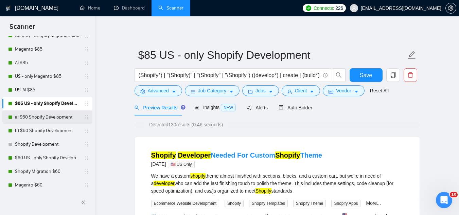
click at [40, 121] on link "a) $60 Shopify Development" at bounding box center [47, 117] width 65 height 14
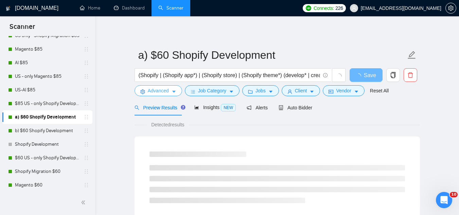
click at [157, 93] on span "Advanced" at bounding box center [158, 90] width 21 height 7
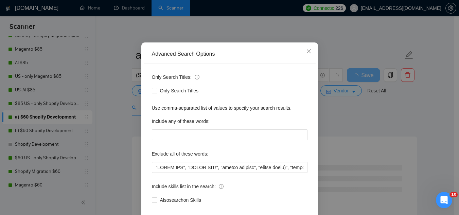
scroll to position [67, 0]
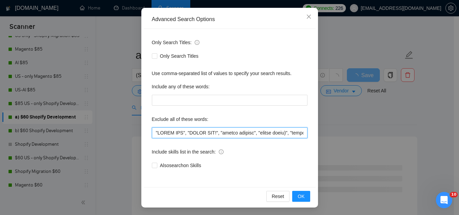
click at [153, 134] on input "text" at bounding box center [230, 132] width 156 height 11
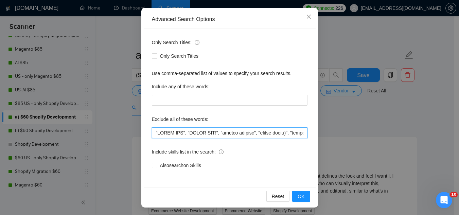
paste input ""launch a starter site in the next", "profit share", "Azure AI Foundry Assistan…"
type input ""launch a starter site in the next", "profit share", "Azure AI Foundry Assistan…"
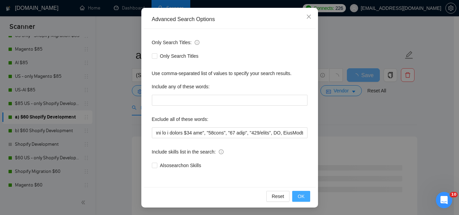
click at [302, 199] on span "OK" at bounding box center [301, 196] width 7 height 7
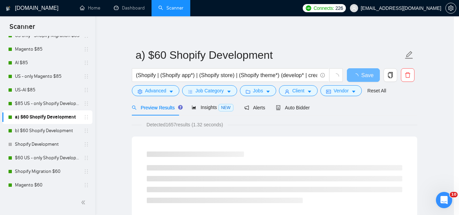
scroll to position [34, 0]
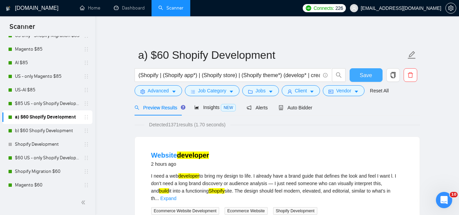
click at [363, 74] on span "Save" at bounding box center [366, 75] width 12 height 8
click at [28, 133] on link "b) $60 Shopify Development" at bounding box center [47, 131] width 65 height 14
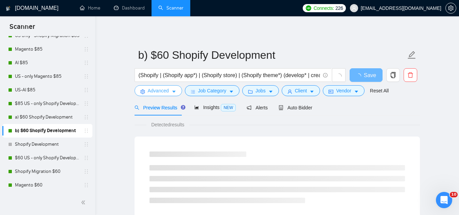
click at [149, 89] on span "Advanced" at bounding box center [158, 90] width 21 height 7
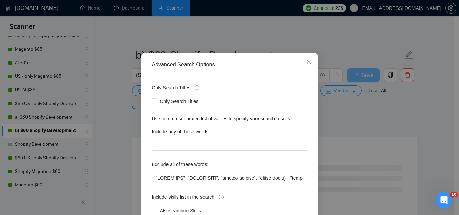
scroll to position [34, 0]
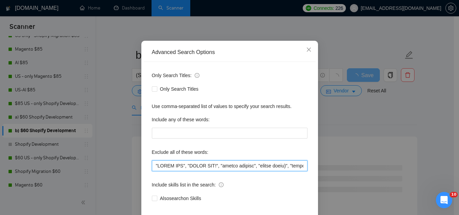
click at [152, 164] on input "text" at bounding box center [230, 165] width 156 height 11
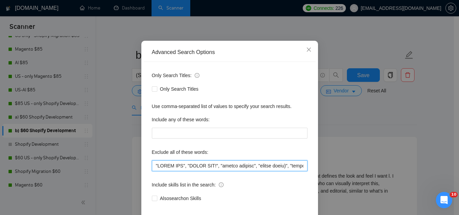
paste input ""launch a starter site in the next", "profit share", "Azure AI Foundry Assistan…"
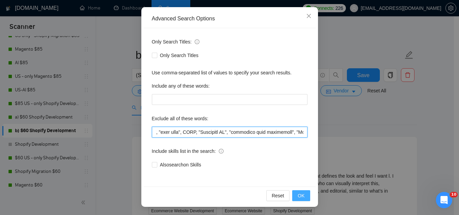
type input ""launch a starter site in the next", "profit share", "Azure AI Foundry Assistan…"
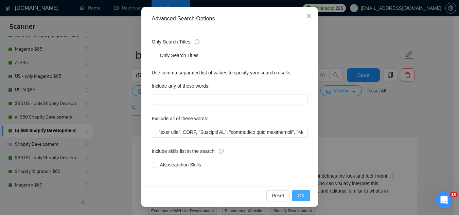
scroll to position [0, 0]
click at [299, 195] on span "OK" at bounding box center [301, 195] width 7 height 7
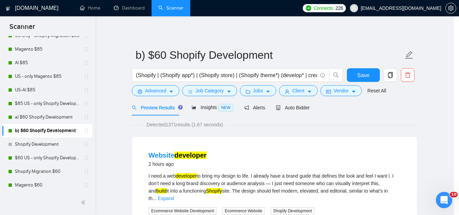
scroll to position [34, 0]
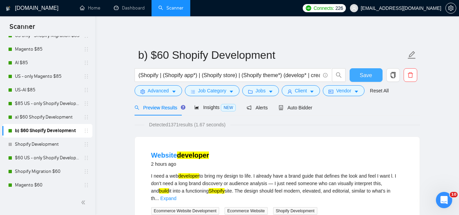
click at [363, 75] on span "Save" at bounding box center [366, 75] width 12 height 8
click at [65, 159] on link "$60 US - only Shopify Development" at bounding box center [47, 158] width 65 height 14
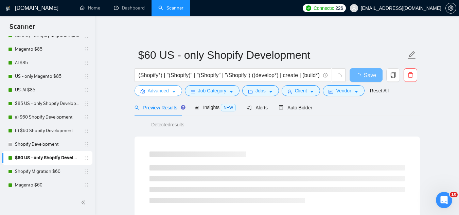
click at [151, 93] on span "Advanced" at bounding box center [158, 90] width 21 height 7
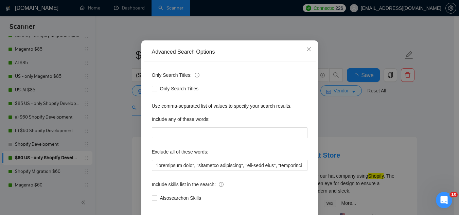
scroll to position [67, 0]
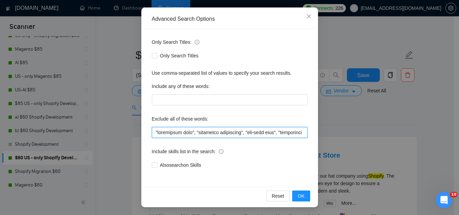
click at [152, 129] on input "text" at bounding box center [230, 132] width 156 height 11
paste input ""launch a starter site in the next", "profit share", "Azure AI Foundry Assistan…"
type input ""launch a starter site in the next", "profit share", "Azure AI Foundry Assistan…"
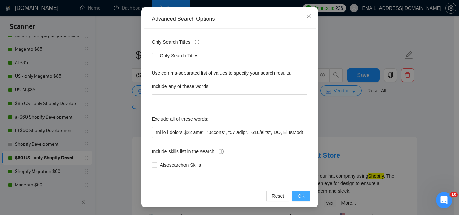
click at [300, 196] on span "OK" at bounding box center [301, 195] width 7 height 7
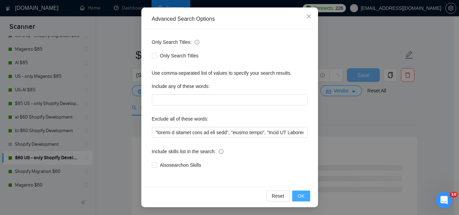
scroll to position [34, 0]
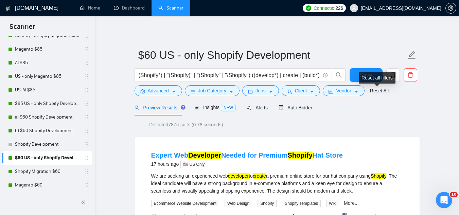
click at [362, 78] on div "Reset all filters" at bounding box center [377, 78] width 37 height 12
click at [361, 77] on span "Save" at bounding box center [366, 75] width 12 height 8
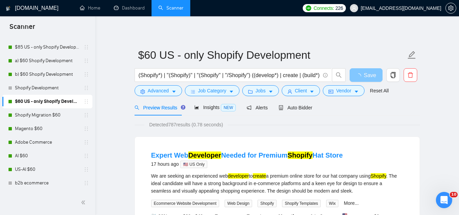
scroll to position [136, 0]
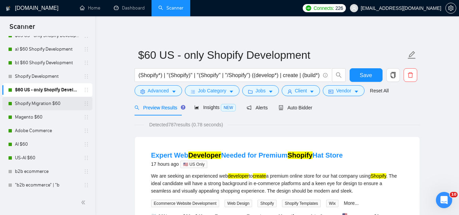
click at [29, 104] on link "Shopify Migration $60" at bounding box center [47, 104] width 65 height 14
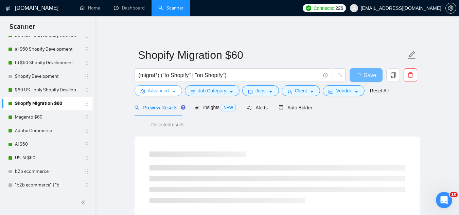
click at [153, 95] on button "Advanced" at bounding box center [159, 90] width 48 height 11
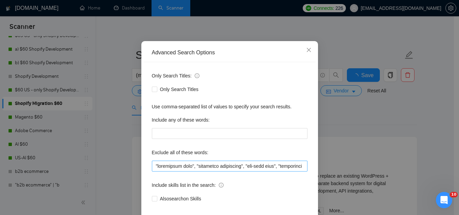
scroll to position [34, 0]
click at [152, 164] on input "text" at bounding box center [230, 165] width 156 height 11
paste input ""launch a starter site in the next", "profit share", "Azure AI Foundry Assistan…"
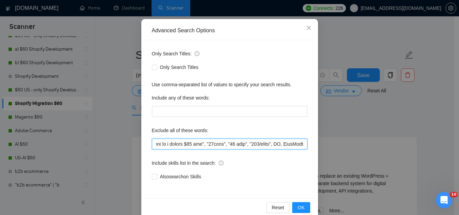
scroll to position [68, 0]
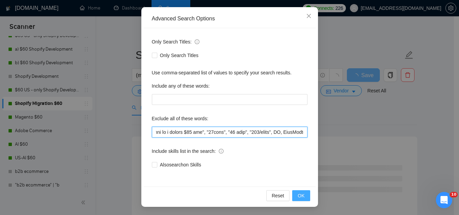
type input ""launch a starter site in the next", "profit share", "Azure AI Foundry Assistan…"
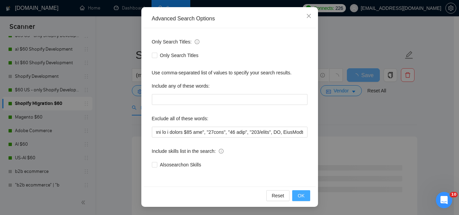
click at [302, 198] on span "OK" at bounding box center [301, 195] width 7 height 7
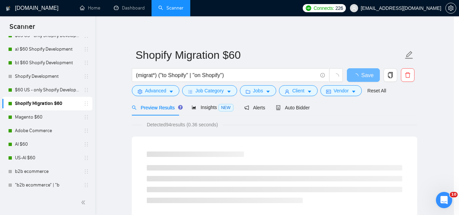
scroll to position [34, 0]
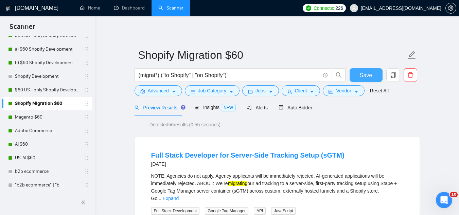
click at [359, 74] on button "Save" at bounding box center [366, 75] width 33 height 14
click at [25, 119] on link "Magento $60" at bounding box center [47, 117] width 65 height 14
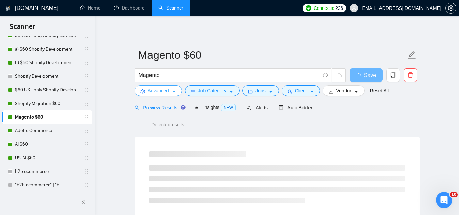
click at [156, 91] on span "Advanced" at bounding box center [158, 90] width 21 height 7
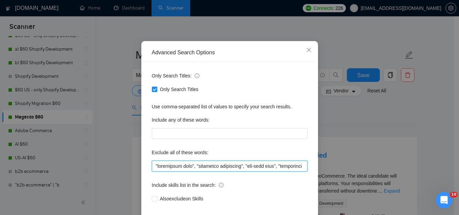
drag, startPoint x: 150, startPoint y: 199, endPoint x: 151, endPoint y: 175, distance: 23.5
click at [152, 172] on input "text" at bounding box center [230, 166] width 156 height 11
paste input ""launch a starter site in the next", "profit share", "Azure AI Foundry Assistan…"
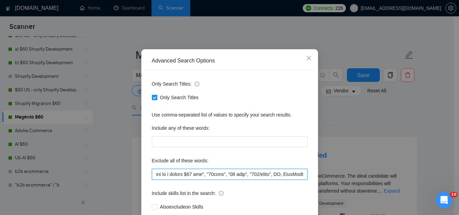
scroll to position [68, 0]
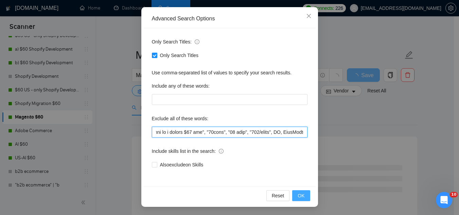
type input ""launch a starter site in the next", "profit share", "Azure AI Foundry Assistan…"
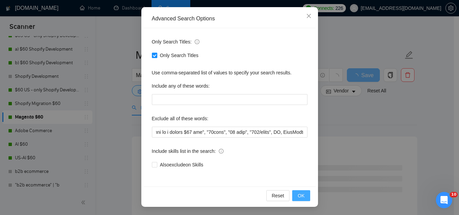
click at [298, 197] on span "OK" at bounding box center [301, 195] width 7 height 7
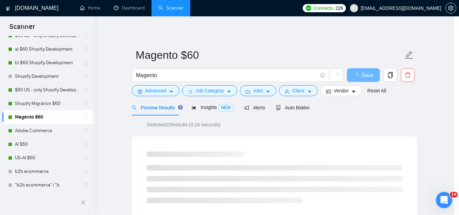
scroll to position [34, 0]
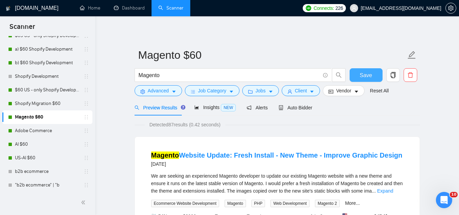
click at [368, 80] on button "Save" at bounding box center [366, 75] width 33 height 14
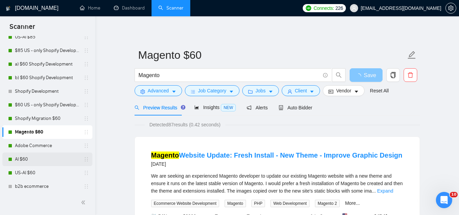
scroll to position [117, 0]
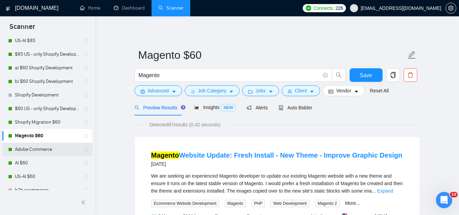
click at [43, 152] on link "Adobe Commerce" at bounding box center [47, 150] width 65 height 14
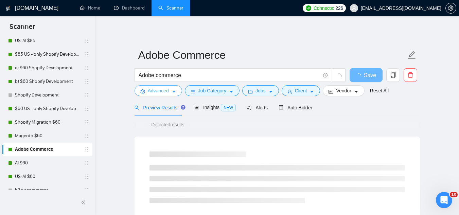
click at [159, 95] on span "Advanced" at bounding box center [158, 90] width 21 height 7
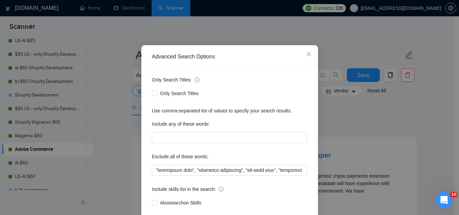
scroll to position [34, 0]
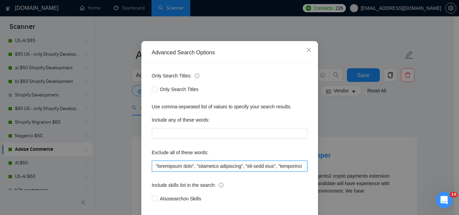
click at [152, 165] on input "text" at bounding box center [230, 166] width 156 height 11
paste input ""launch a starter site in the next", "profit share", "Azure AI Foundry Assistan…"
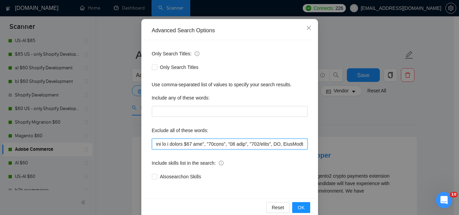
scroll to position [68, 0]
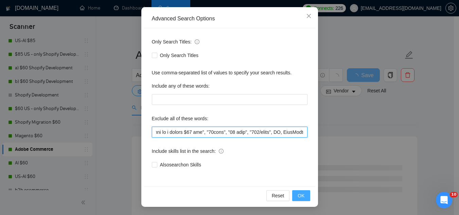
type input ""launch a starter site in the next", "profit share", "Azure AI Foundry Assistan…"
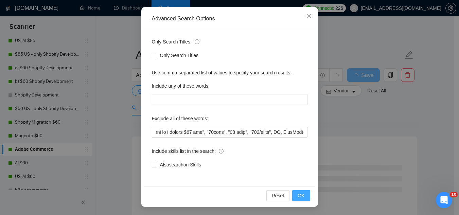
click at [301, 199] on span "OK" at bounding box center [301, 195] width 7 height 7
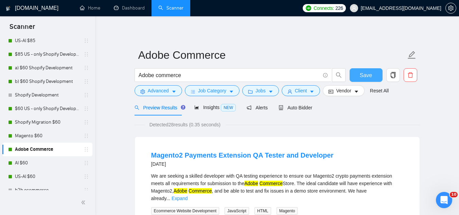
click at [361, 73] on span "Save" at bounding box center [366, 75] width 12 height 8
click at [20, 162] on link "AI $60" at bounding box center [47, 163] width 65 height 14
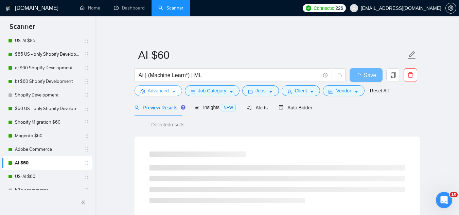
click at [157, 92] on span "Advanced" at bounding box center [158, 90] width 21 height 7
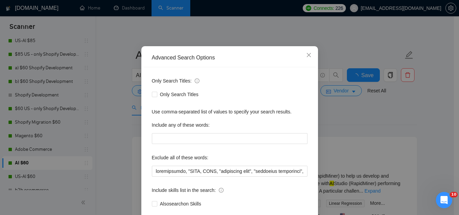
scroll to position [68, 0]
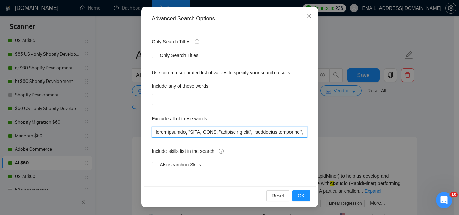
drag, startPoint x: 152, startPoint y: 132, endPoint x: 156, endPoint y: 111, distance: 21.6
click at [152, 132] on input "text" at bounding box center [230, 132] width 156 height 11
paste input ""launch a starter site in the next", "profit share", "Azure AI Foundry Assistan…"
type input ""launch a starter site in the next", "profit share", "Azure AI Foundry Assistan…"
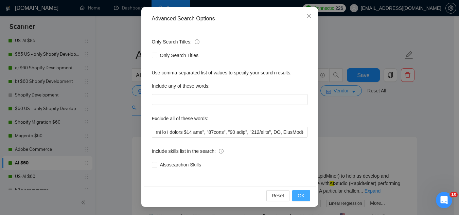
click at [298, 198] on span "OK" at bounding box center [301, 195] width 7 height 7
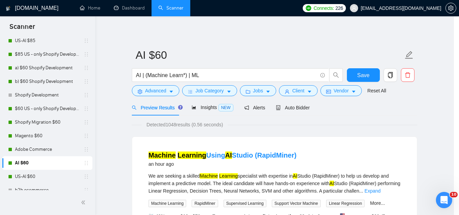
scroll to position [34, 0]
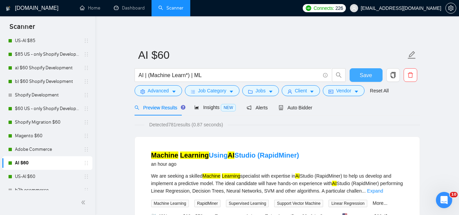
click at [360, 79] on span "Save" at bounding box center [366, 75] width 12 height 8
click at [38, 177] on link "US-AI $60" at bounding box center [47, 177] width 65 height 14
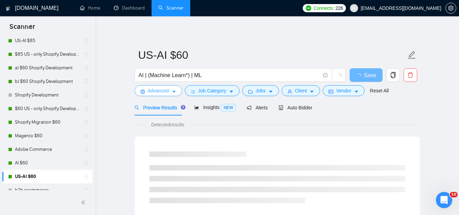
click at [157, 91] on span "Advanced" at bounding box center [158, 90] width 21 height 7
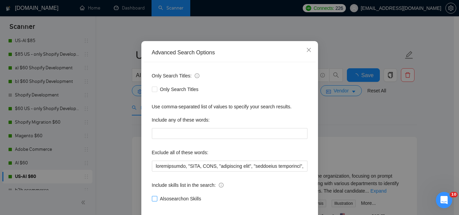
scroll to position [67, 0]
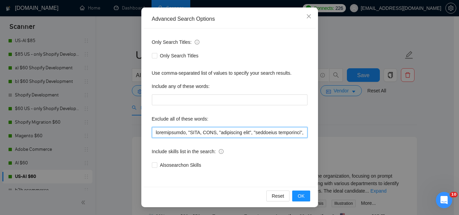
click at [154, 132] on input "text" at bounding box center [230, 132] width 156 height 11
paste input ""launch a starter site in the next", "profit share", "Azure AI Foundry Assistan…"
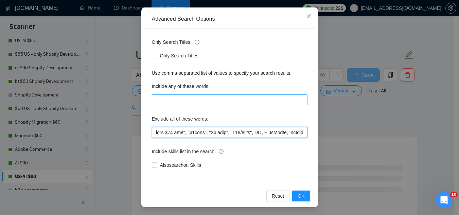
scroll to position [0, 2313]
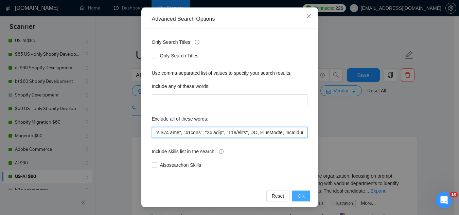
type input ""launch a starter site in the next", "profit share", "Azure AI Foundry Assistan…"
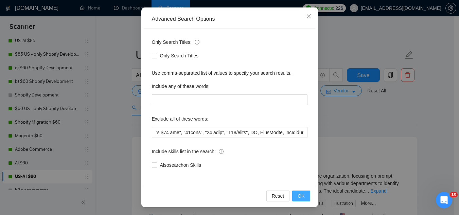
scroll to position [0, 0]
click at [303, 200] on button "OK" at bounding box center [301, 196] width 18 height 11
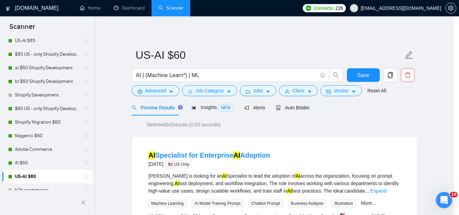
scroll to position [34, 0]
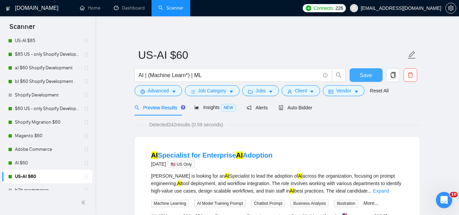
click at [360, 77] on button "Save" at bounding box center [366, 75] width 33 height 14
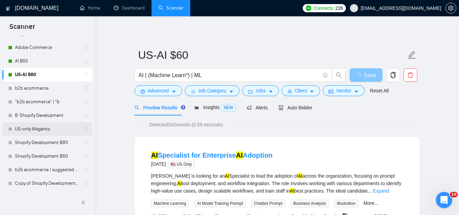
scroll to position [0, 0]
